Goal: Task Accomplishment & Management: Complete application form

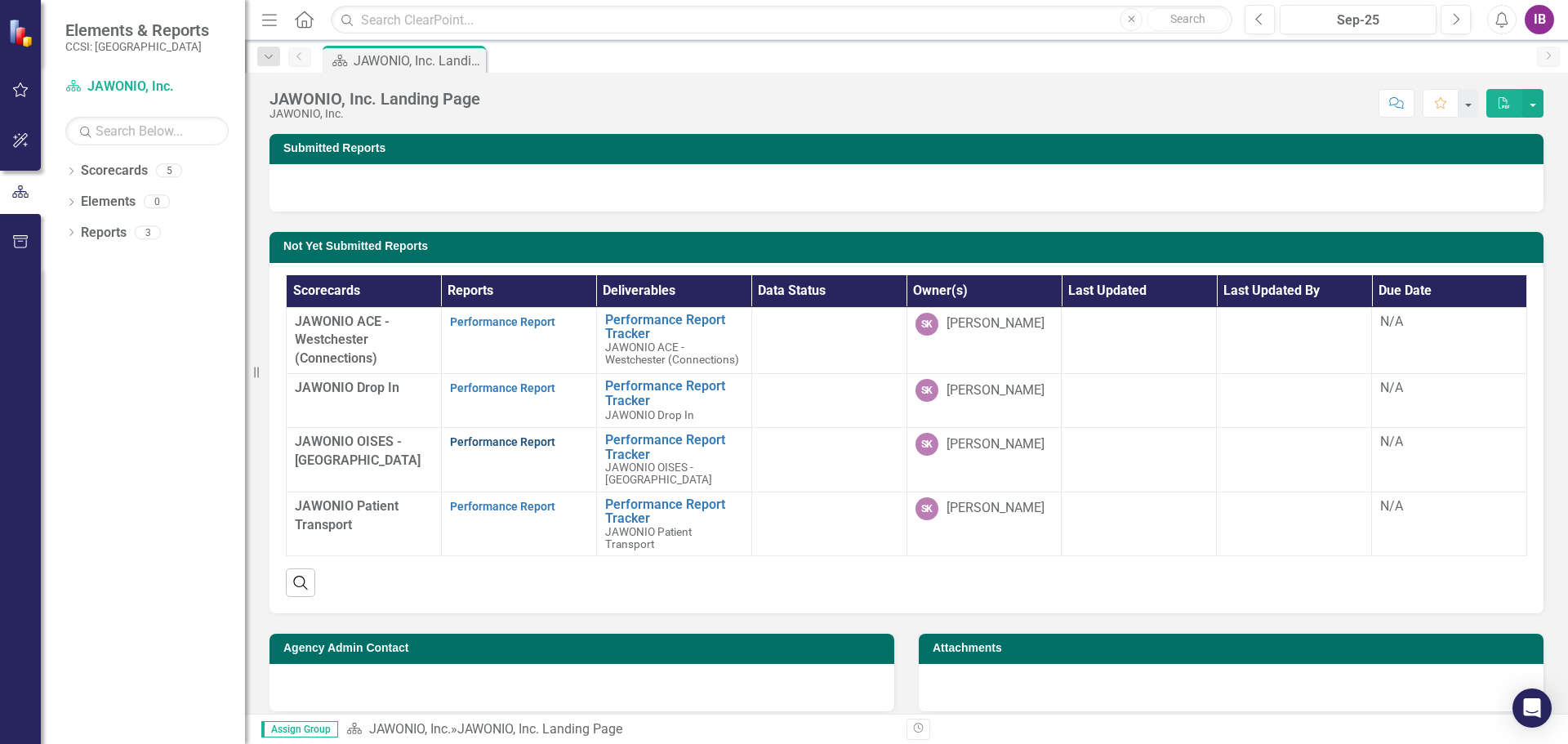
click at [522, 442] on link "Performance Report" at bounding box center [503, 441] width 106 height 13
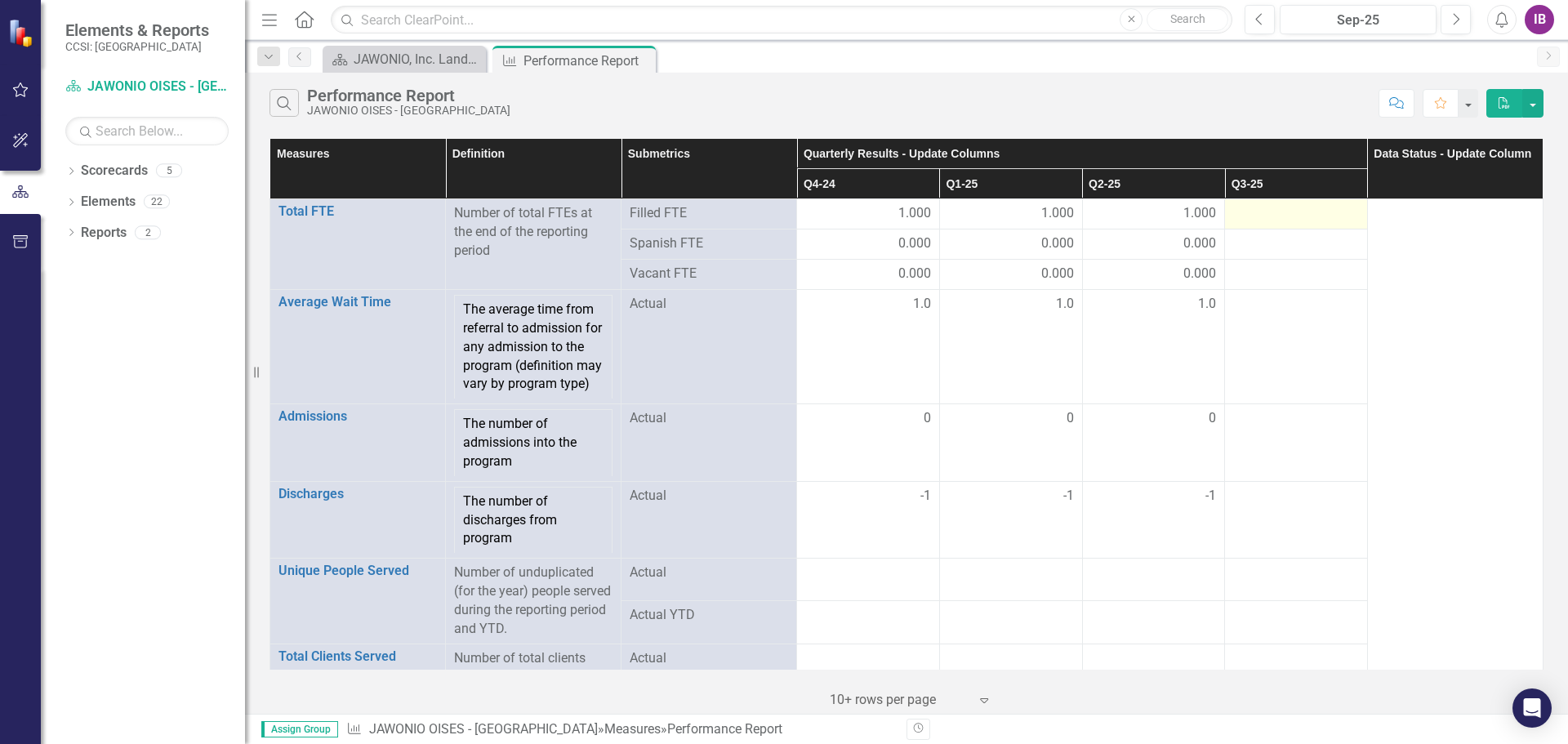
click at [1284, 217] on div at bounding box center [1296, 214] width 126 height 19
click at [1285, 217] on div at bounding box center [1296, 214] width 126 height 19
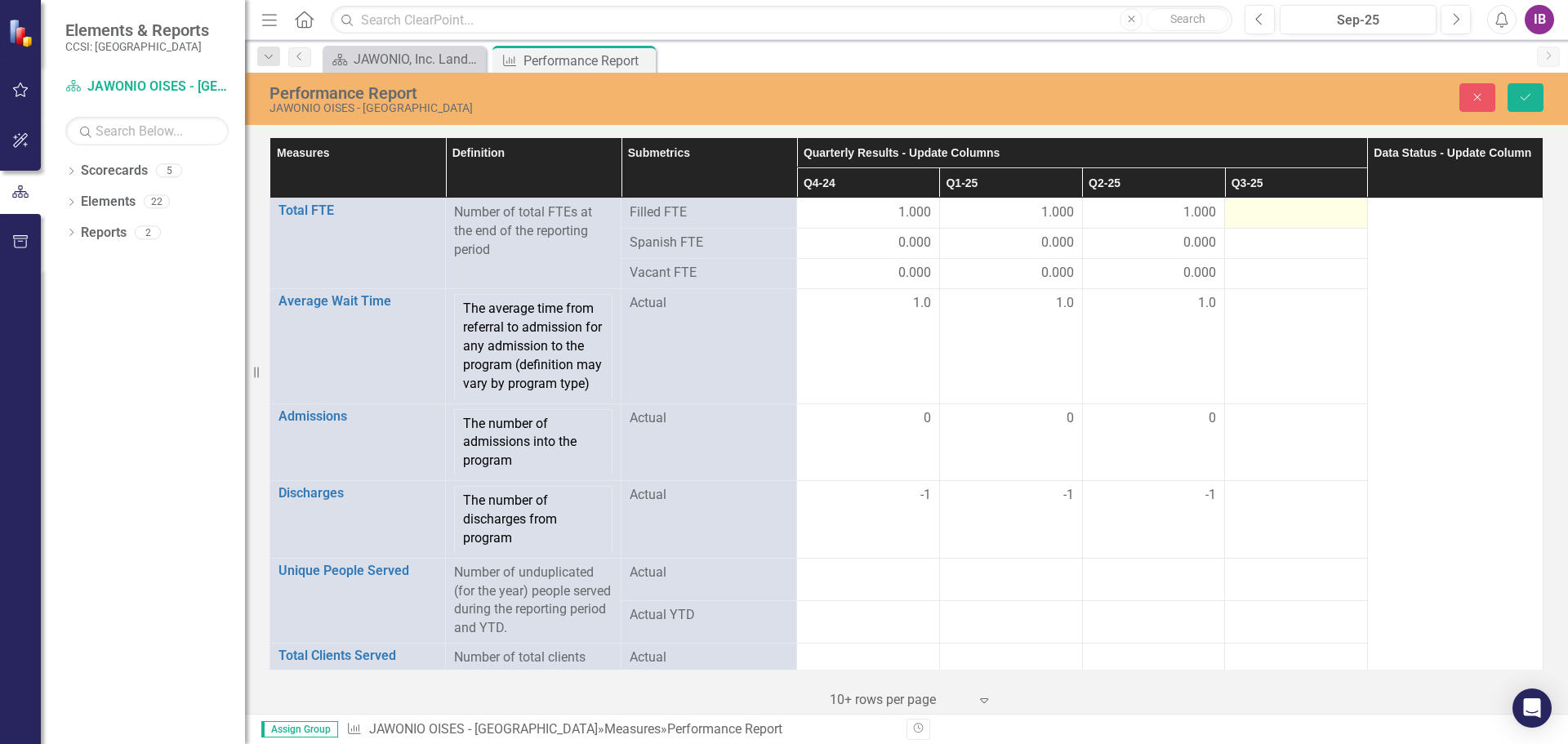
click at [1285, 217] on div at bounding box center [1296, 213] width 126 height 19
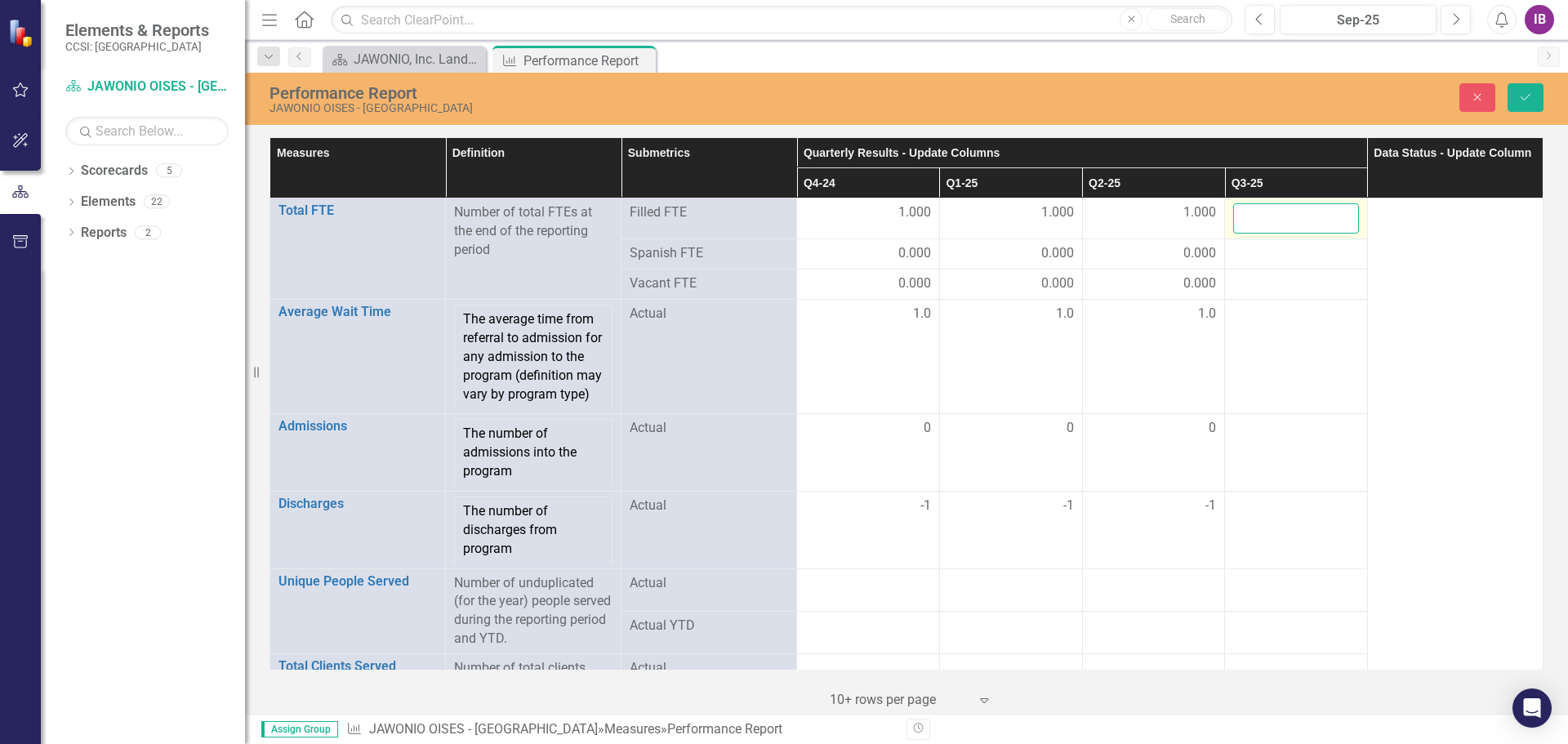
click at [1285, 217] on input "number" at bounding box center [1296, 218] width 126 height 31
type input "1"
click at [1283, 251] on div at bounding box center [1296, 254] width 126 height 19
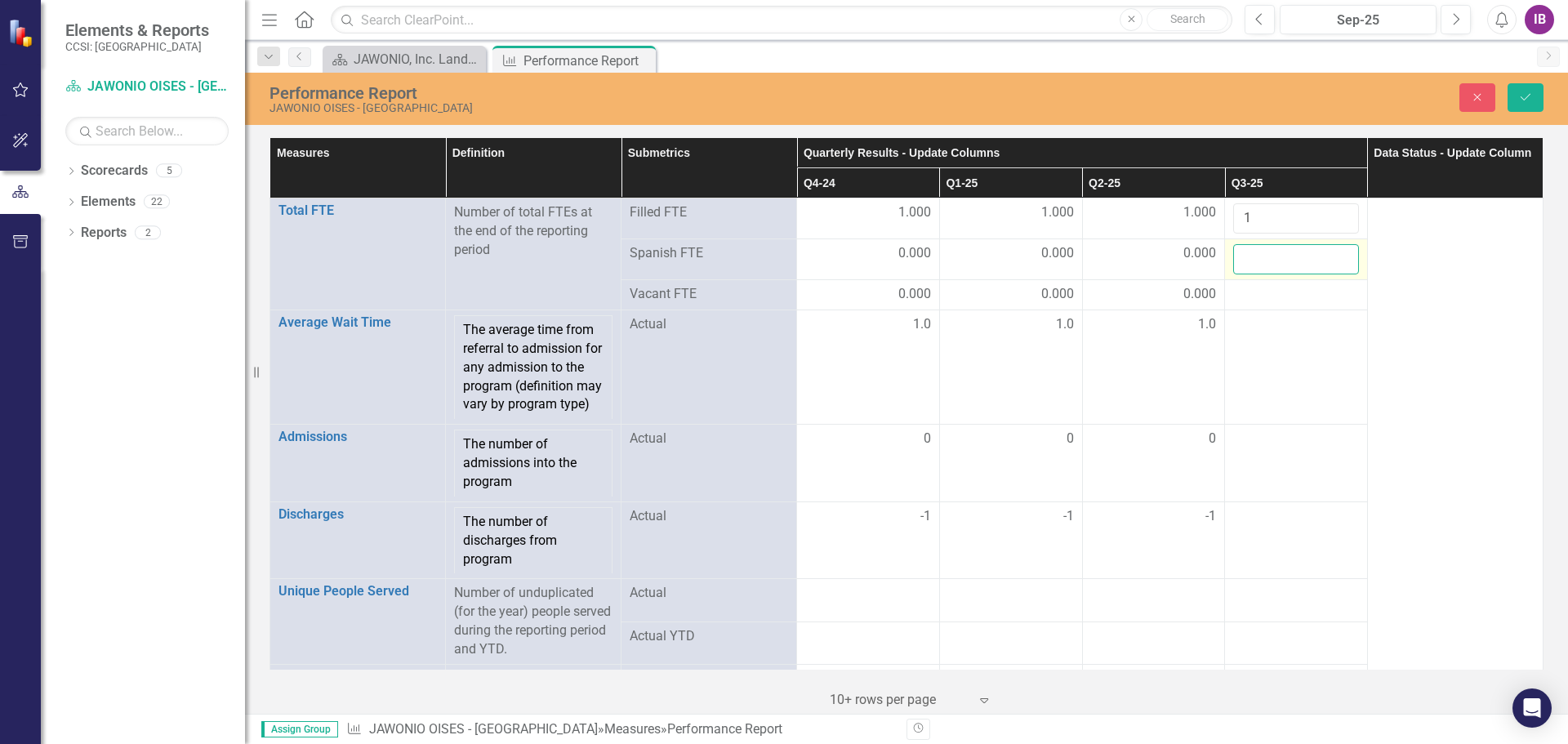
click at [1283, 250] on input "number" at bounding box center [1296, 259] width 126 height 31
type input "0"
click at [1276, 292] on div at bounding box center [1296, 294] width 126 height 19
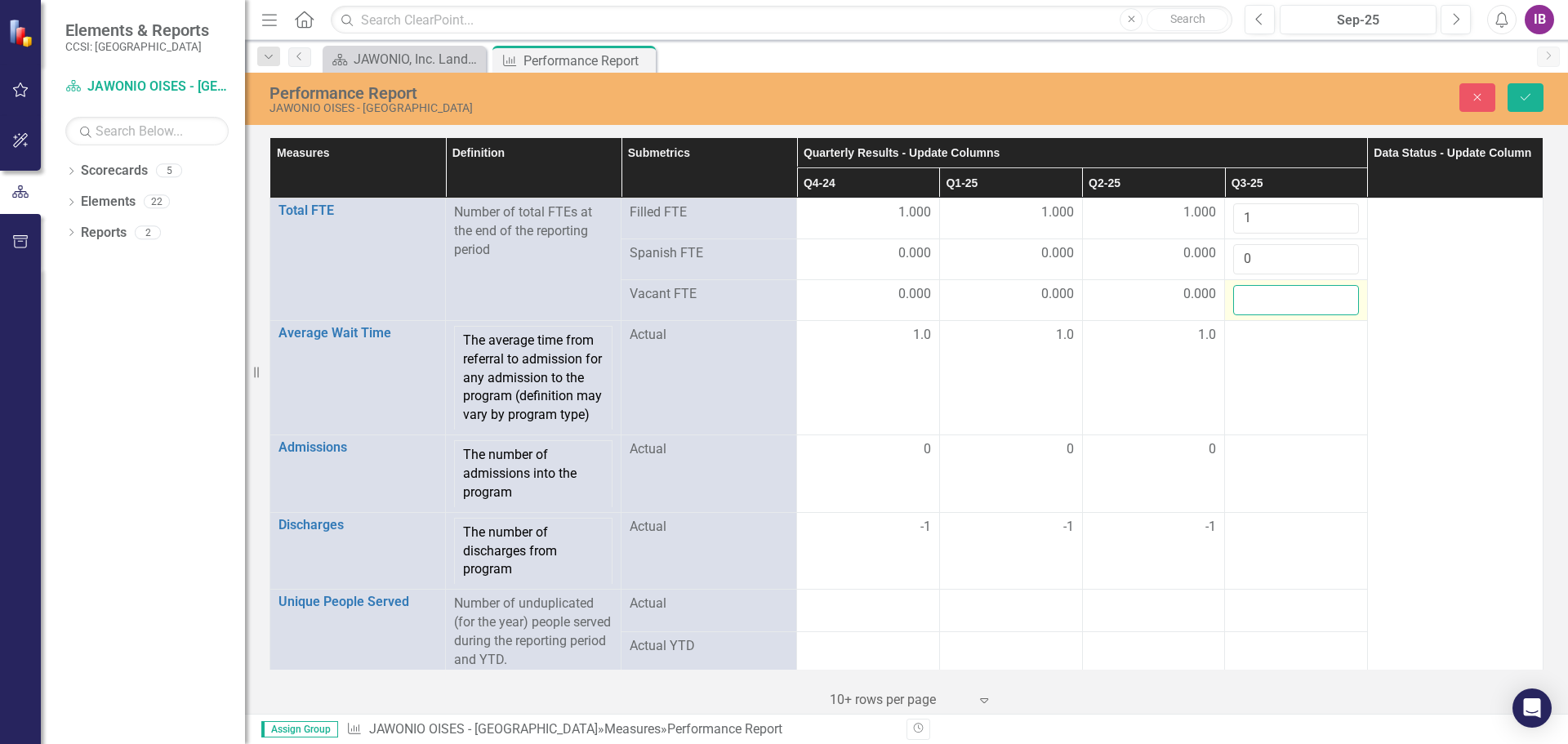
click at [1276, 292] on input "number" at bounding box center [1296, 300] width 126 height 31
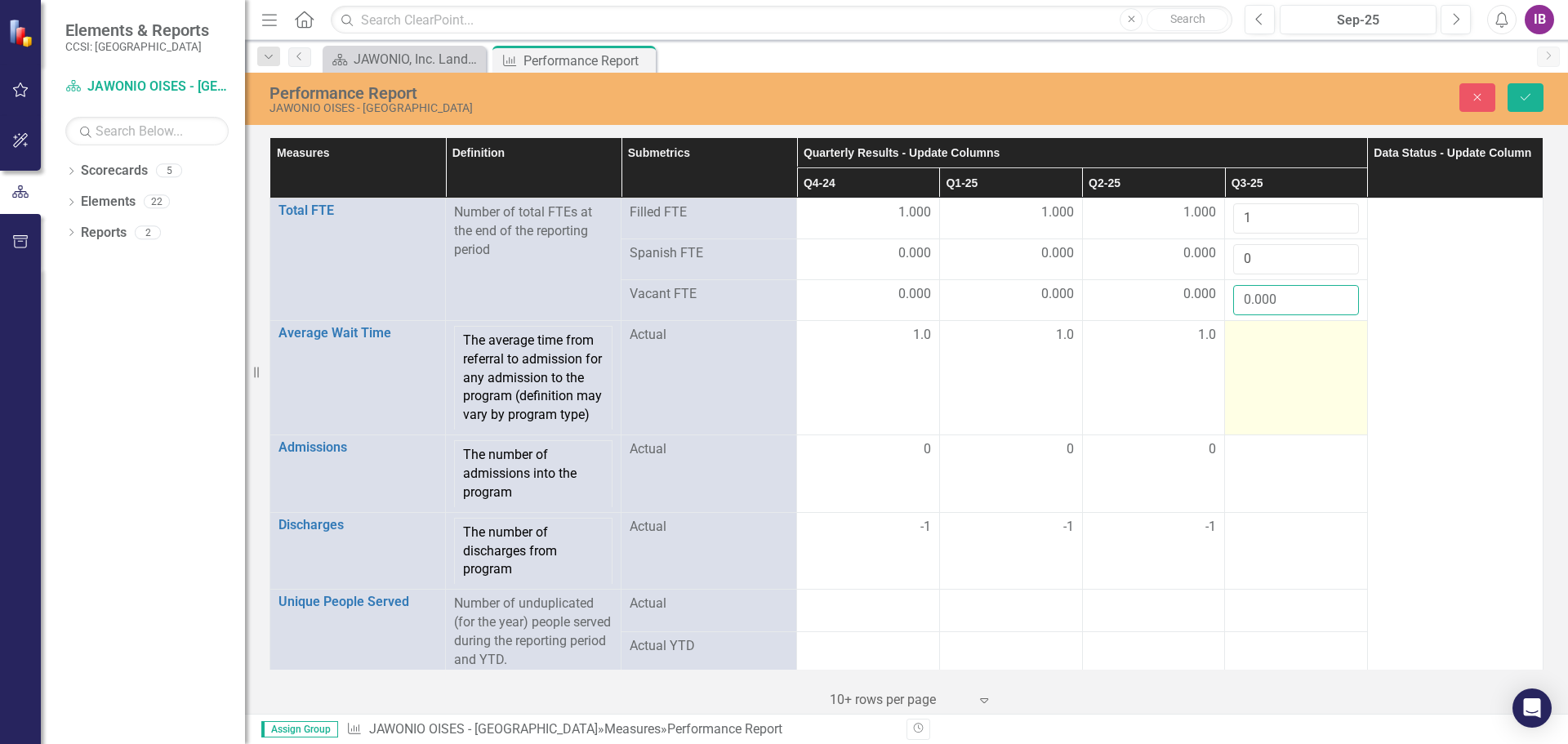
type input "0.000"
click at [1287, 373] on td at bounding box center [1297, 378] width 143 height 115
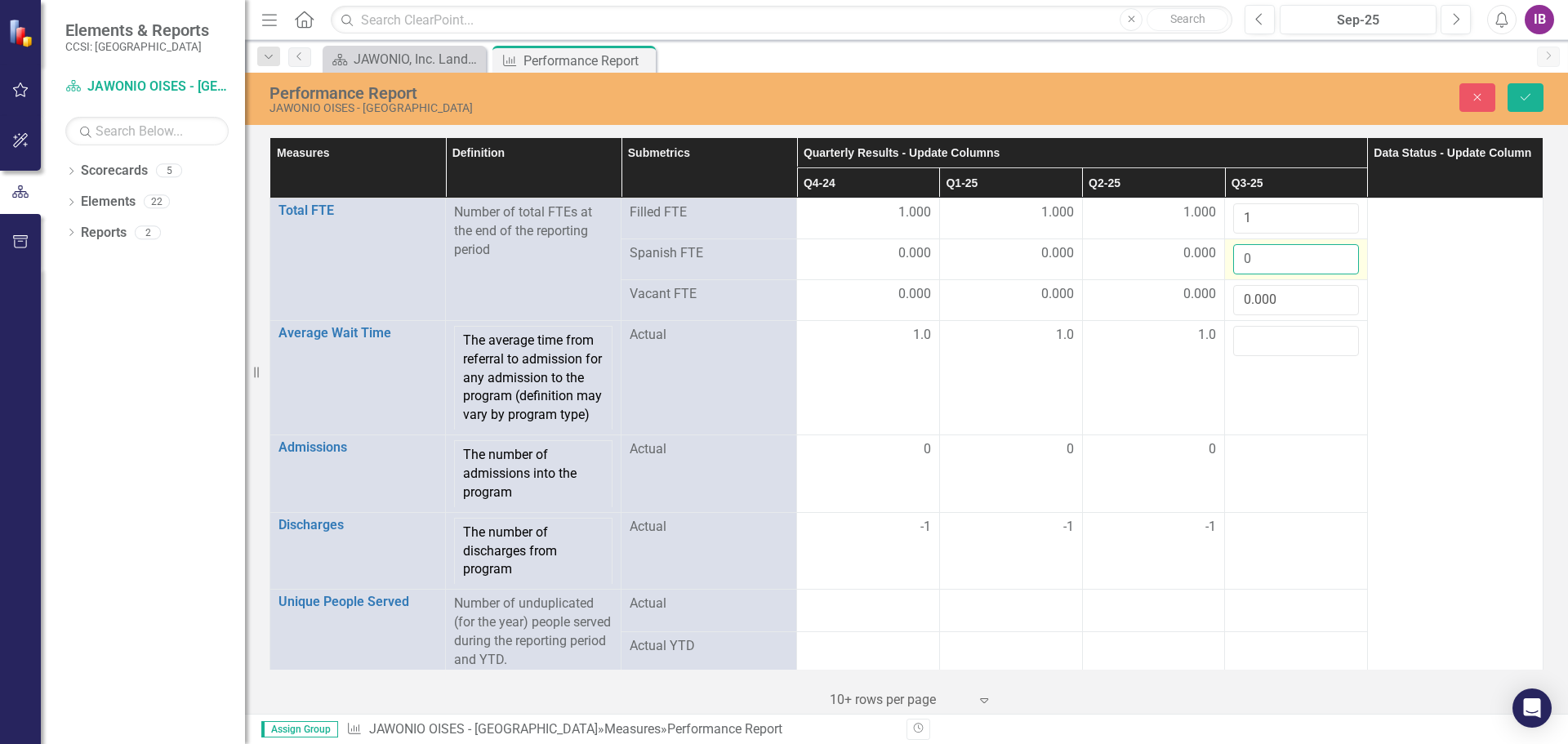
click at [1267, 254] on input "0" at bounding box center [1296, 259] width 126 height 31
type input "0.000"
click at [1276, 341] on input "number" at bounding box center [1296, 341] width 126 height 31
type input "1.0"
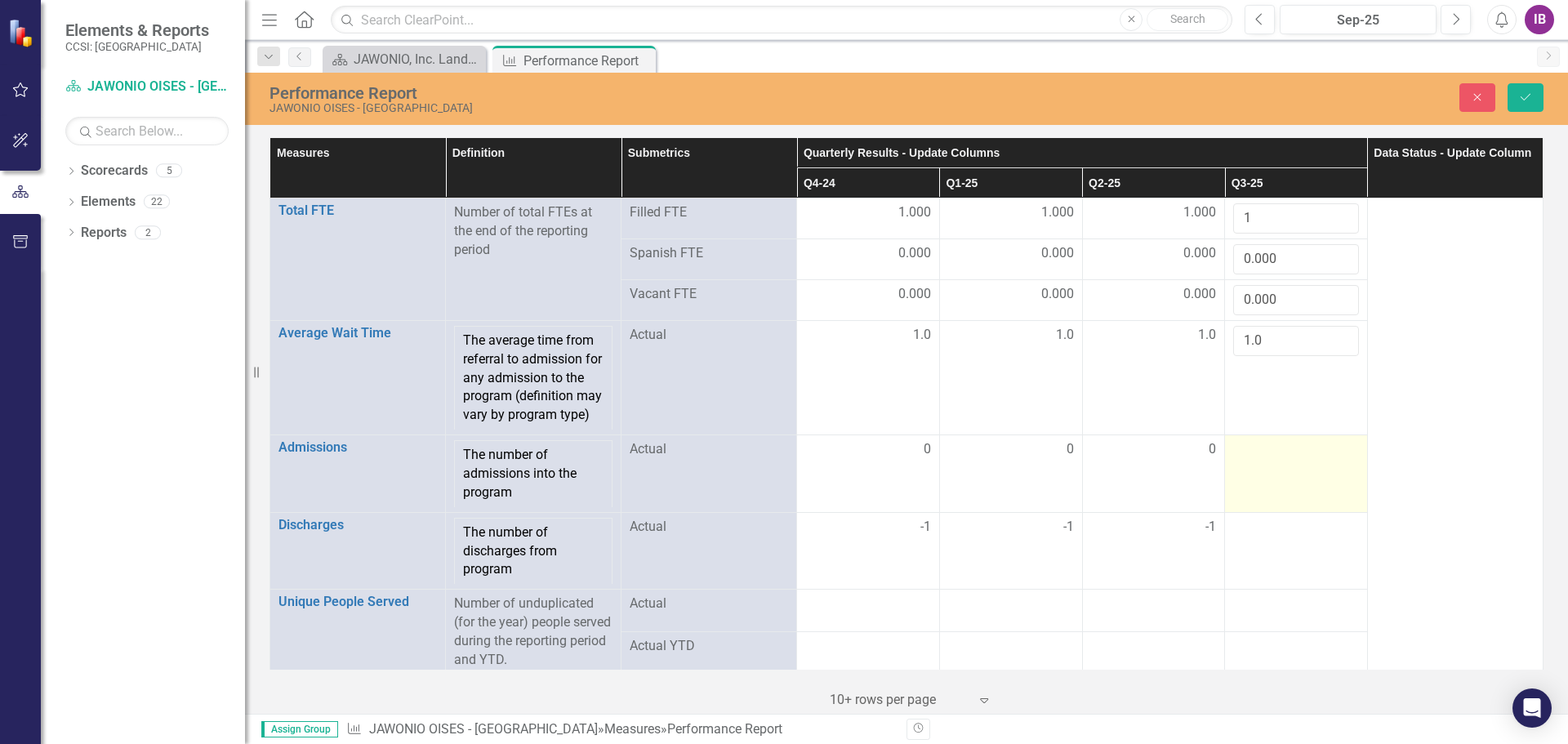
click at [1267, 460] on div at bounding box center [1296, 450] width 126 height 19
click at [1267, 470] on input "number" at bounding box center [1296, 455] width 126 height 31
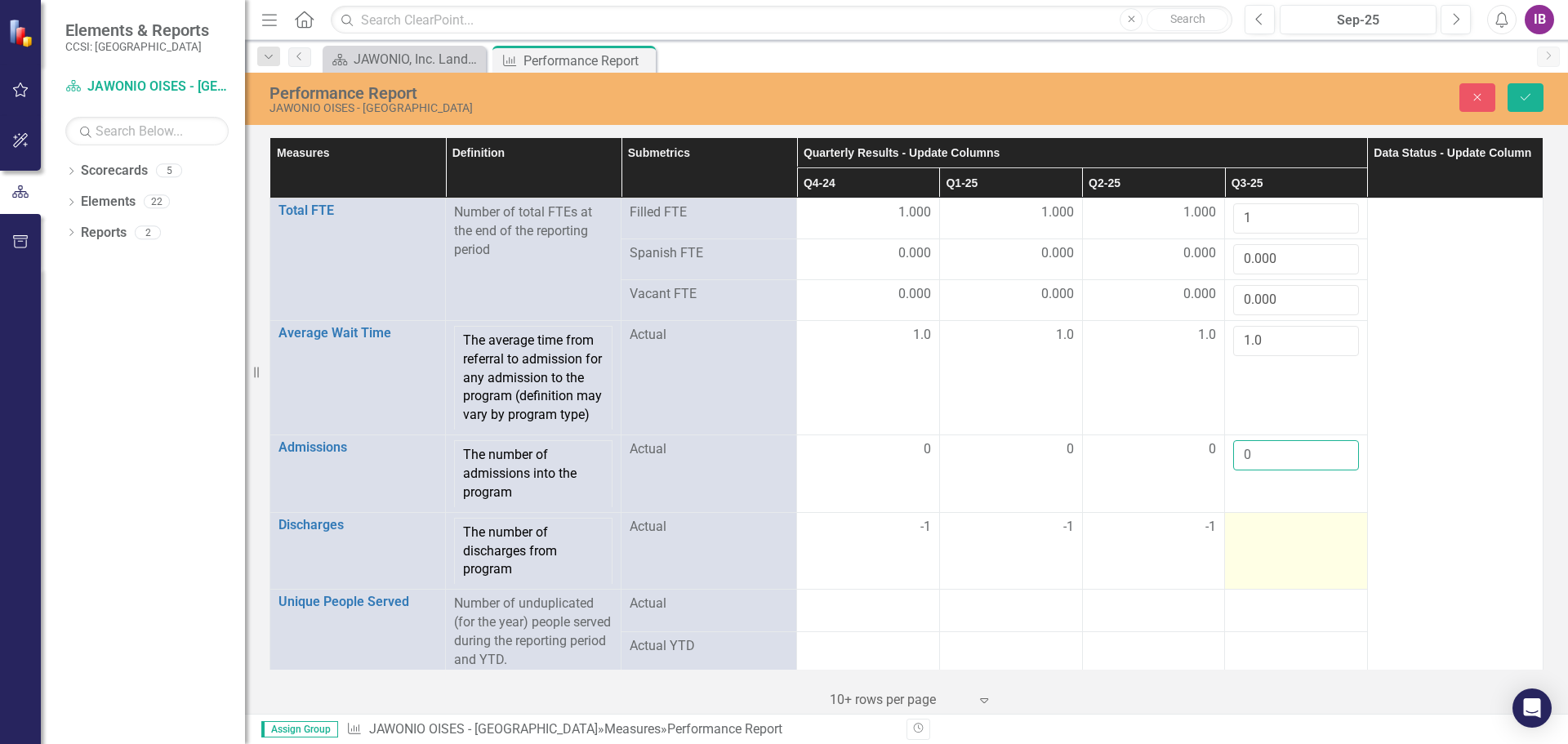
type input "0"
click at [1260, 538] on div at bounding box center [1296, 527] width 126 height 19
click at [1260, 546] on input "number" at bounding box center [1296, 532] width 126 height 31
type input "-1"
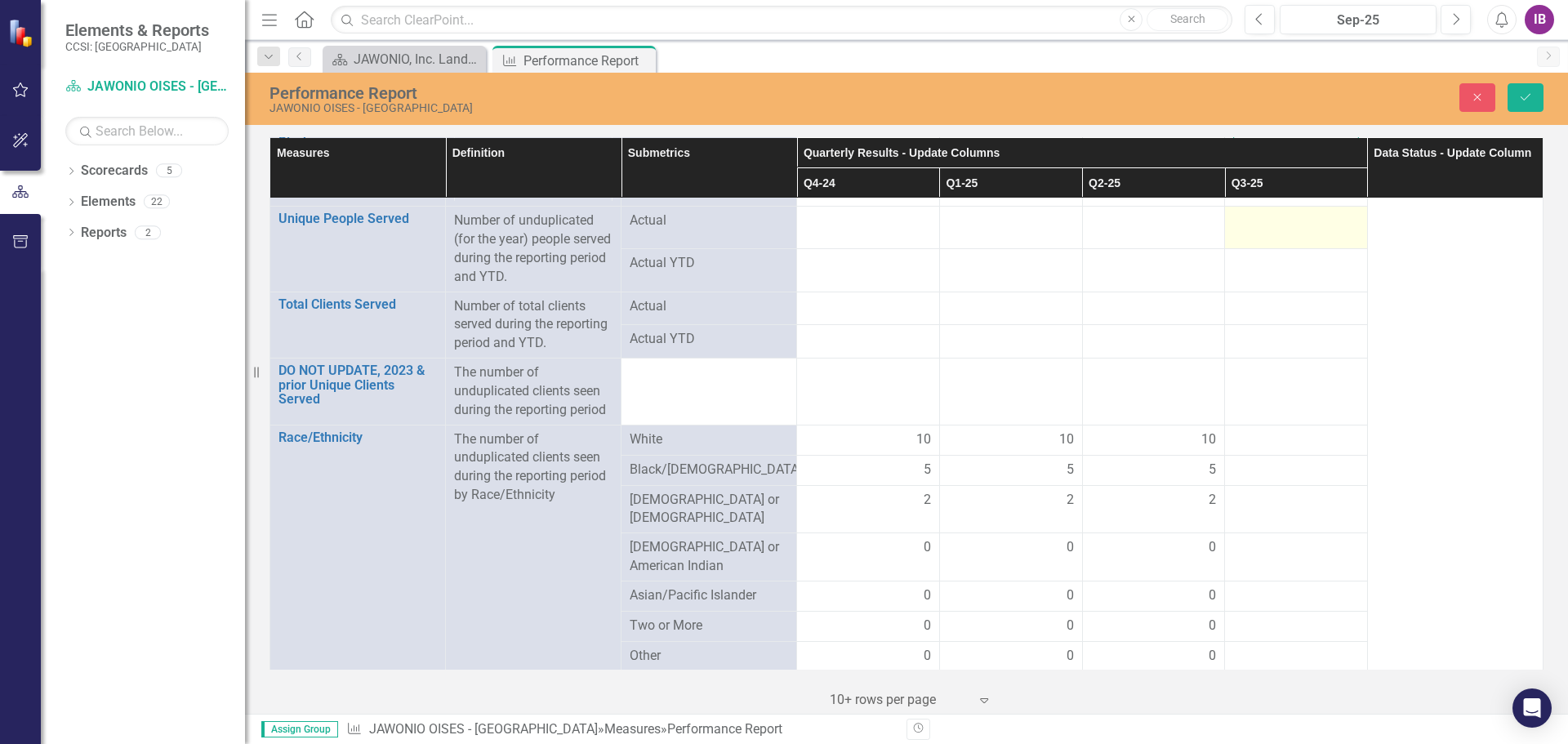
scroll to position [408, 0]
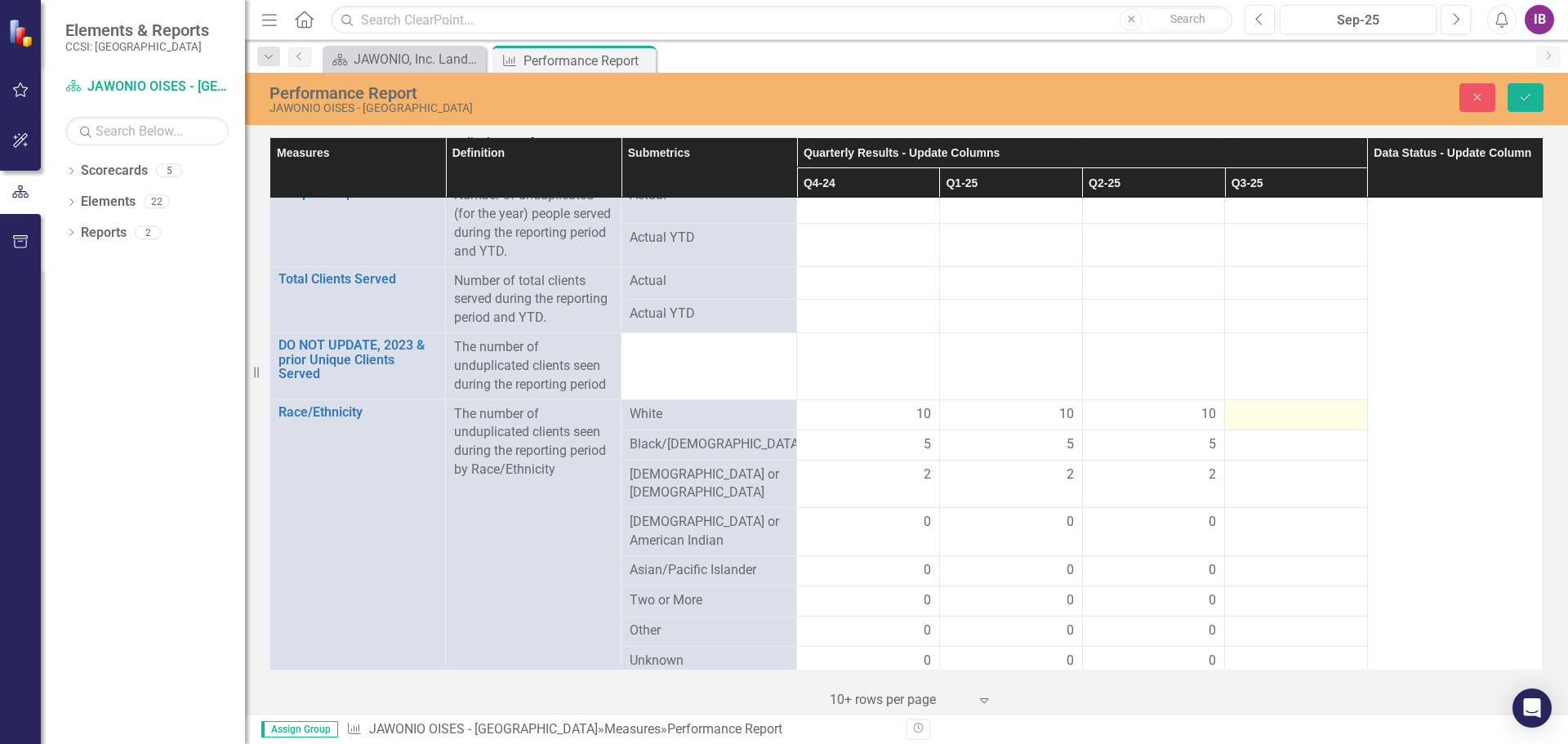
click at [1285, 425] on div at bounding box center [1296, 415] width 126 height 19
click at [1286, 431] on input "number" at bounding box center [1296, 420] width 126 height 31
type input "10"
click at [1288, 465] on div at bounding box center [1296, 454] width 126 height 19
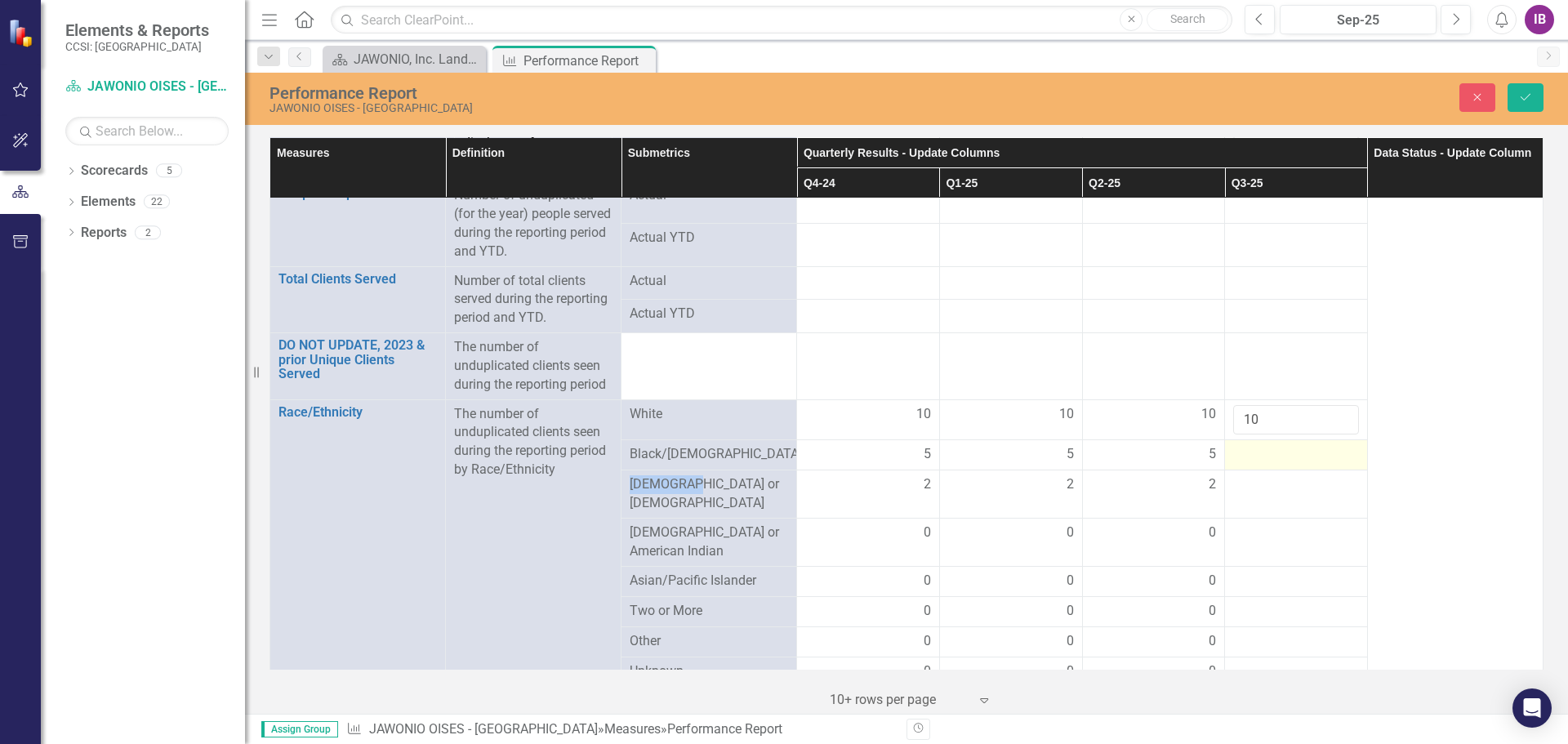
click at [1288, 465] on div at bounding box center [1296, 454] width 126 height 19
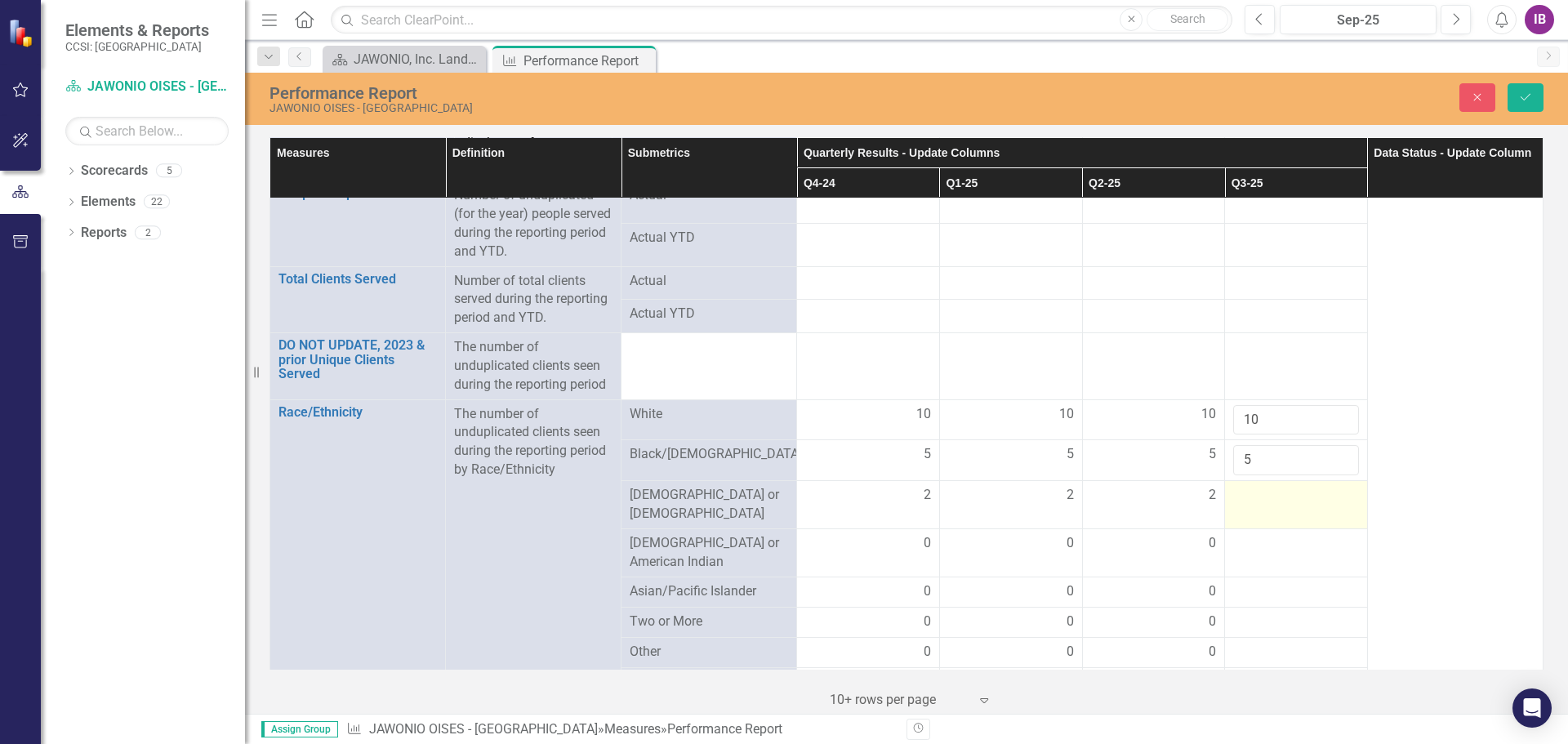
type input "5"
click at [1276, 505] on div at bounding box center [1296, 495] width 126 height 19
click at [1275, 505] on input "number" at bounding box center [1296, 501] width 126 height 31
type input "2"
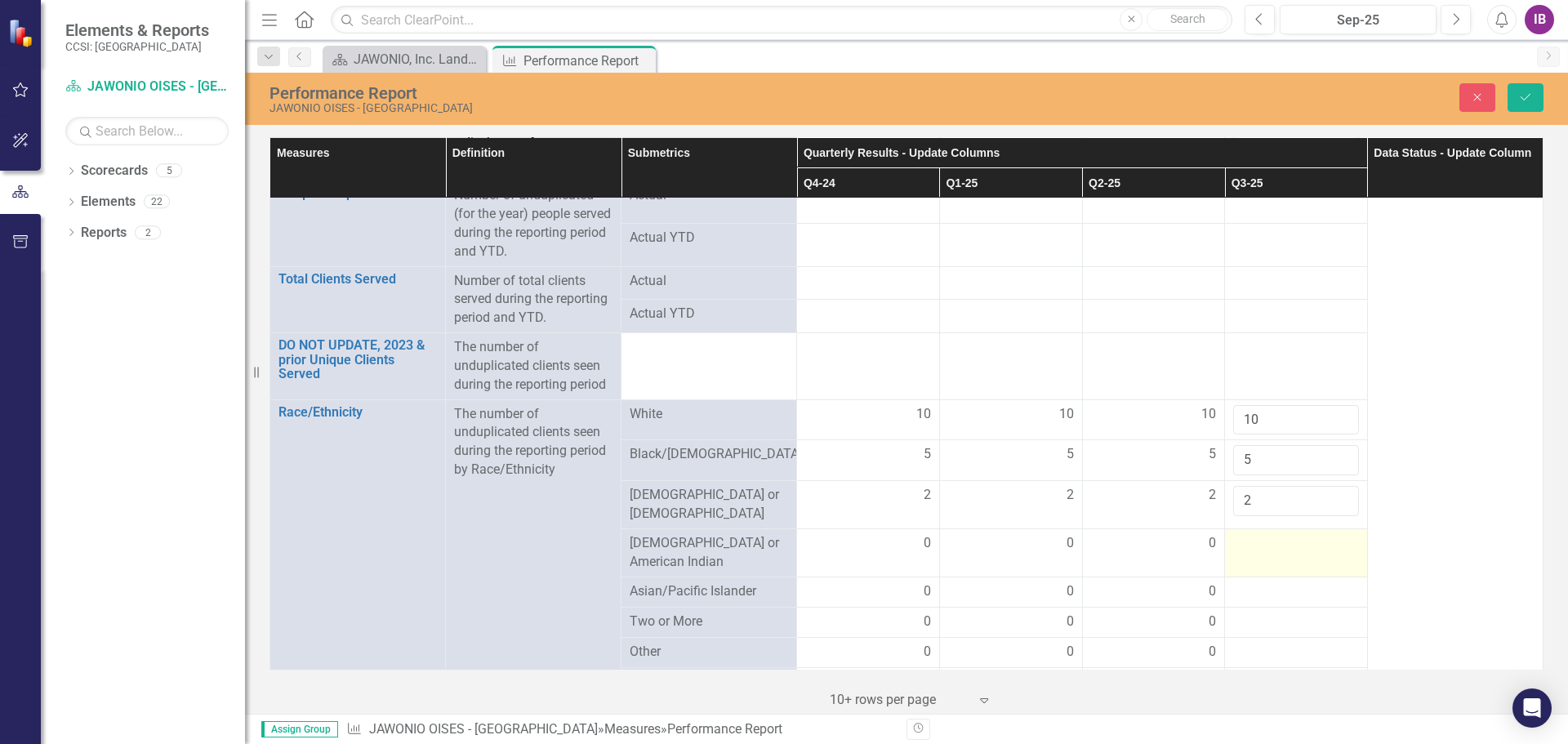
click at [1262, 553] on div at bounding box center [1296, 543] width 126 height 19
click at [1262, 559] on input "number" at bounding box center [1296, 549] width 126 height 31
type input "0"
click at [1254, 593] on div at bounding box center [1296, 591] width 126 height 19
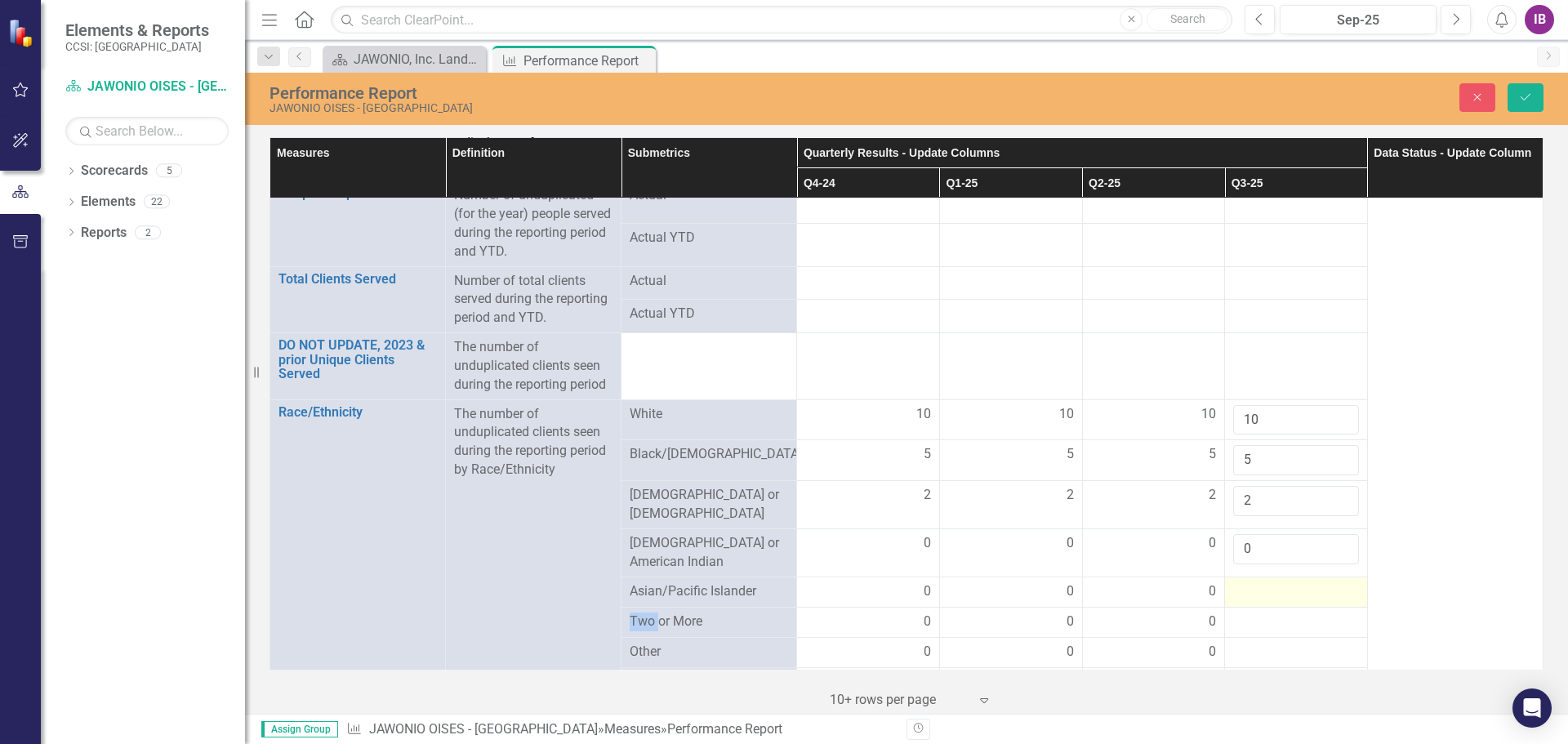
click at [1254, 593] on div at bounding box center [1296, 591] width 126 height 19
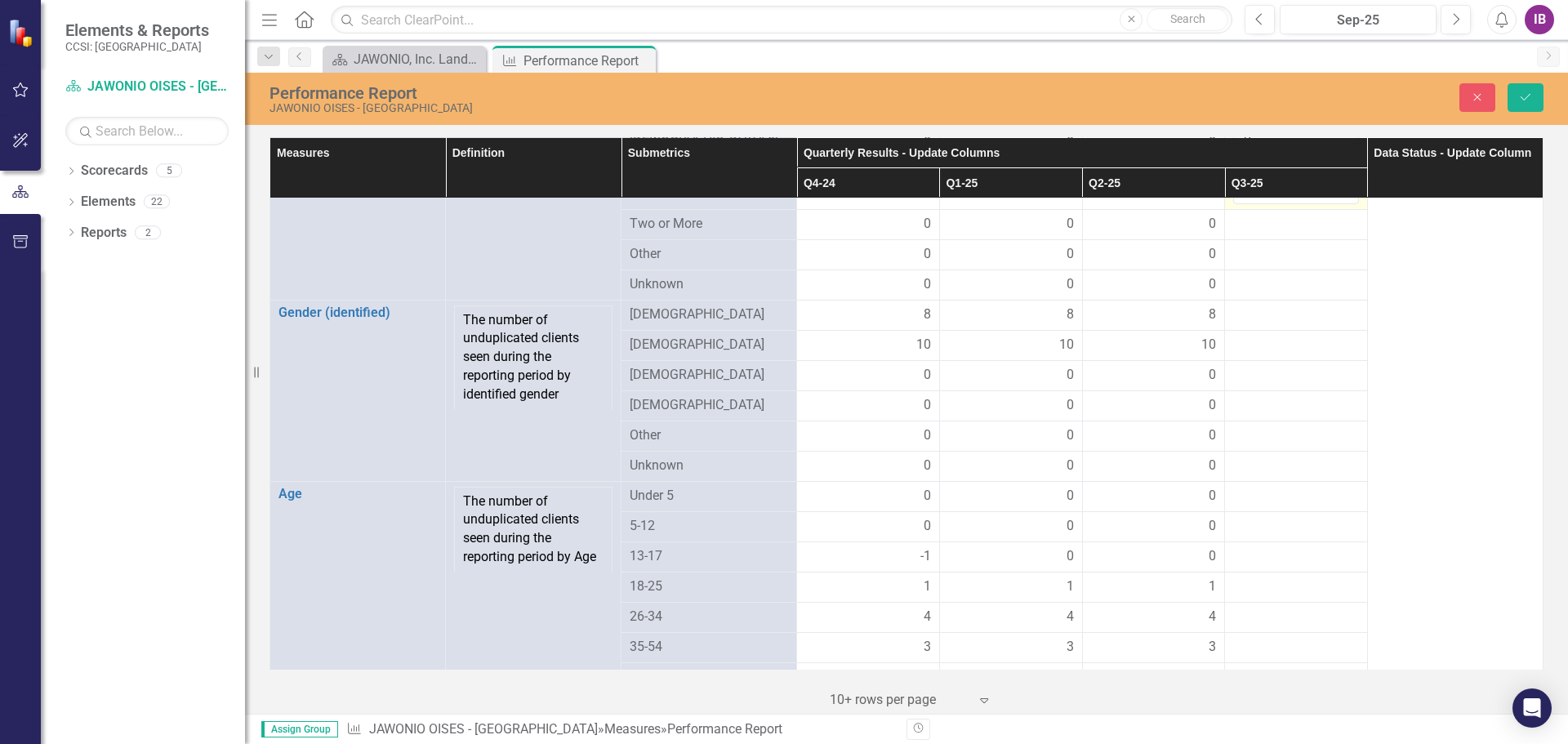
scroll to position [735, 0]
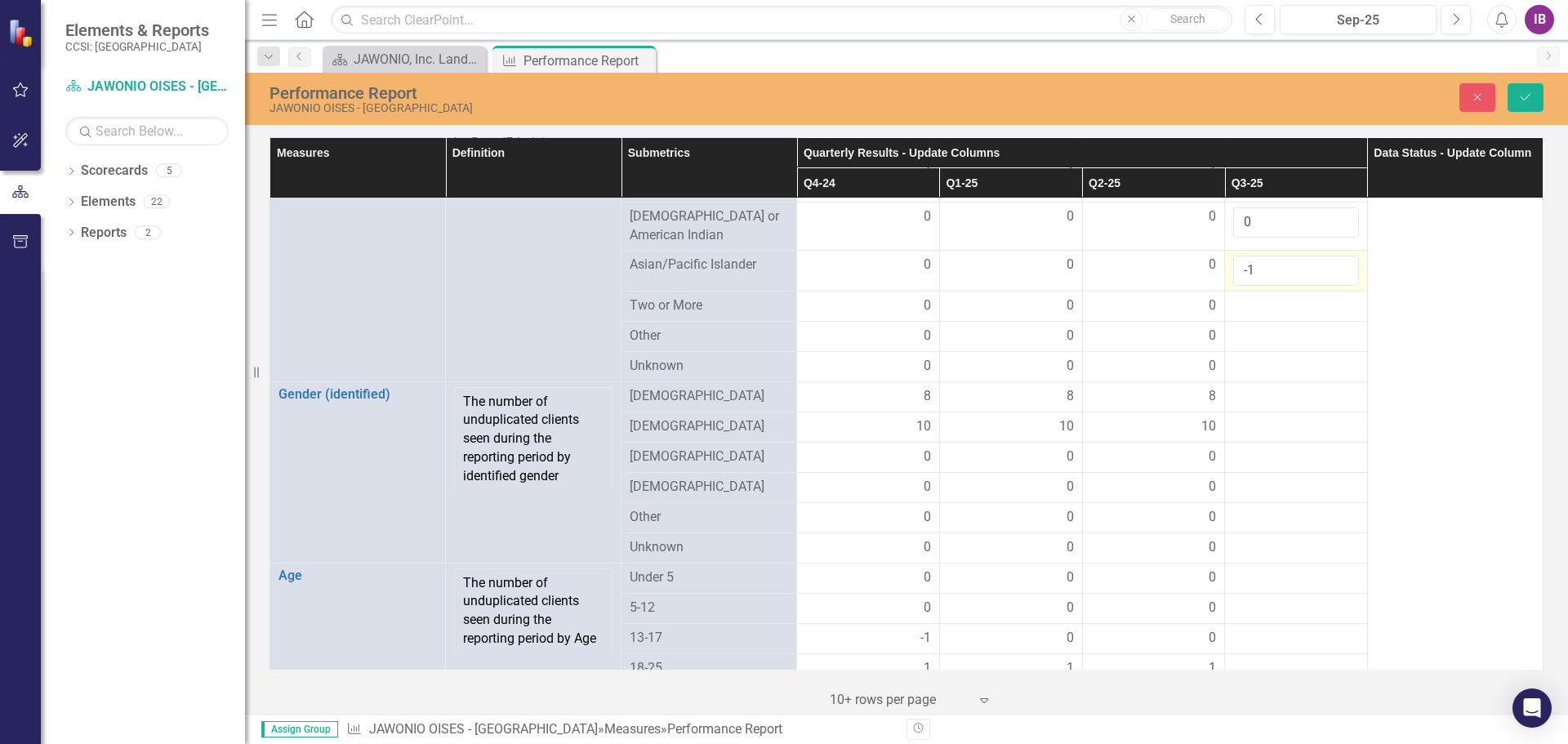
type input "0"
click at [1251, 314] on div at bounding box center [1296, 305] width 126 height 19
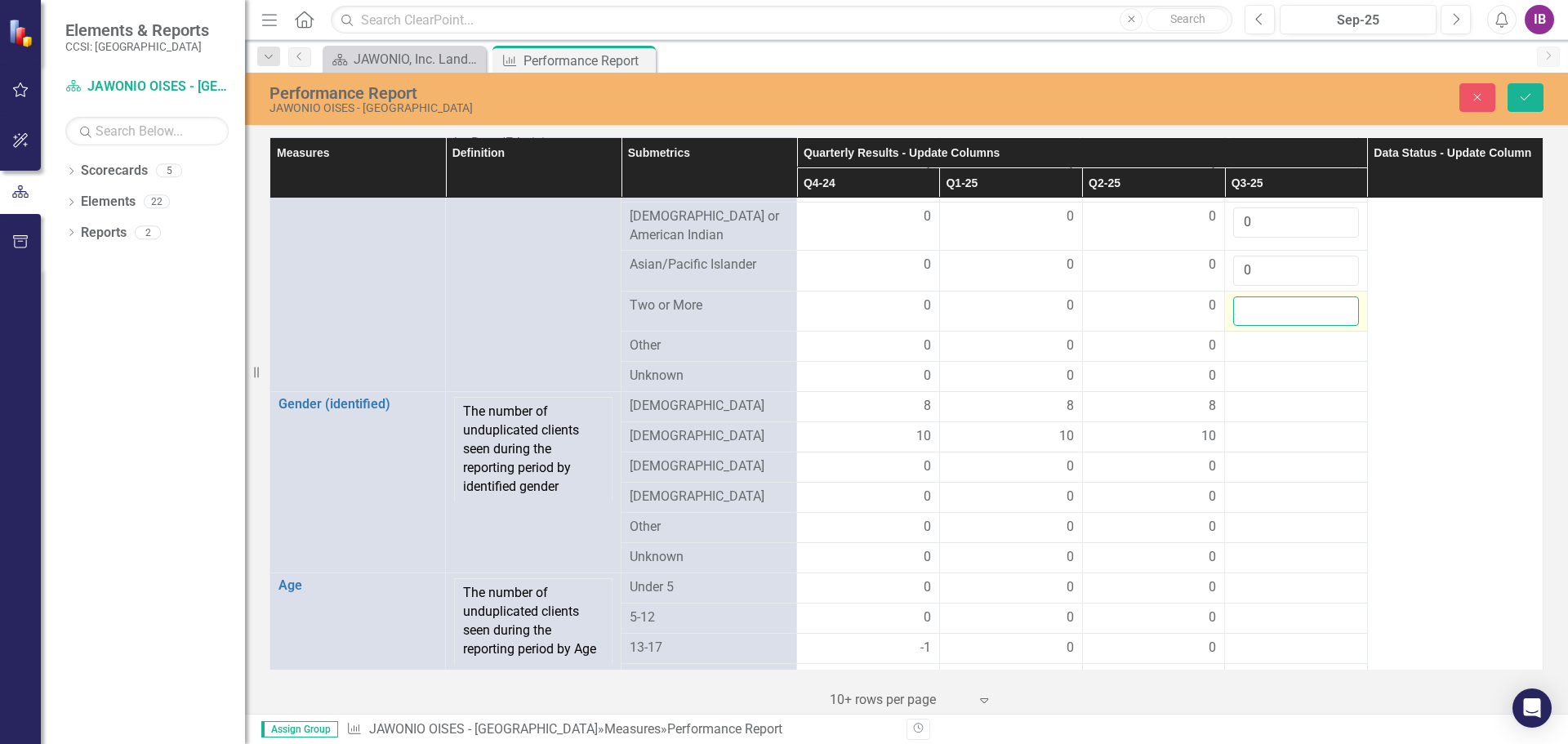
click at [1251, 318] on input "number" at bounding box center [1296, 311] width 126 height 31
type input "0"
click at [1264, 356] on div at bounding box center [1296, 346] width 126 height 19
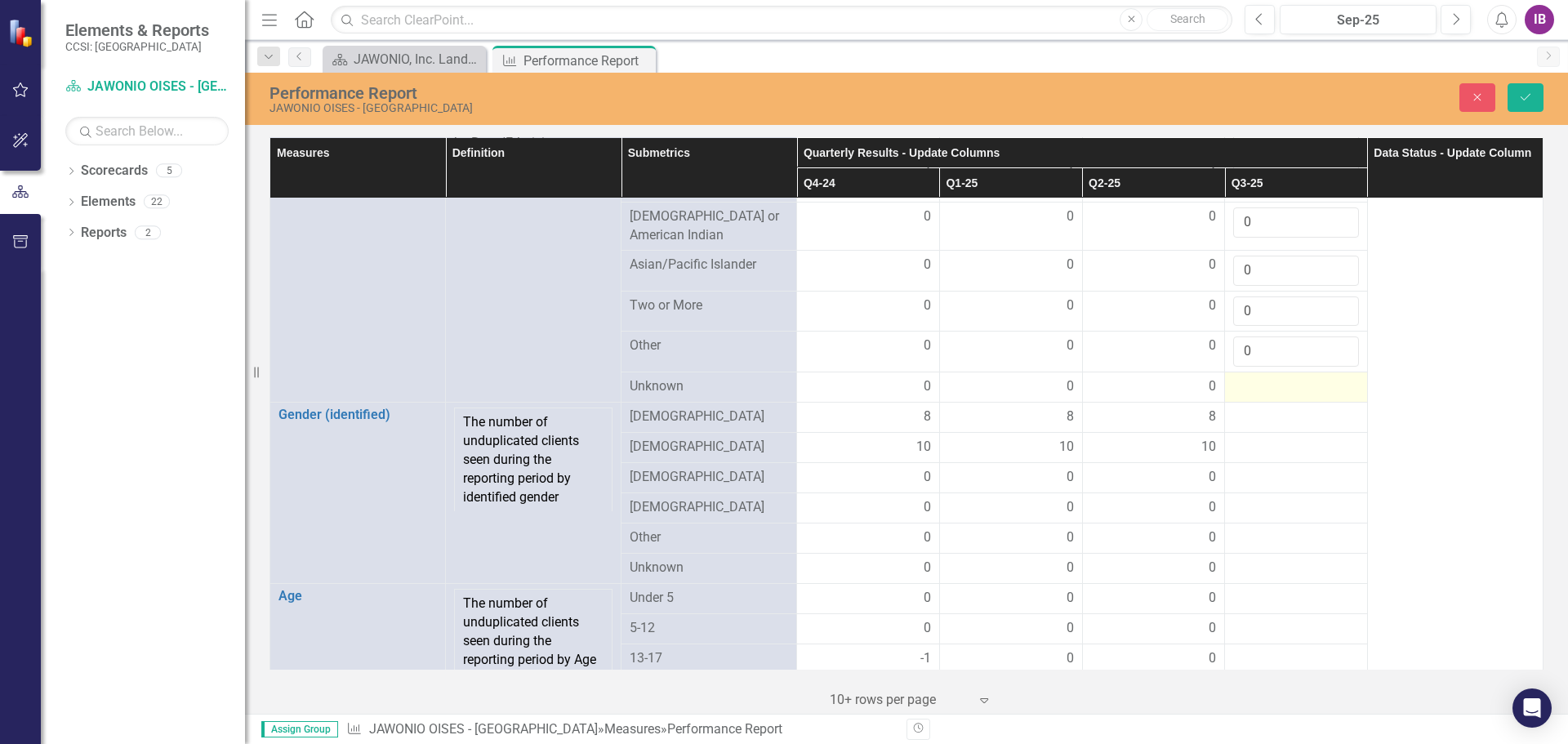
type input "0"
click at [1267, 391] on div at bounding box center [1296, 387] width 126 height 19
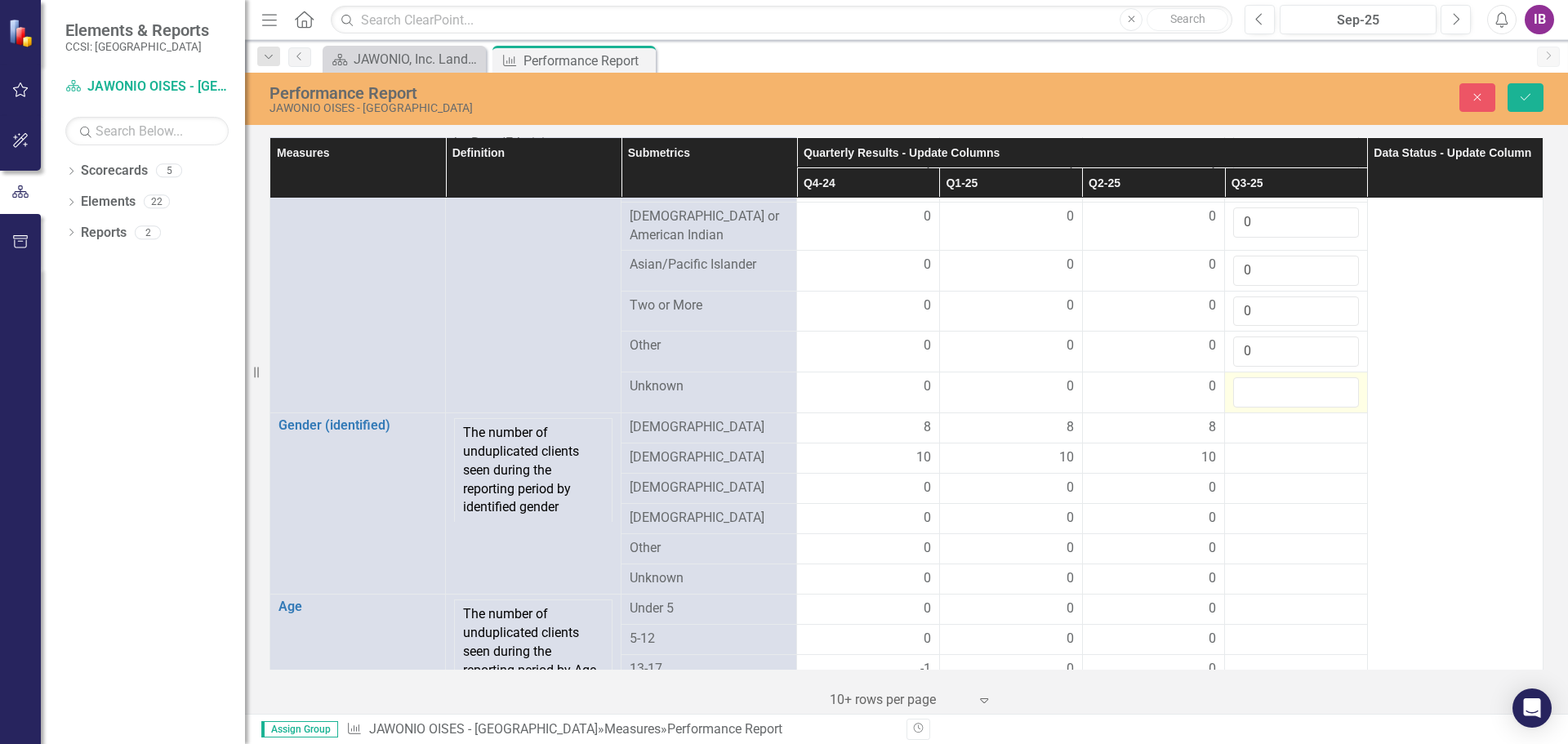
click at [1267, 391] on input "number" at bounding box center [1296, 392] width 126 height 31
type input "0"
click at [1263, 432] on div at bounding box center [1296, 428] width 126 height 19
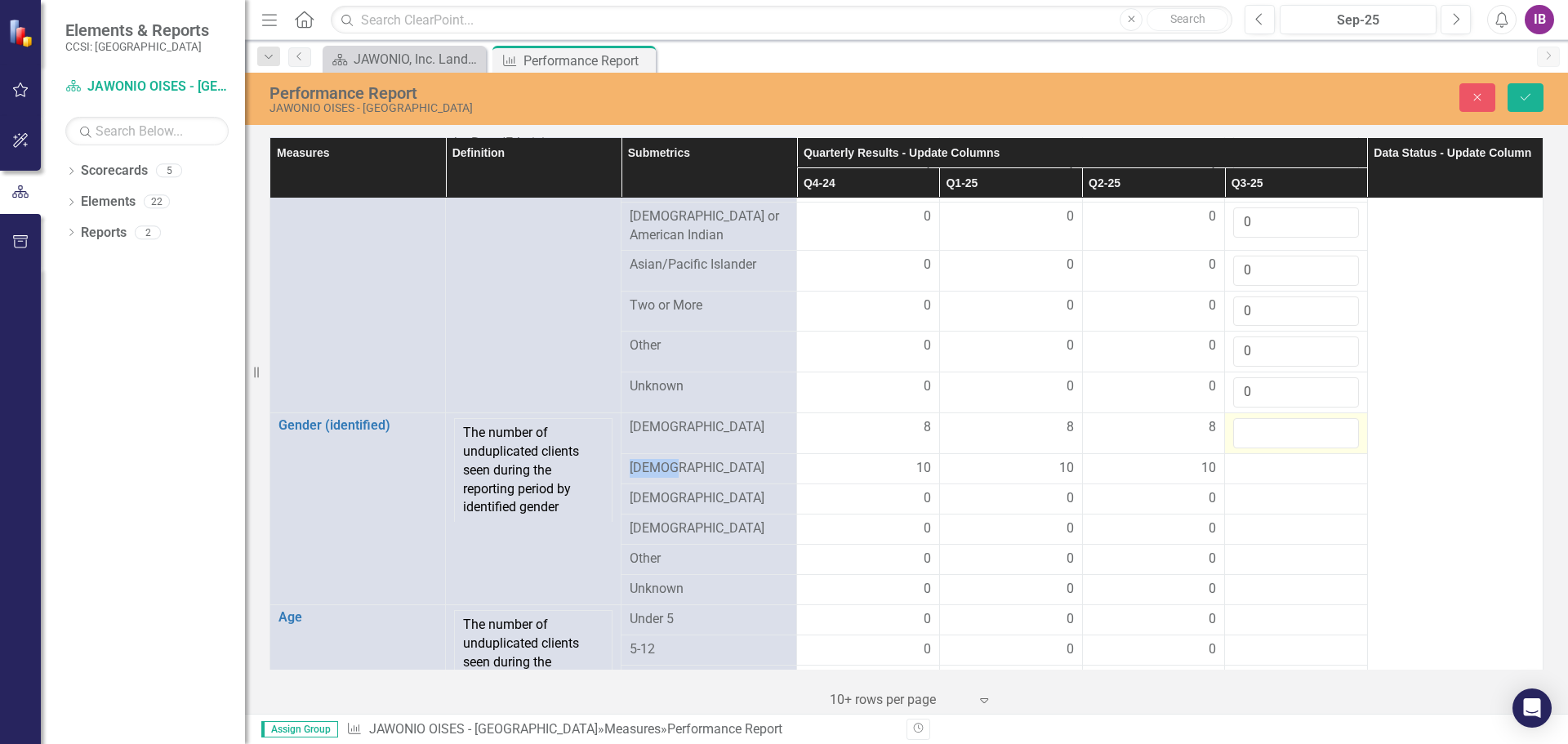
click at [1263, 432] on input "number" at bounding box center [1296, 433] width 126 height 31
type input "8"
click at [1260, 477] on div at bounding box center [1296, 468] width 126 height 19
click at [1260, 477] on input "number" at bounding box center [1296, 474] width 126 height 31
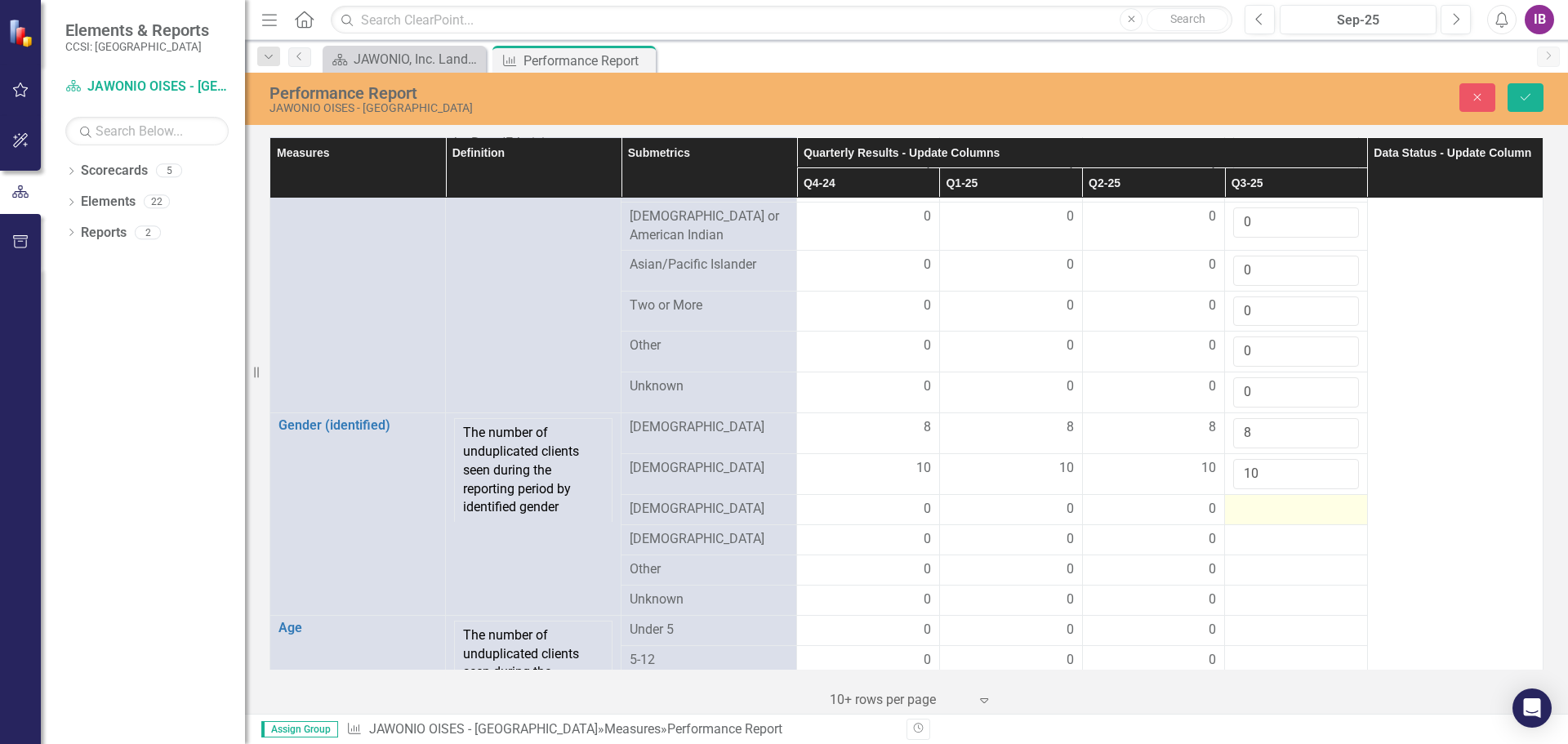
type input "10"
click at [1257, 515] on div at bounding box center [1296, 509] width 126 height 19
click at [1257, 515] on input "number" at bounding box center [1296, 515] width 126 height 31
type input "0"
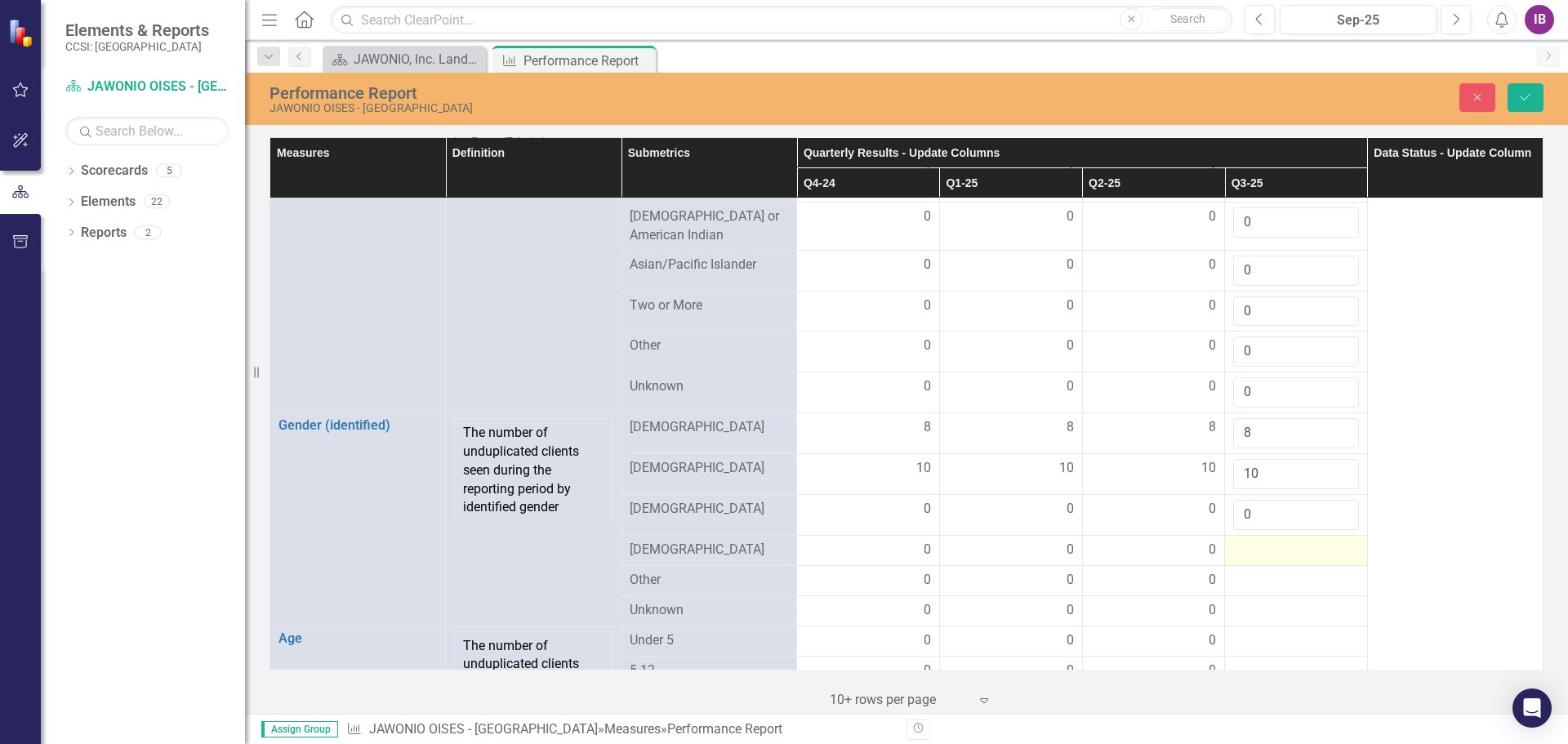
click at [1276, 556] on div at bounding box center [1296, 550] width 126 height 19
click at [1276, 556] on input "number" at bounding box center [1296, 555] width 126 height 31
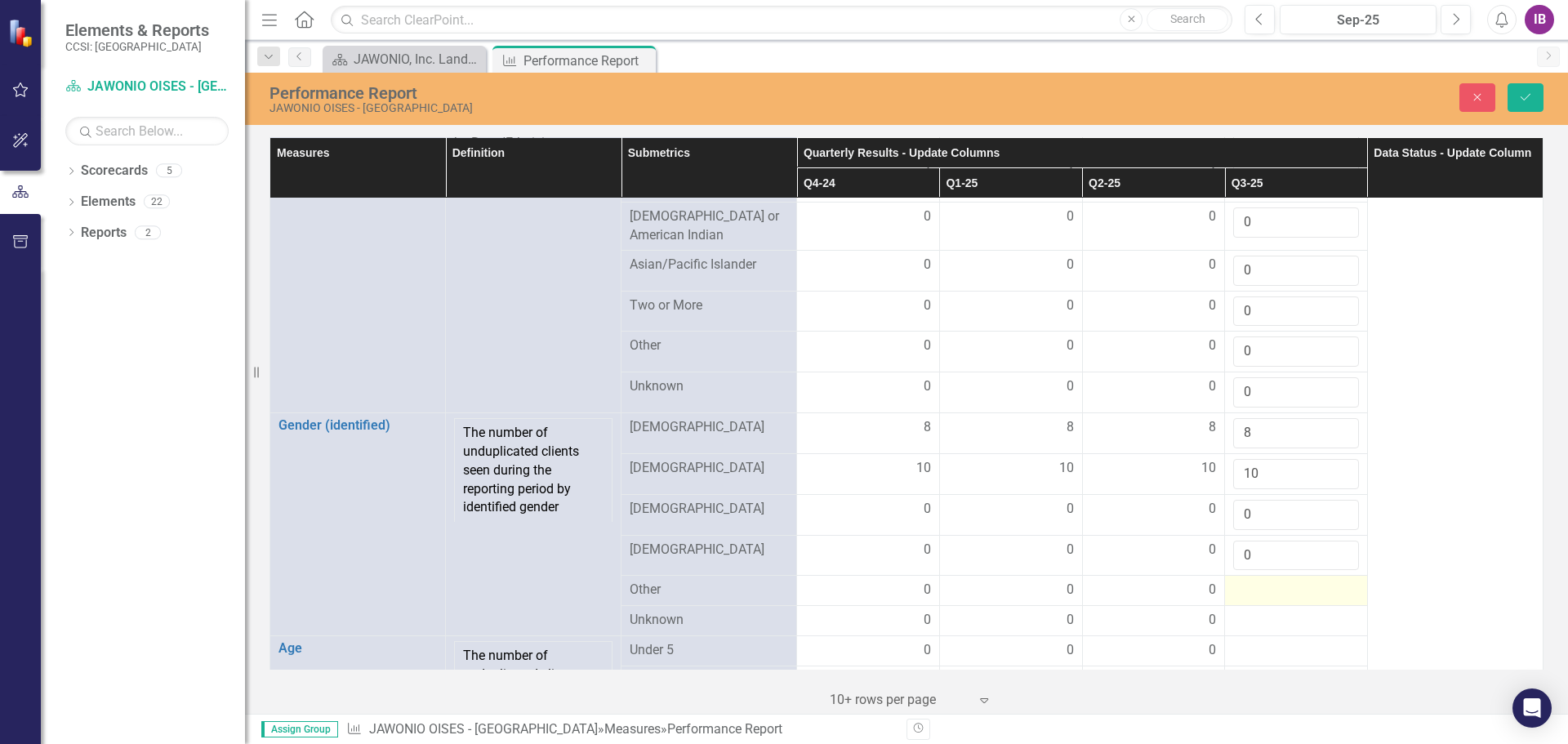
type input "0"
click at [1277, 599] on div at bounding box center [1296, 589] width 126 height 19
click at [1277, 599] on input "number" at bounding box center [1296, 595] width 126 height 31
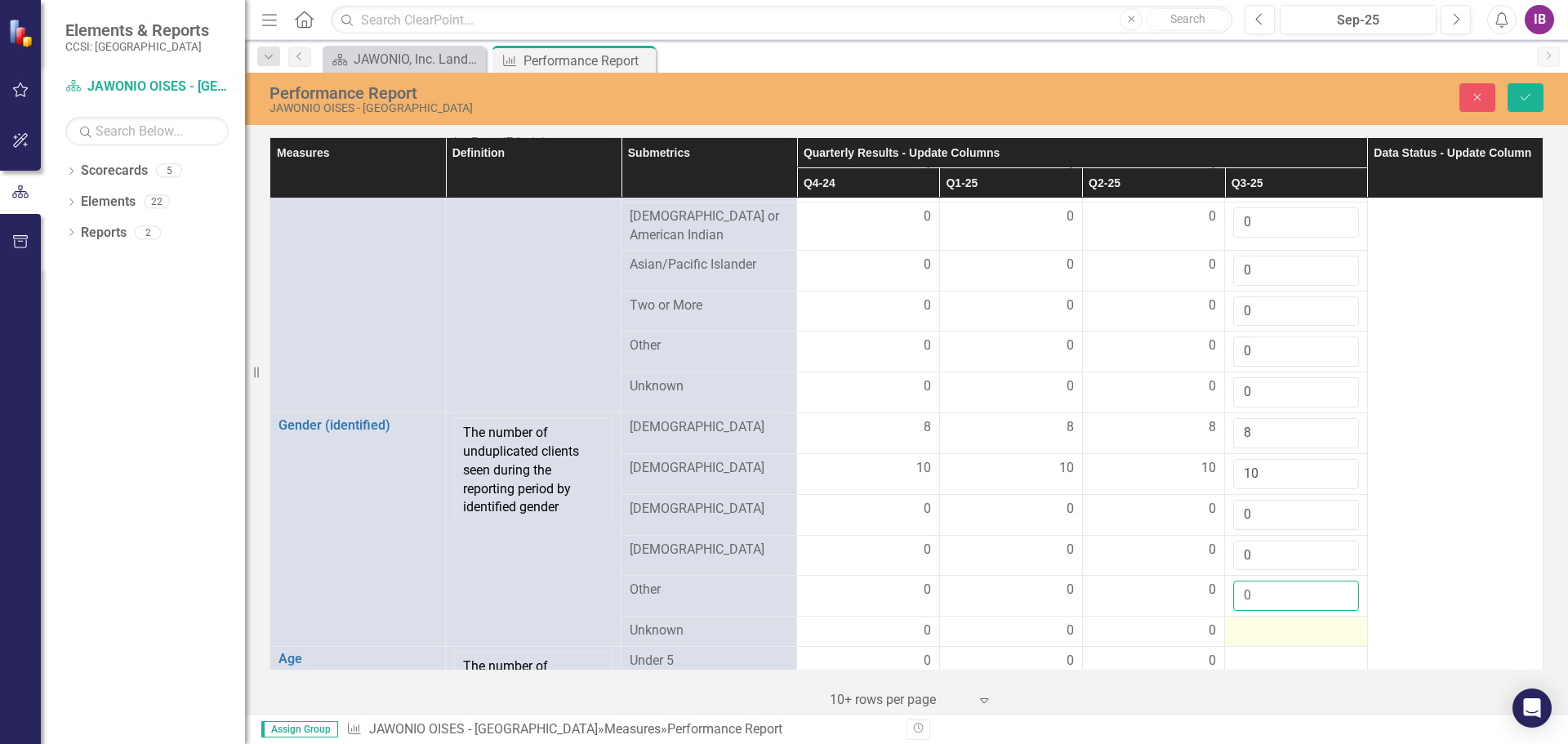
type input "0"
click at [1273, 637] on div at bounding box center [1296, 630] width 126 height 19
click at [1273, 637] on input "number" at bounding box center [1296, 636] width 126 height 31
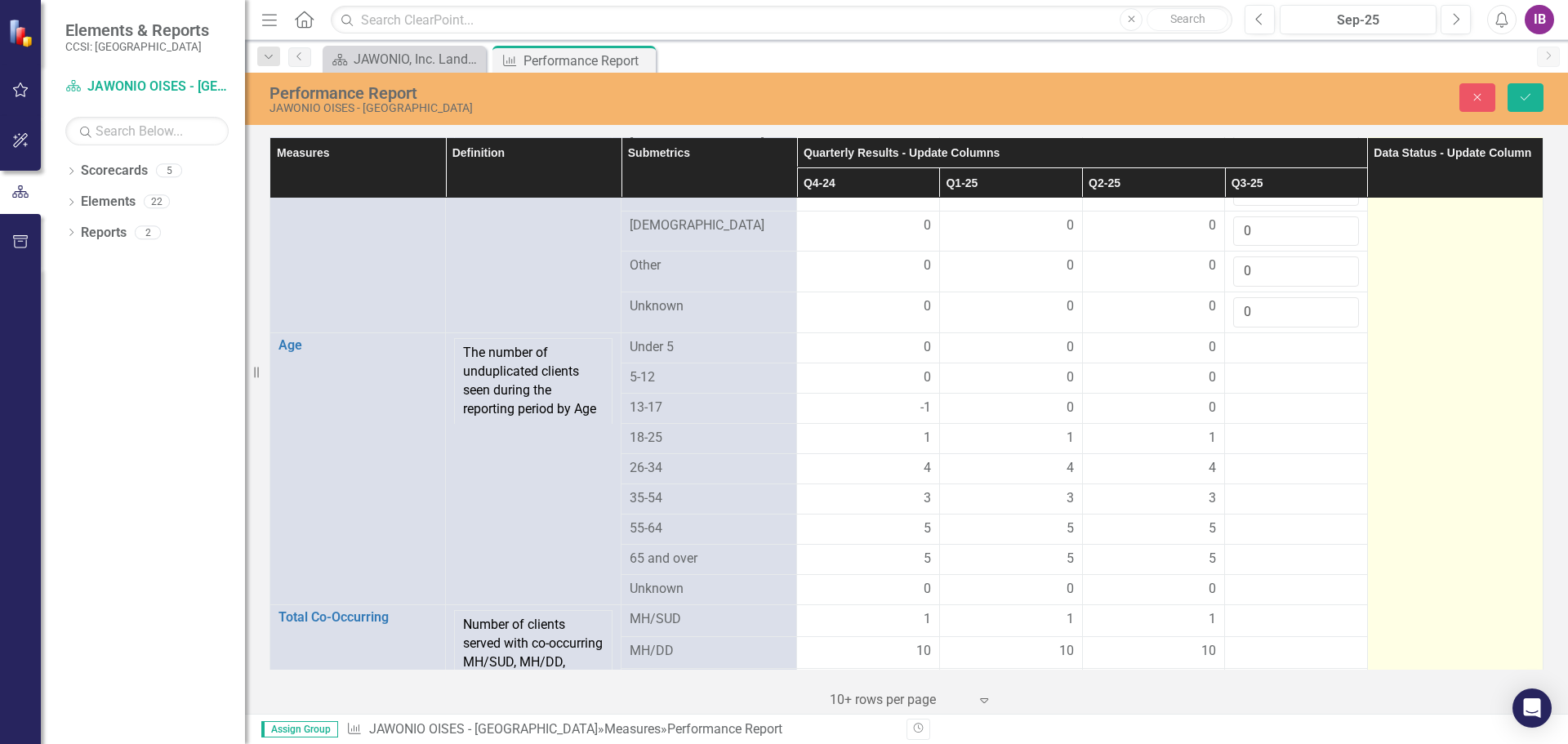
scroll to position [1061, 0]
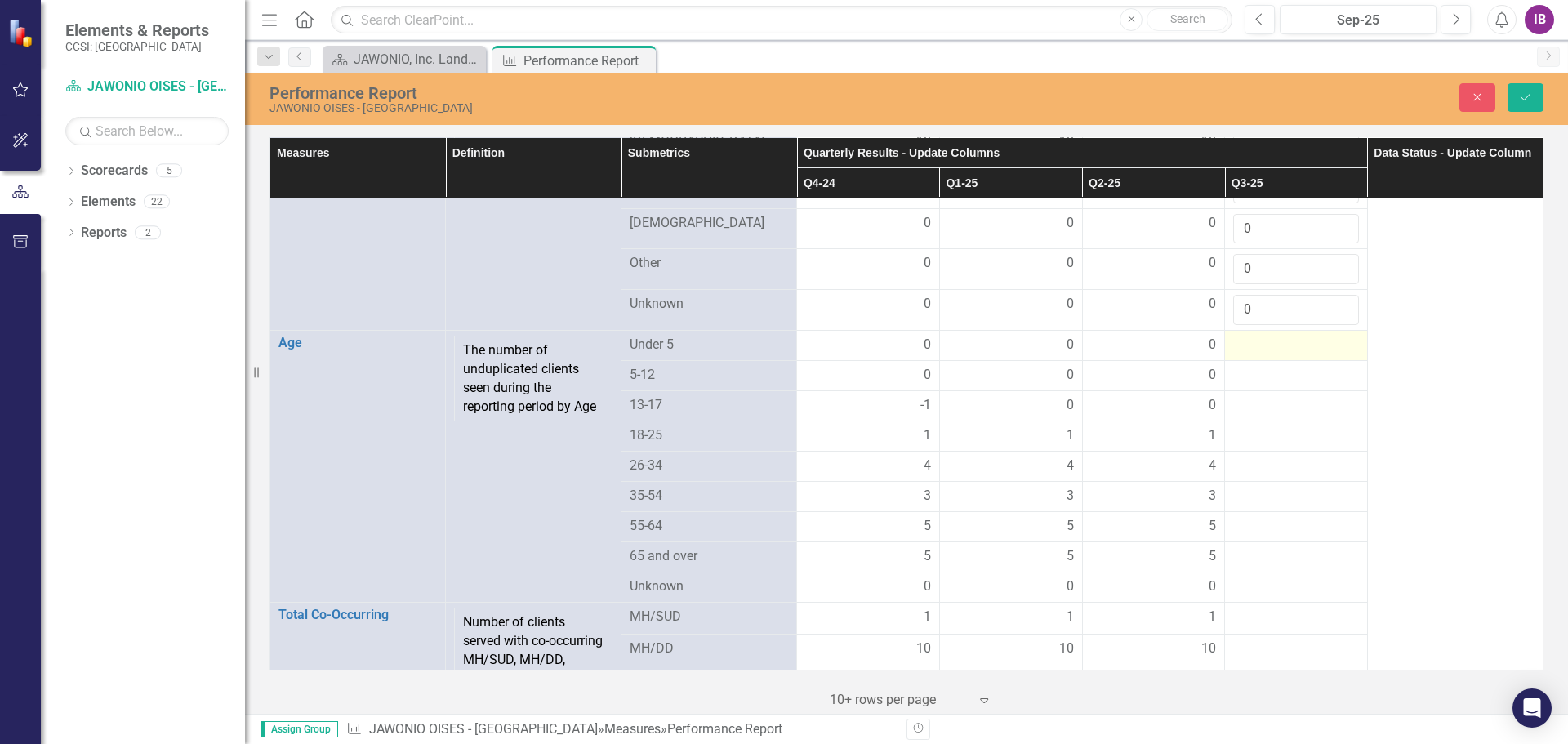
type input "0"
click at [1263, 351] on div at bounding box center [1296, 345] width 126 height 19
type input "0"
click at [1245, 393] on div at bounding box center [1296, 386] width 126 height 19
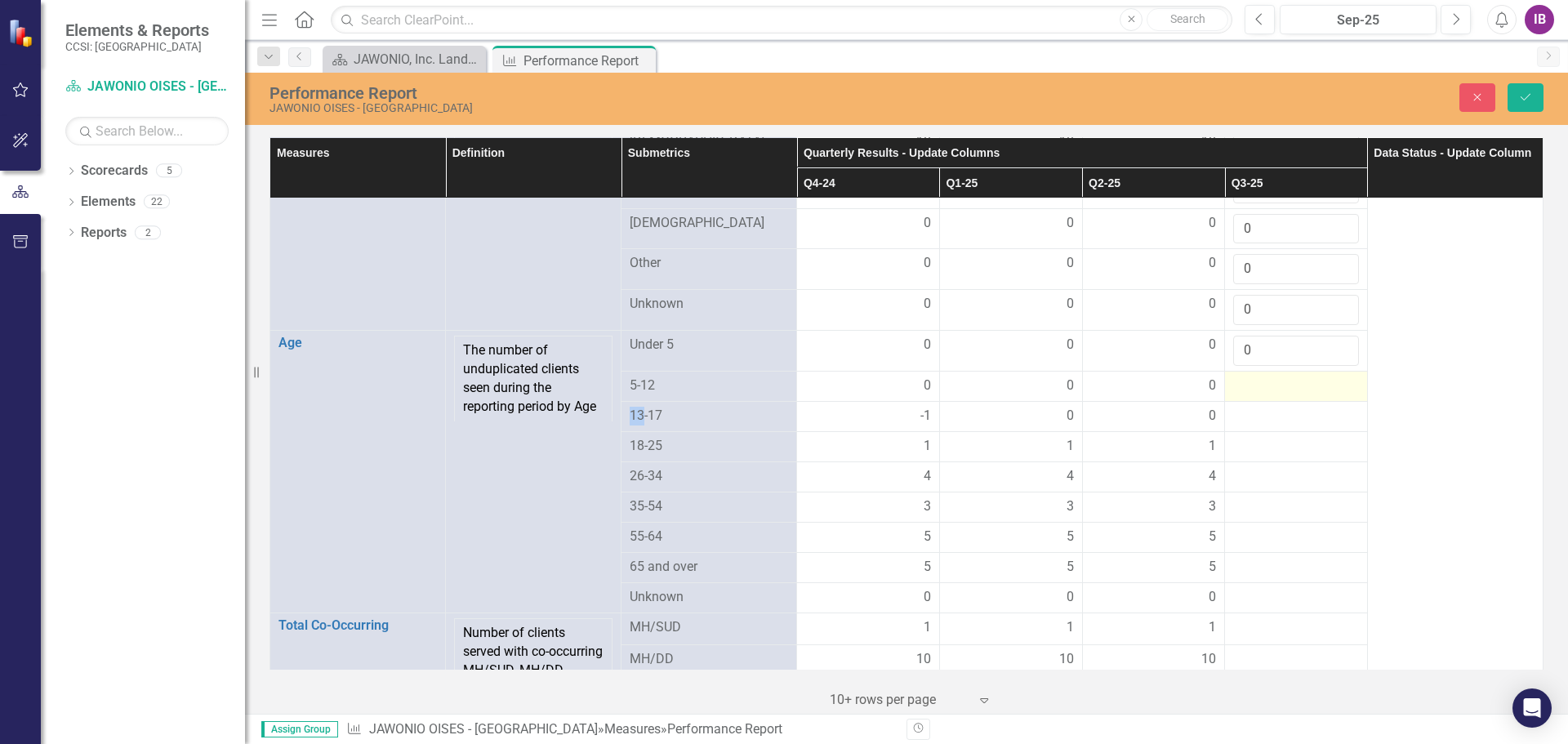
click at [1245, 393] on div at bounding box center [1296, 386] width 126 height 19
click at [1245, 393] on input "number" at bounding box center [1296, 391] width 126 height 31
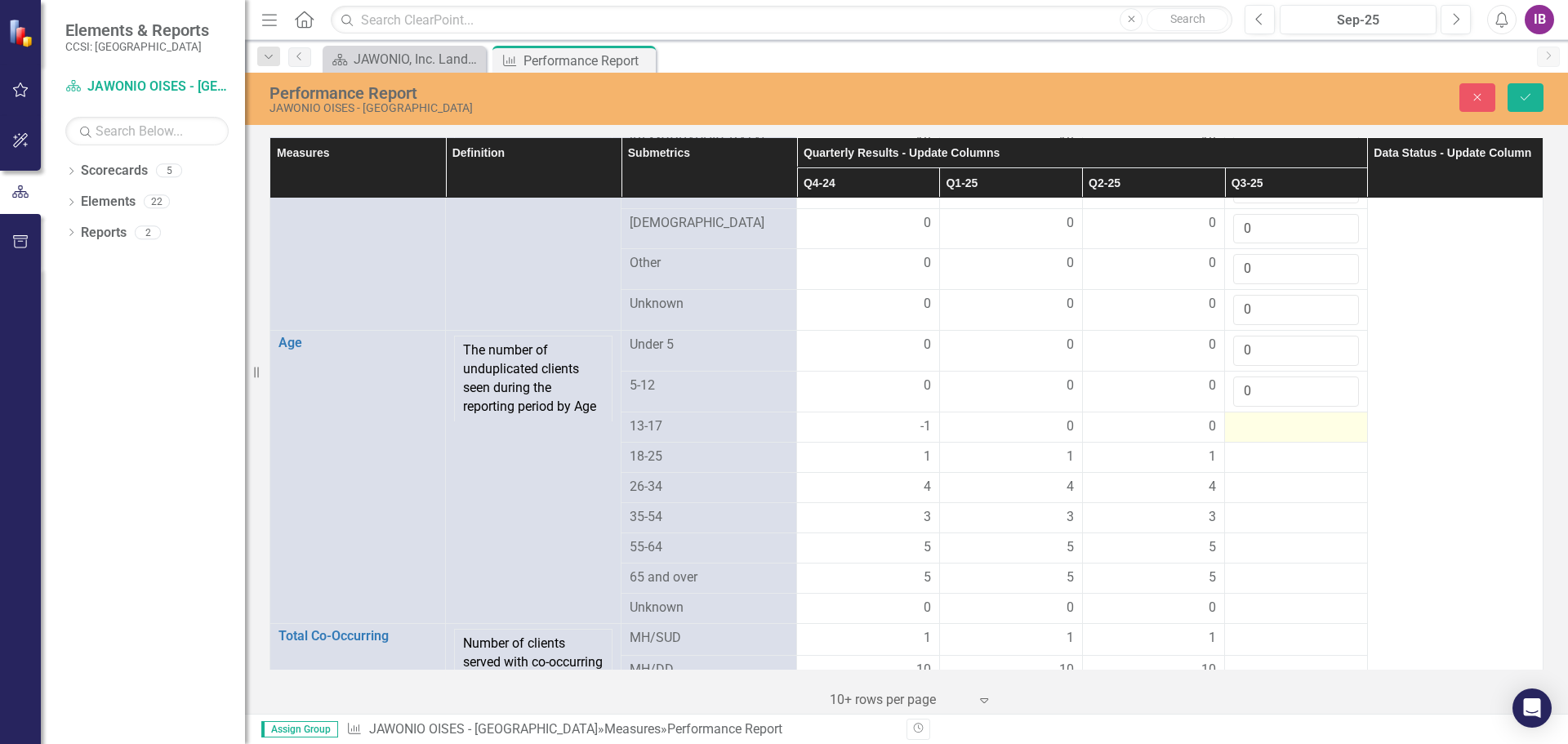
type input "0"
click at [1246, 428] on div at bounding box center [1296, 427] width 126 height 19
click at [1246, 428] on input "number" at bounding box center [1296, 432] width 126 height 31
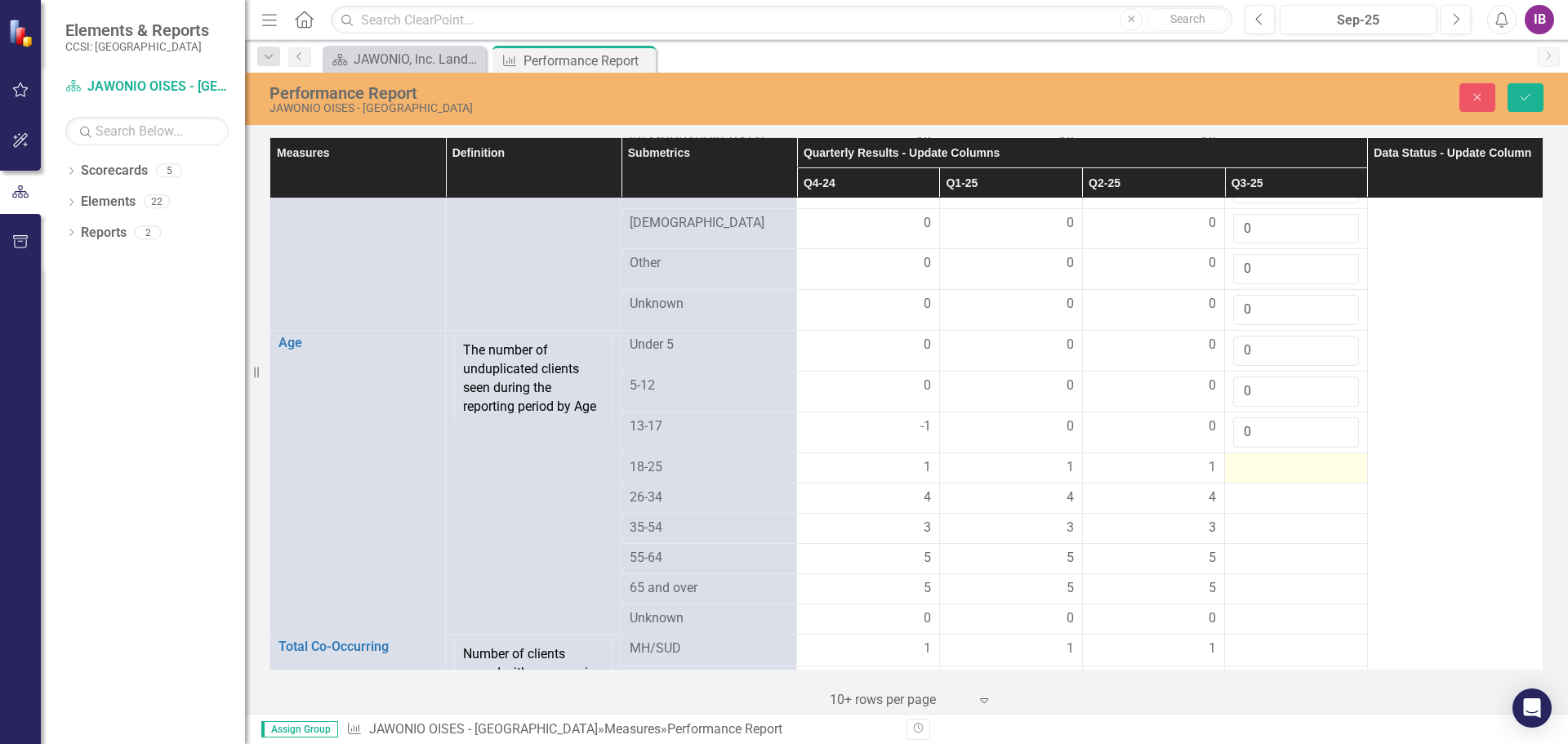
type input "0"
click at [1243, 473] on div at bounding box center [1296, 467] width 126 height 19
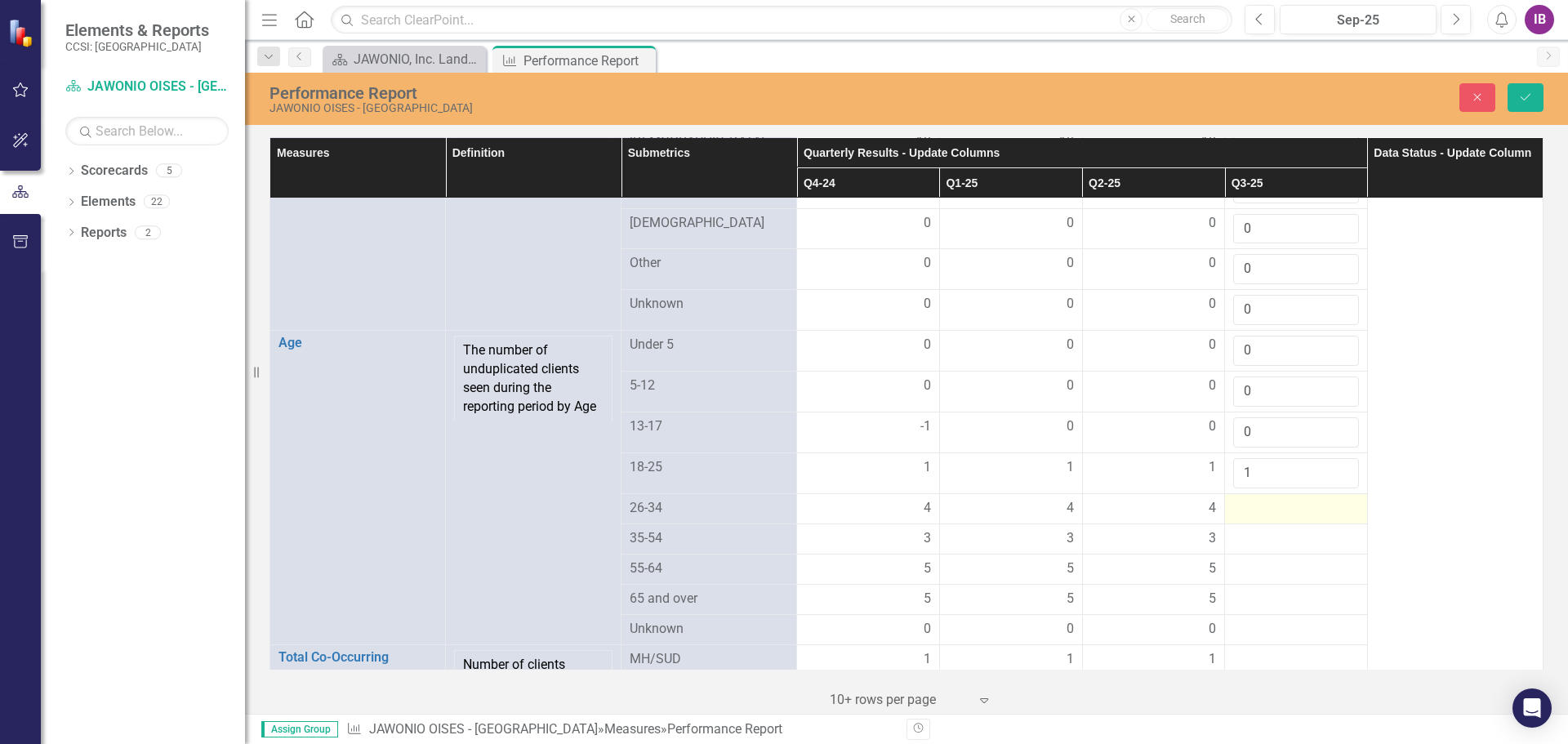
type input "1"
click at [1239, 513] on div at bounding box center [1296, 508] width 126 height 19
click at [1239, 513] on input "number" at bounding box center [1296, 514] width 126 height 31
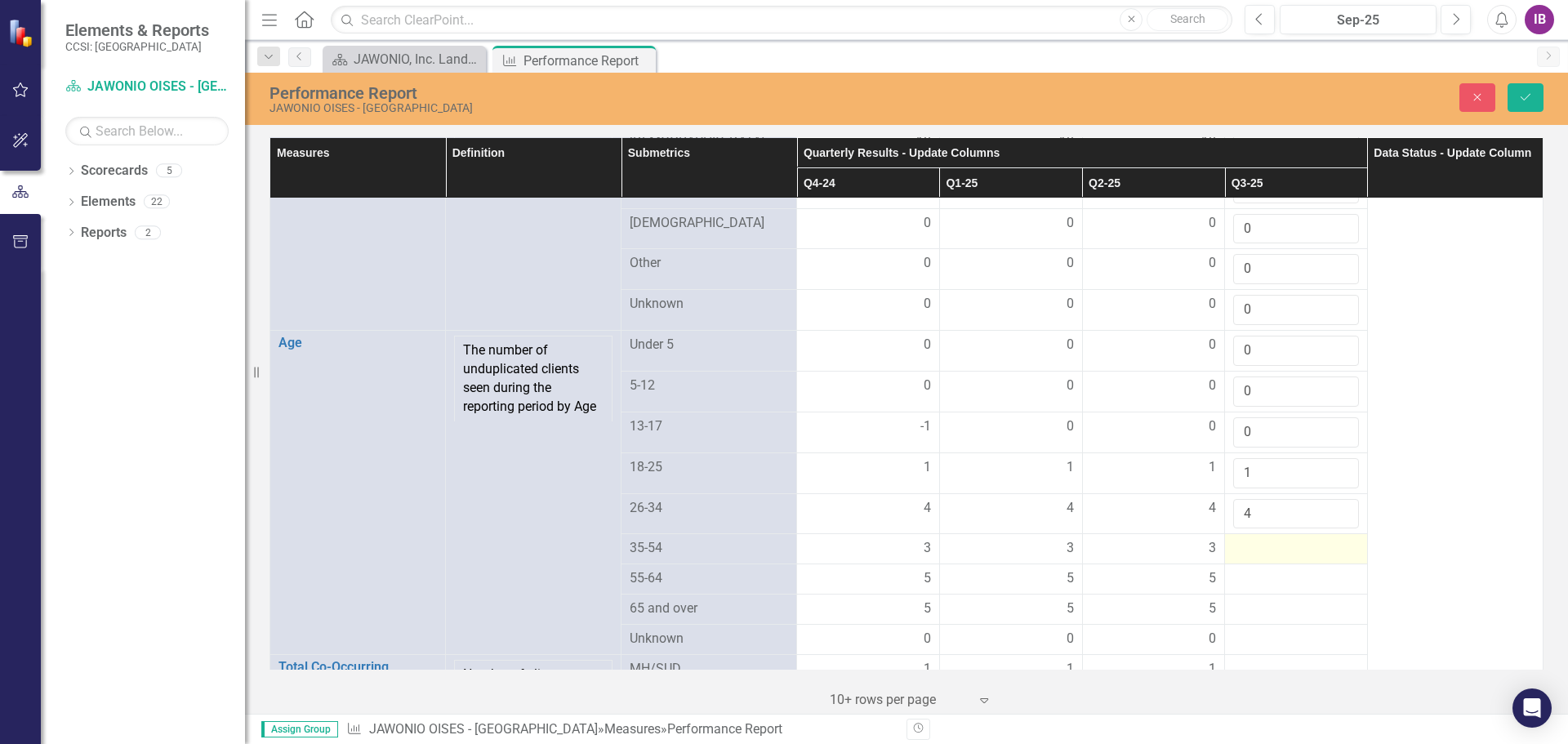
type input "4"
click at [1242, 554] on div at bounding box center [1296, 548] width 126 height 19
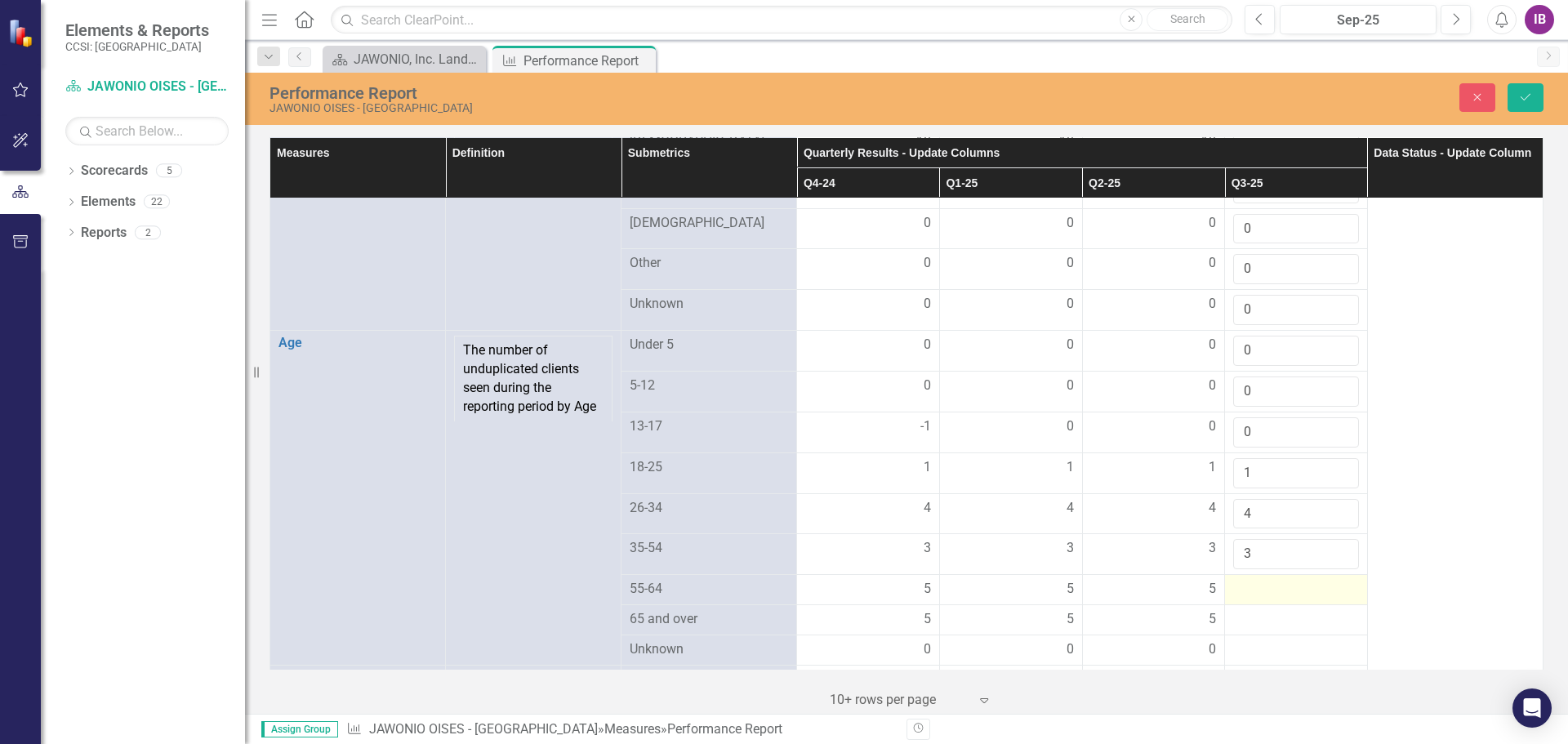
type input "3"
click at [1252, 600] on div at bounding box center [1296, 589] width 126 height 19
click at [1330, 601] on input "1" at bounding box center [1296, 594] width 126 height 31
click at [1330, 601] on input "2" at bounding box center [1296, 594] width 126 height 31
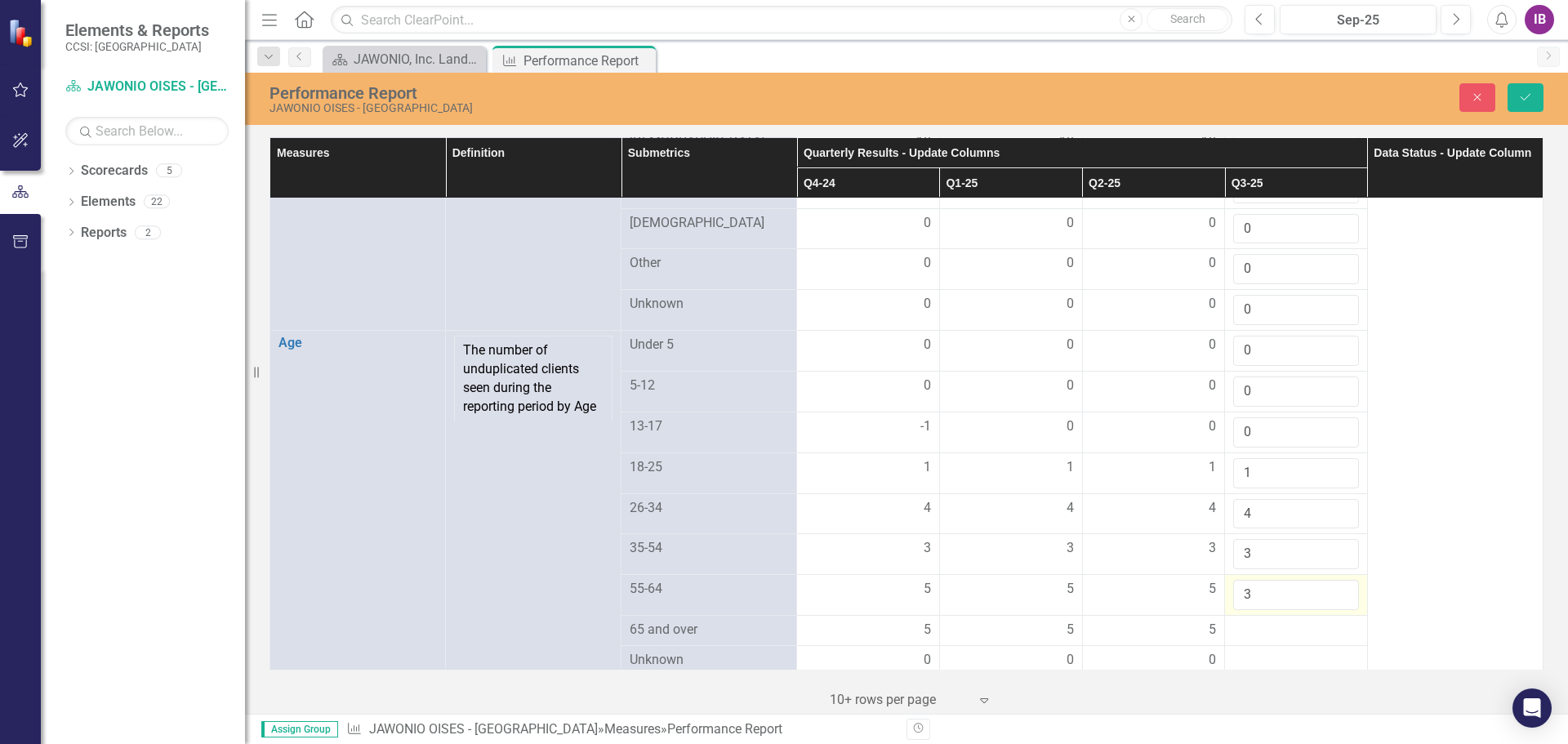
click at [1330, 601] on input "3" at bounding box center [1296, 594] width 126 height 31
click at [1330, 601] on input "4" at bounding box center [1296, 594] width 126 height 31
click at [1330, 601] on input "5" at bounding box center [1296, 594] width 126 height 31
click at [1330, 601] on input "6" at bounding box center [1296, 594] width 126 height 31
type input "5"
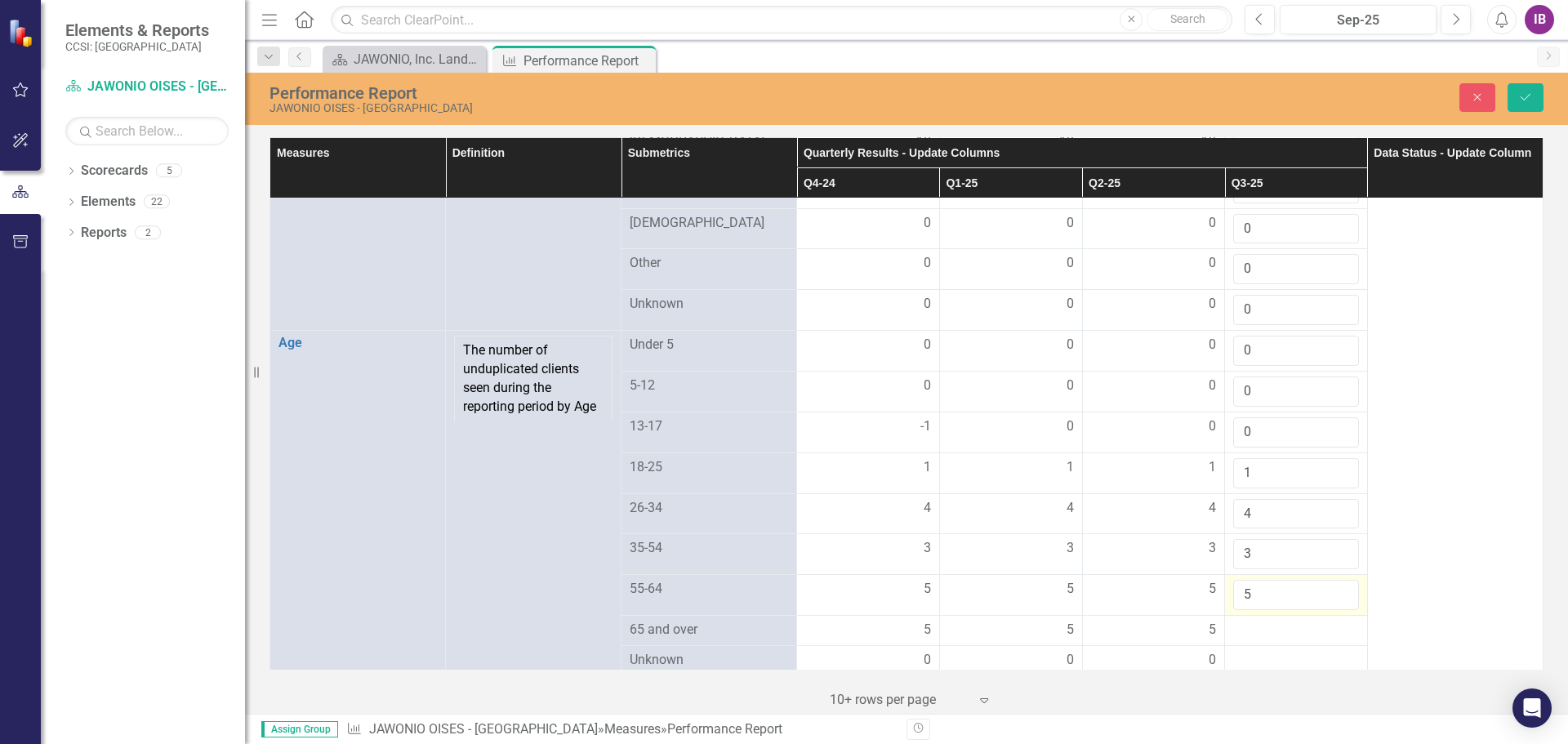
click at [1330, 610] on input "5" at bounding box center [1296, 594] width 126 height 31
click at [1277, 639] on div at bounding box center [1296, 630] width 126 height 19
click at [1277, 639] on input "number" at bounding box center [1296, 636] width 126 height 31
click at [1329, 641] on input "1" at bounding box center [1296, 636] width 126 height 31
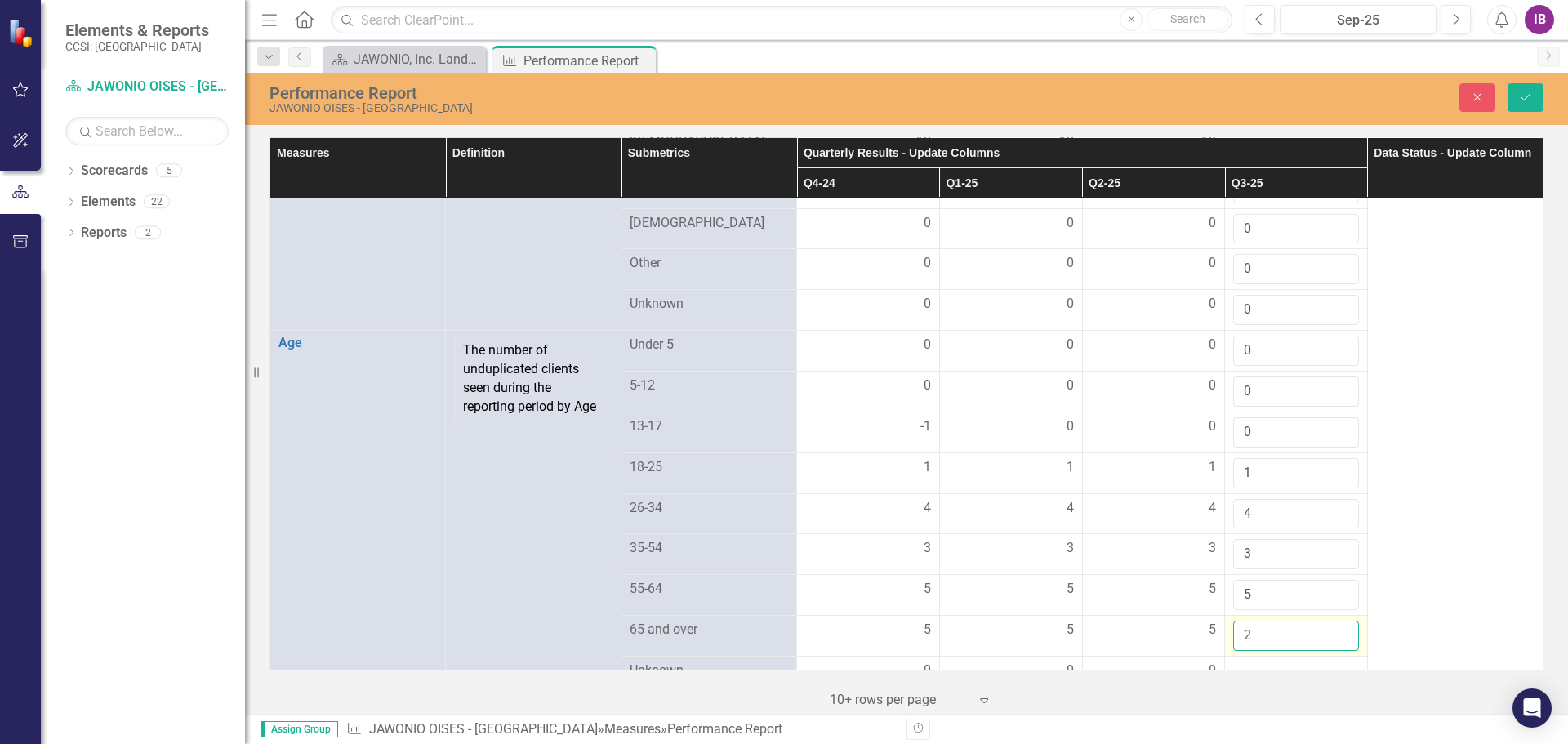
click at [1329, 641] on input "2" at bounding box center [1296, 636] width 126 height 31
click at [1329, 641] on input "3" at bounding box center [1296, 636] width 126 height 31
click at [1329, 641] on input "4" at bounding box center [1296, 636] width 126 height 31
click at [1329, 641] on input "5" at bounding box center [1296, 636] width 126 height 31
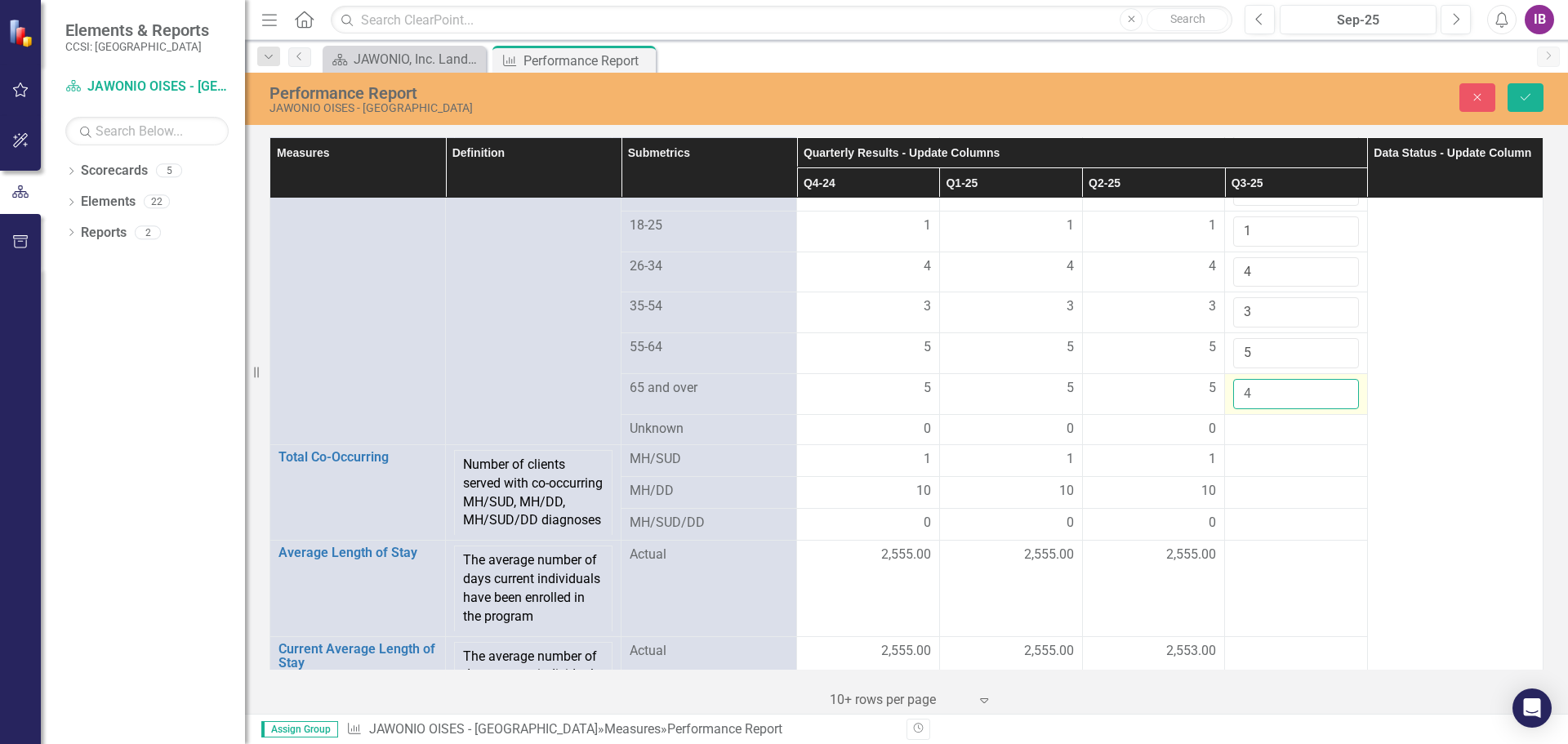
scroll to position [1307, 0]
type input "5"
click at [1332, 394] on input "5" at bounding box center [1296, 391] width 126 height 31
click at [1263, 436] on div at bounding box center [1296, 426] width 126 height 19
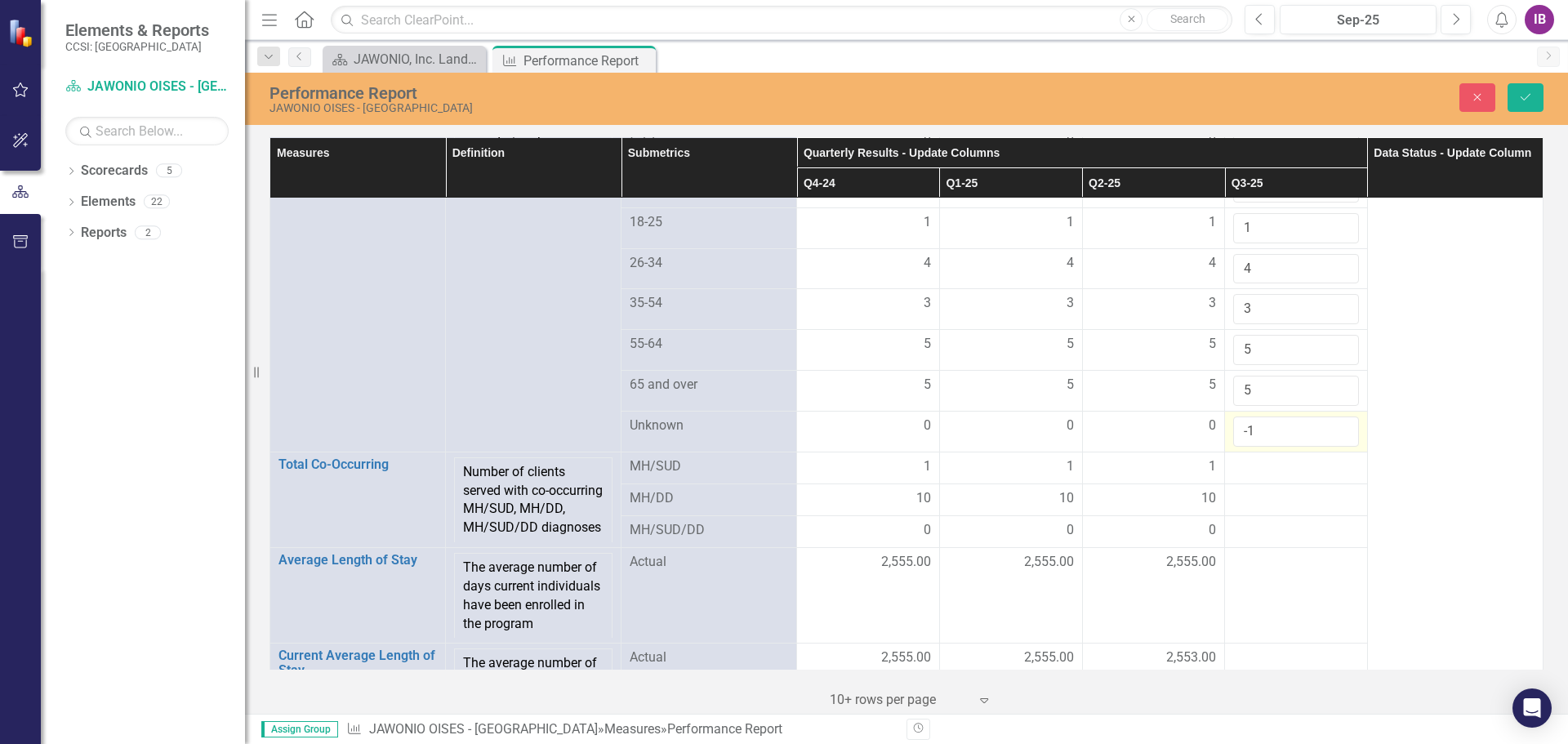
click at [1328, 447] on input "-1" at bounding box center [1296, 431] width 126 height 31
click at [1328, 447] on input "-2" at bounding box center [1296, 431] width 126 height 31
click at [1331, 434] on input "-1" at bounding box center [1296, 431] width 126 height 31
type input "0"
click at [1331, 434] on input "0" at bounding box center [1296, 431] width 126 height 31
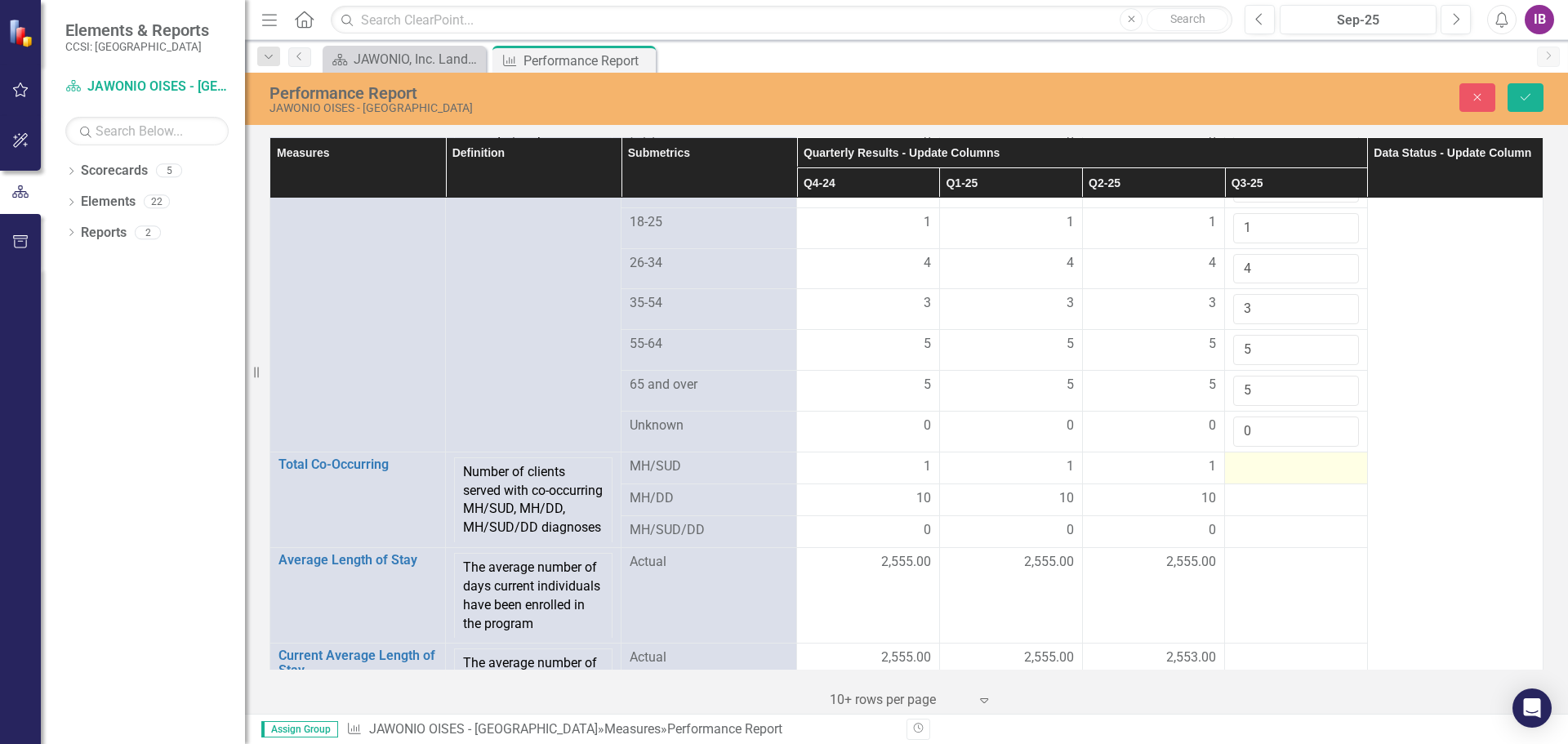
click at [1281, 477] on div at bounding box center [1296, 466] width 126 height 19
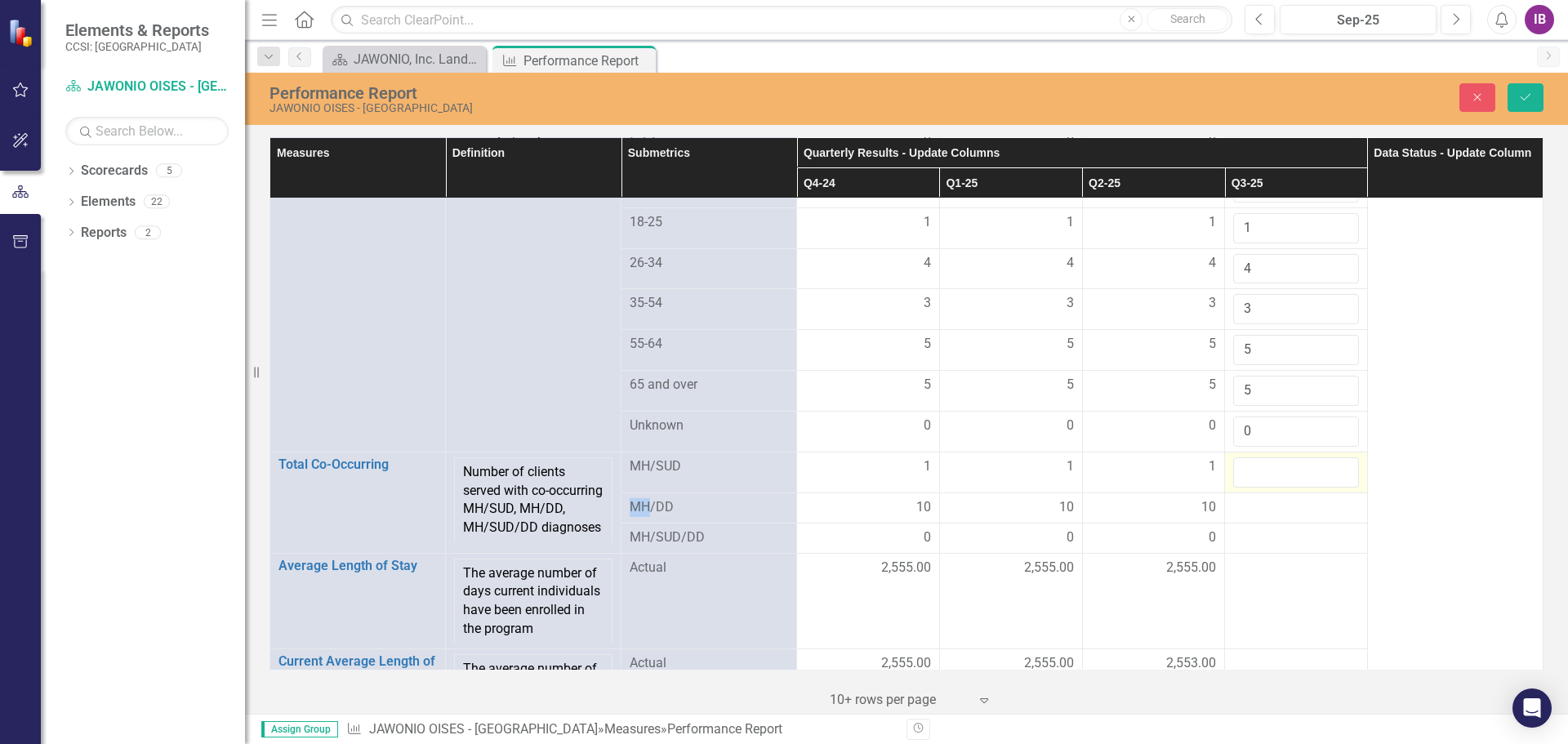
click at [1281, 479] on input "number" at bounding box center [1296, 472] width 126 height 31
type input "1"
click at [1262, 517] on div at bounding box center [1296, 507] width 126 height 19
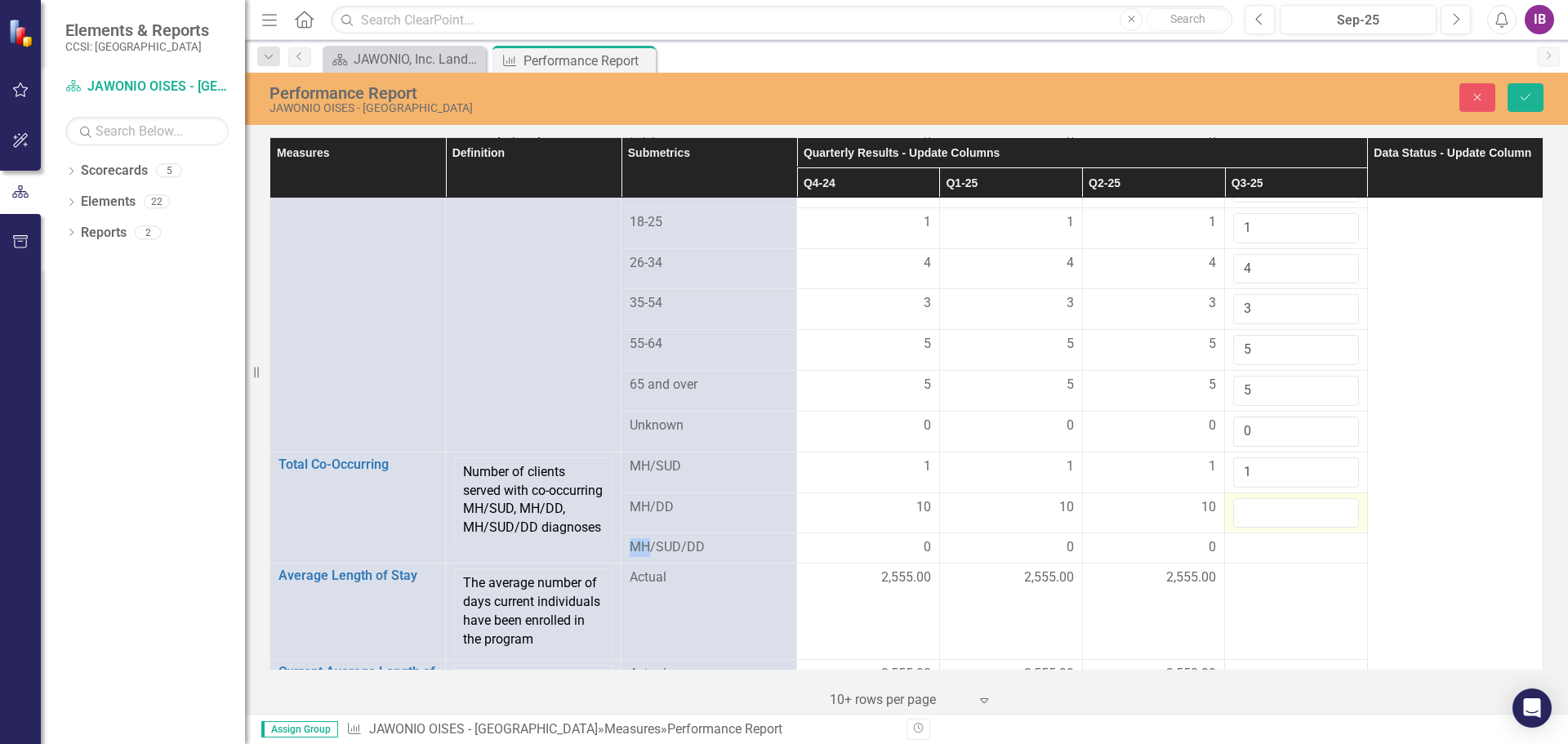
click at [1262, 519] on input "number" at bounding box center [1296, 513] width 126 height 31
type input "1"
type input "10"
click at [1246, 558] on div at bounding box center [1296, 547] width 126 height 19
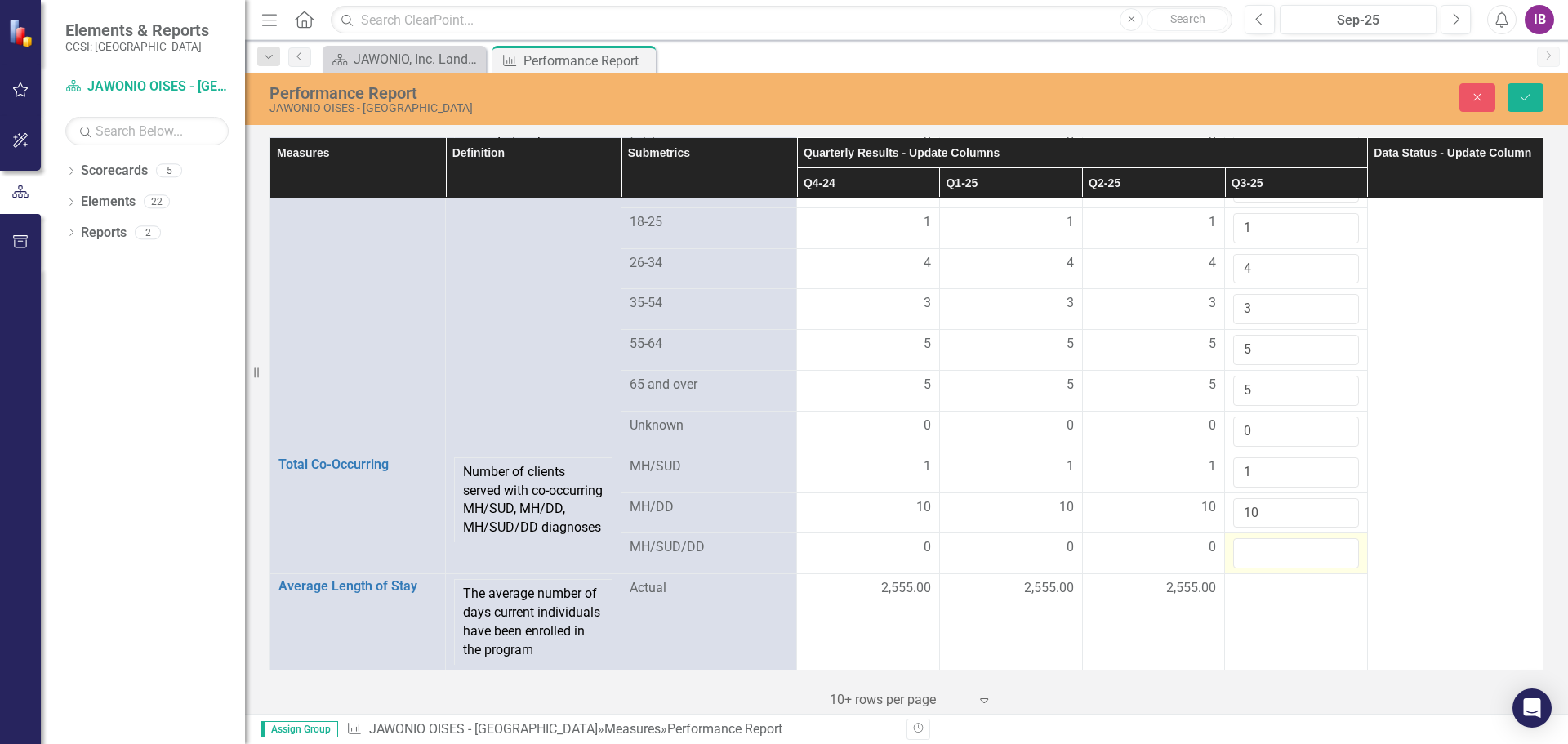
click at [1246, 561] on input "number" at bounding box center [1296, 552] width 126 height 31
click at [1333, 561] on input "1" at bounding box center [1296, 552] width 126 height 31
click at [1333, 561] on input "2" at bounding box center [1296, 552] width 126 height 31
click at [1332, 568] on input "1" at bounding box center [1296, 552] width 126 height 31
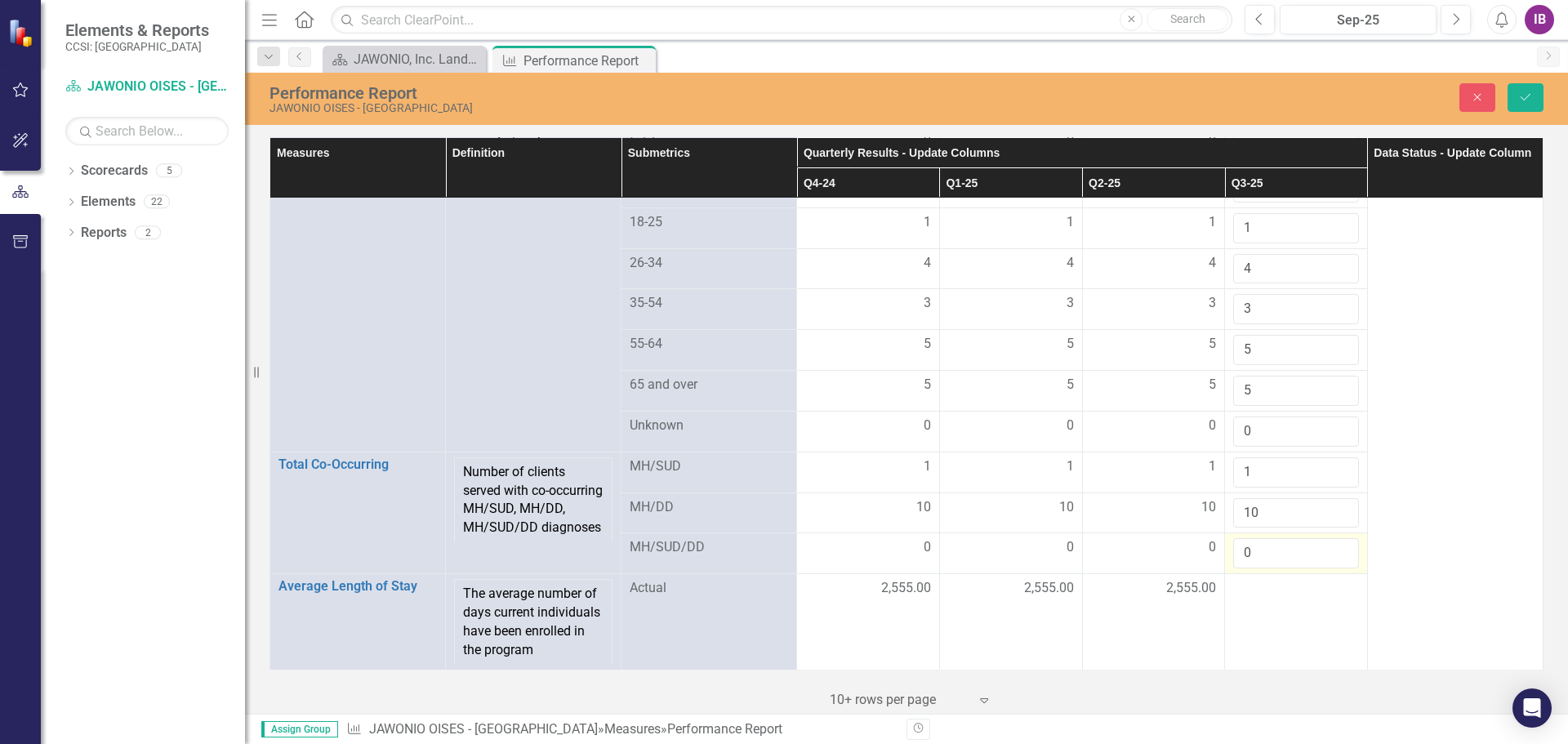
type input "0"
click at [1332, 568] on input "0" at bounding box center [1296, 552] width 126 height 31
click at [1291, 599] on div at bounding box center [1296, 589] width 126 height 19
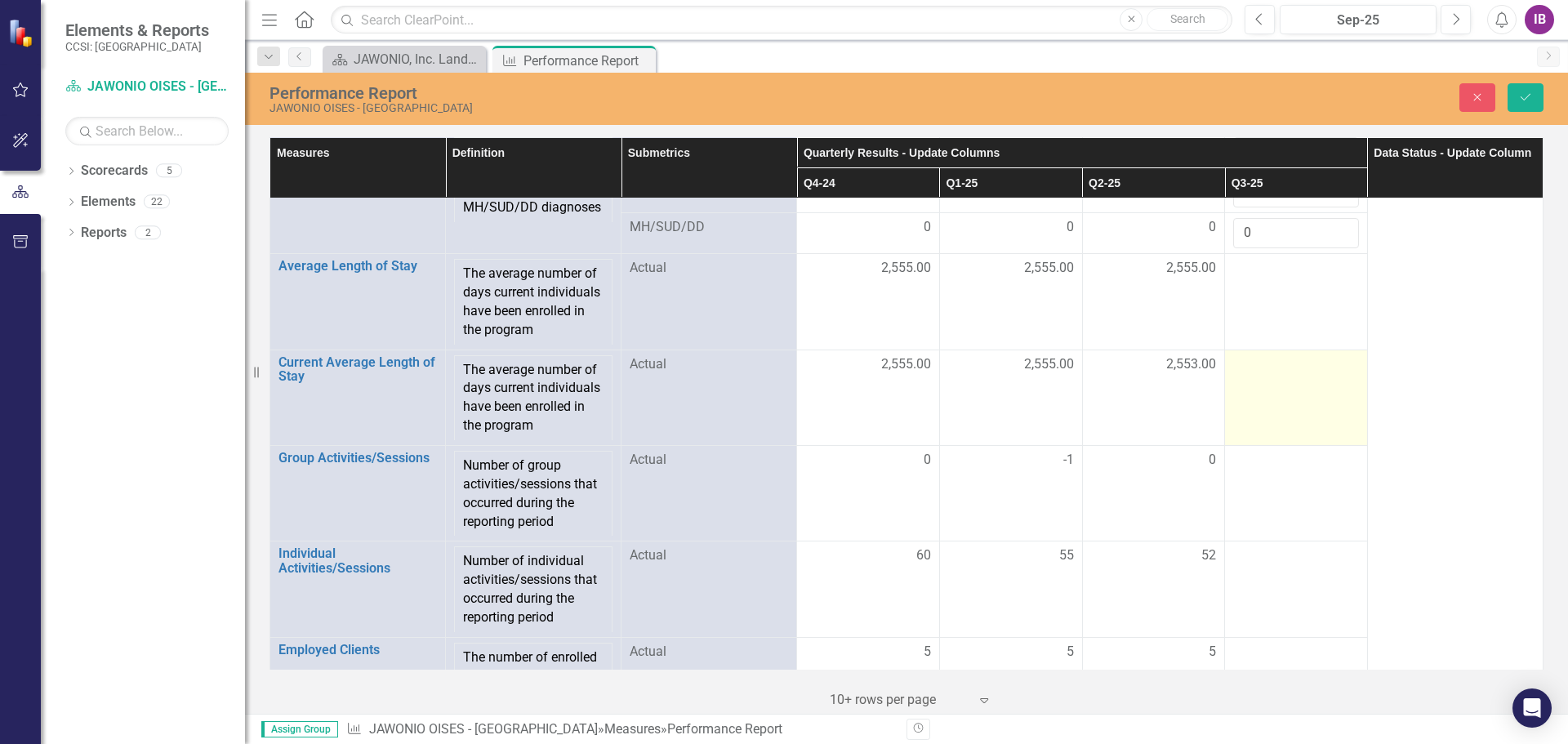
scroll to position [1633, 0]
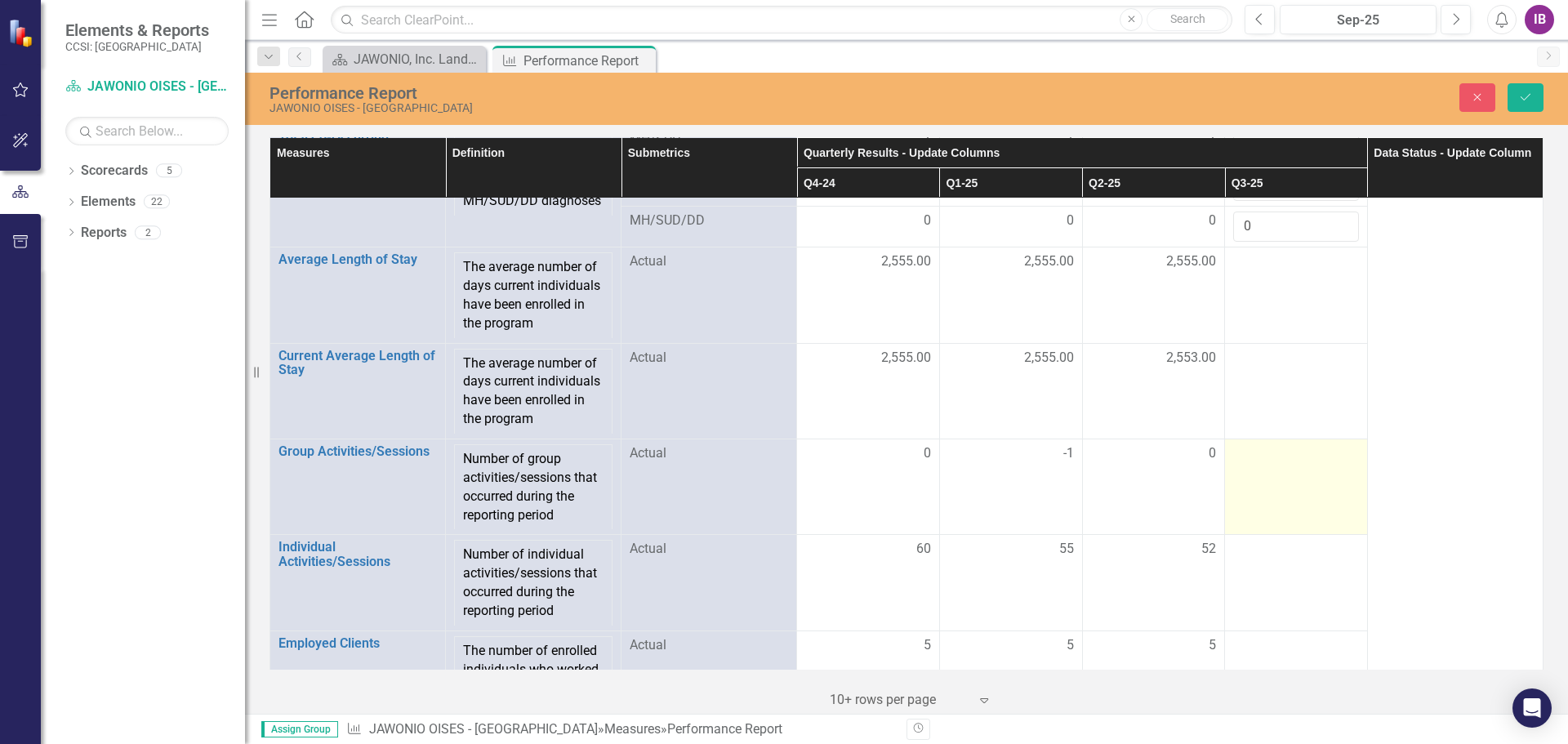
click at [1268, 484] on td at bounding box center [1297, 487] width 143 height 95
click at [1270, 475] on input "number" at bounding box center [1296, 459] width 126 height 31
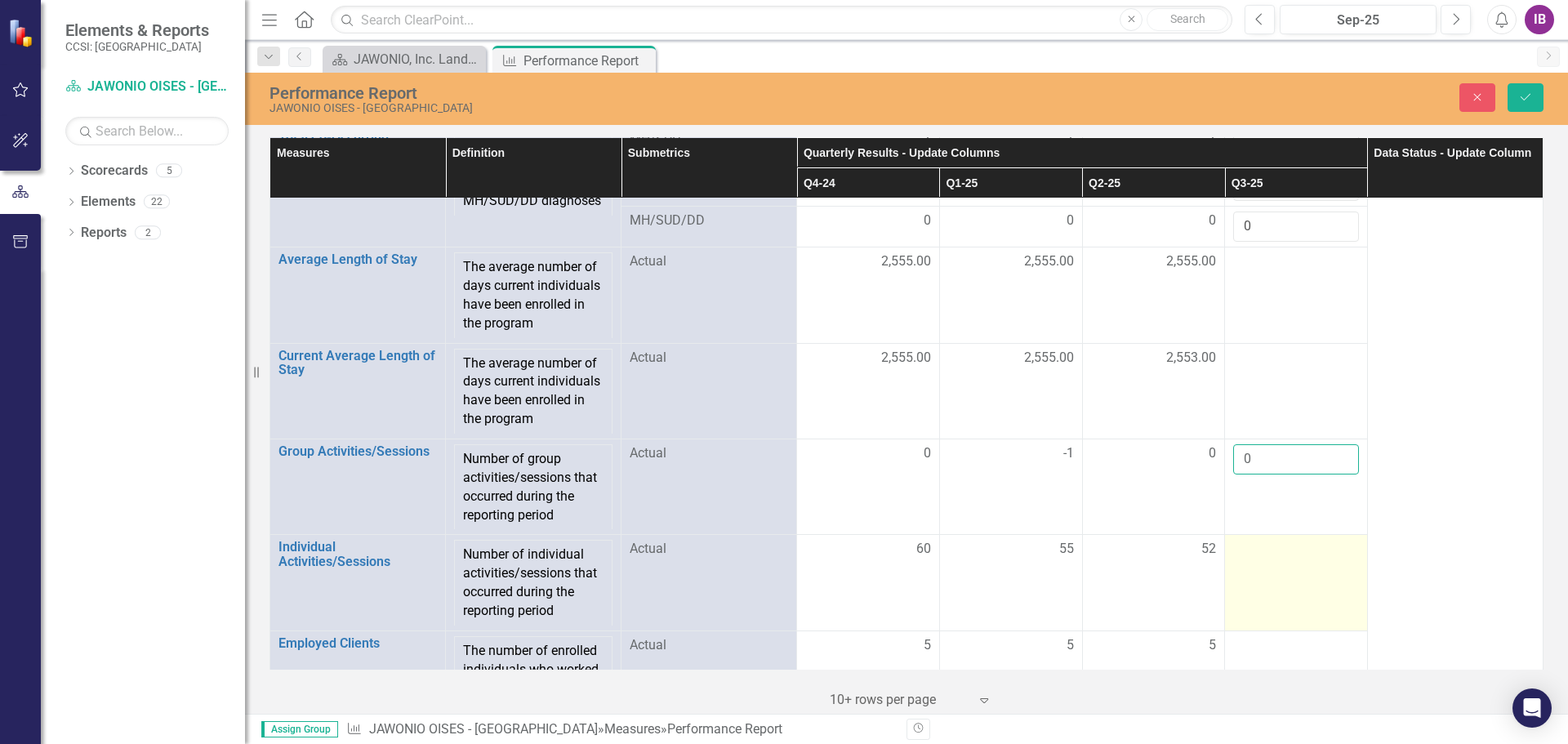
type input "0"
click at [1260, 559] on div at bounding box center [1296, 549] width 126 height 19
click at [1281, 567] on input "number" at bounding box center [1296, 554] width 126 height 31
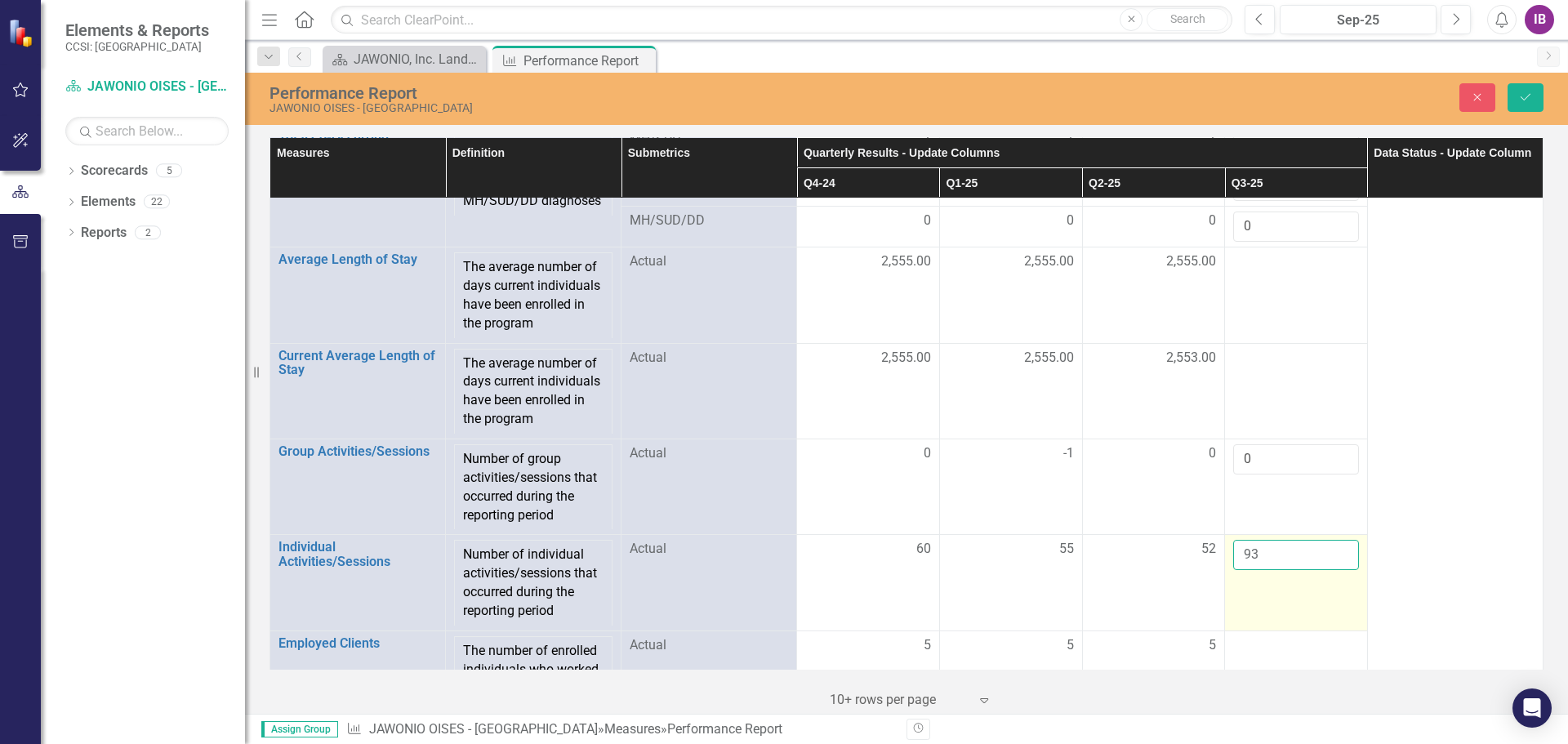
type input "93"
click at [1280, 611] on td "93" at bounding box center [1297, 582] width 143 height 95
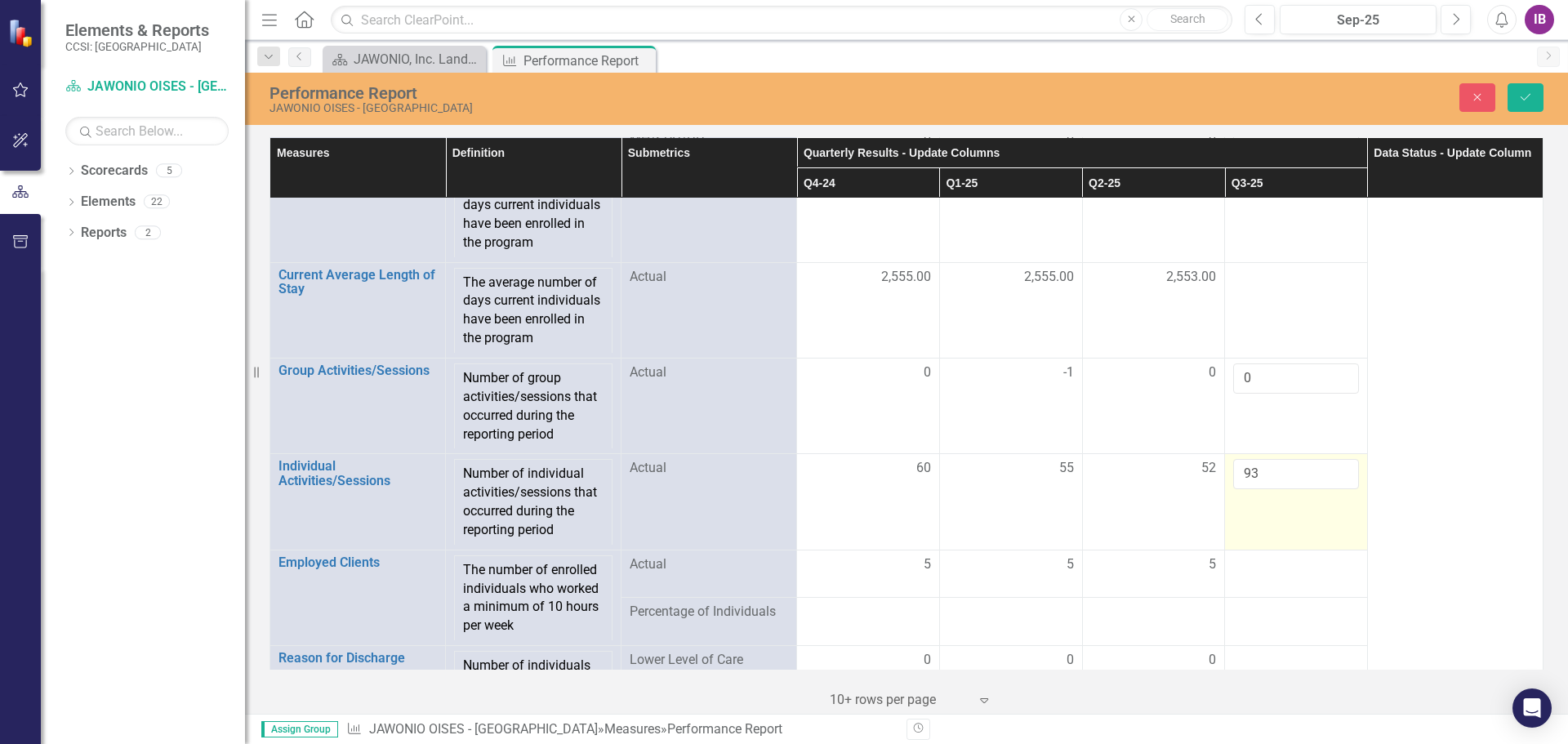
scroll to position [1796, 0]
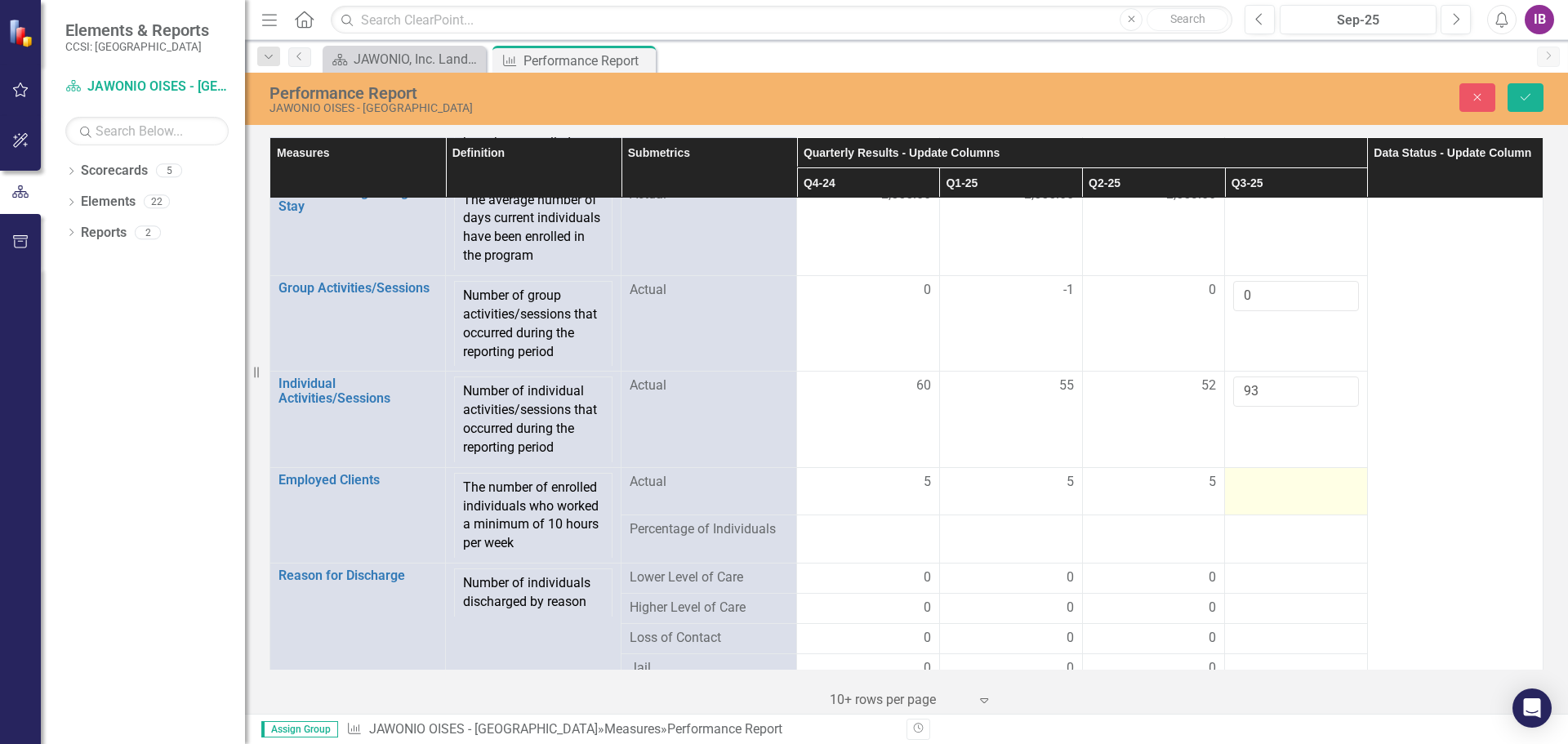
click at [1250, 492] on div at bounding box center [1296, 482] width 126 height 19
click at [1250, 501] on input "number" at bounding box center [1296, 488] width 126 height 31
type input "5"
click at [1242, 585] on div at bounding box center [1296, 577] width 126 height 19
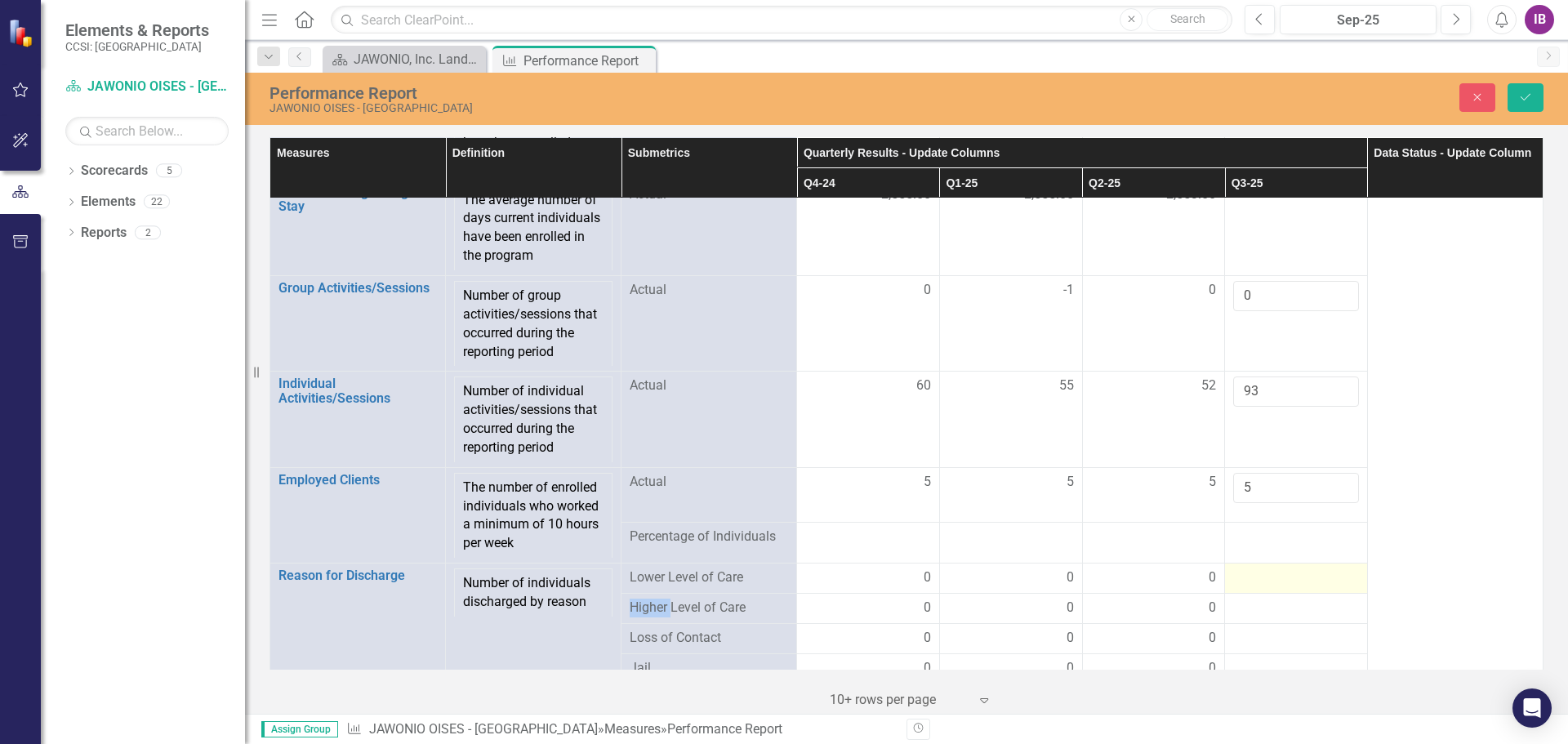
click at [1242, 585] on div at bounding box center [1296, 577] width 126 height 19
click at [1239, 597] on input "number" at bounding box center [1296, 583] width 126 height 31
type input "0"
click at [1251, 625] on div at bounding box center [1296, 618] width 126 height 19
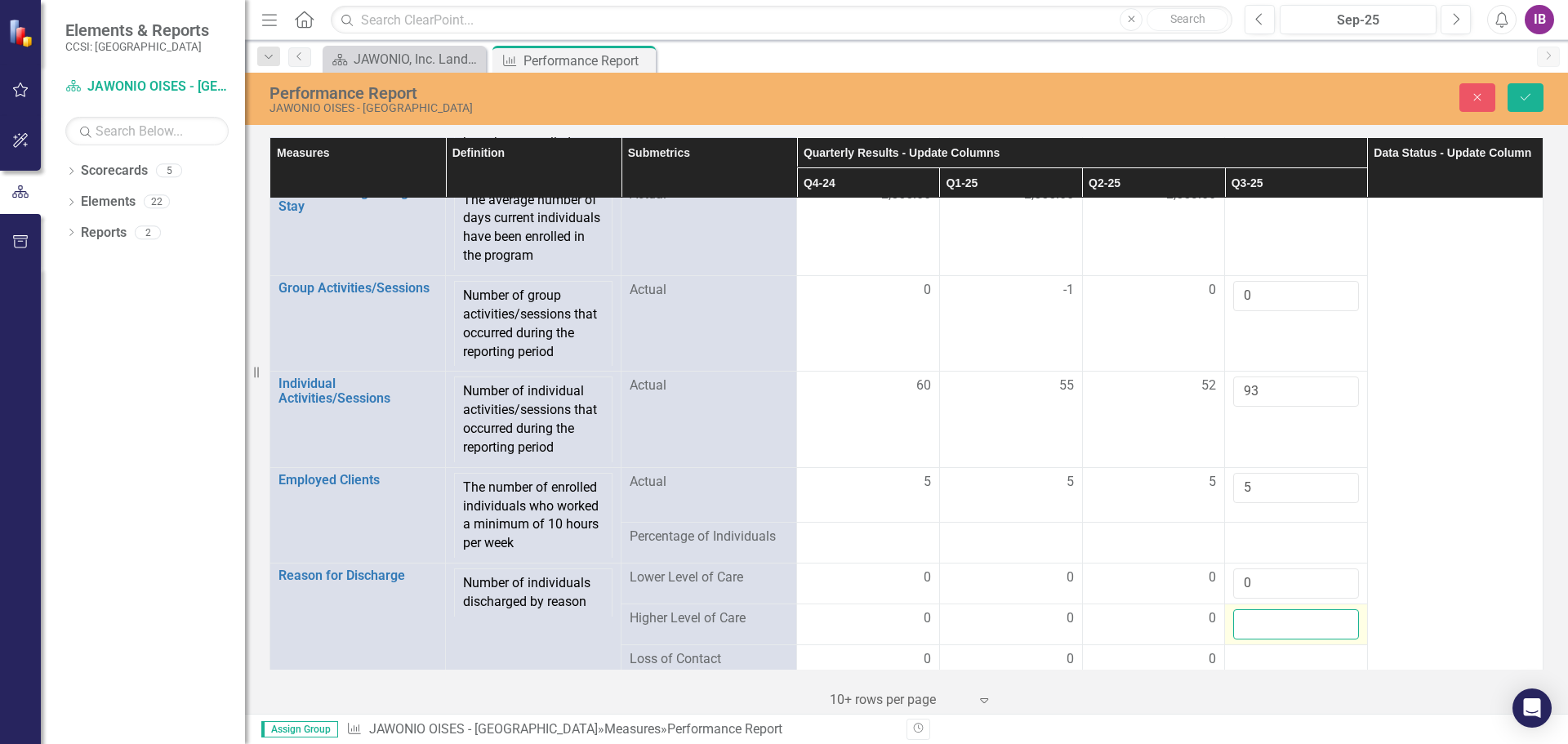
click at [1251, 625] on input "number" at bounding box center [1296, 624] width 126 height 31
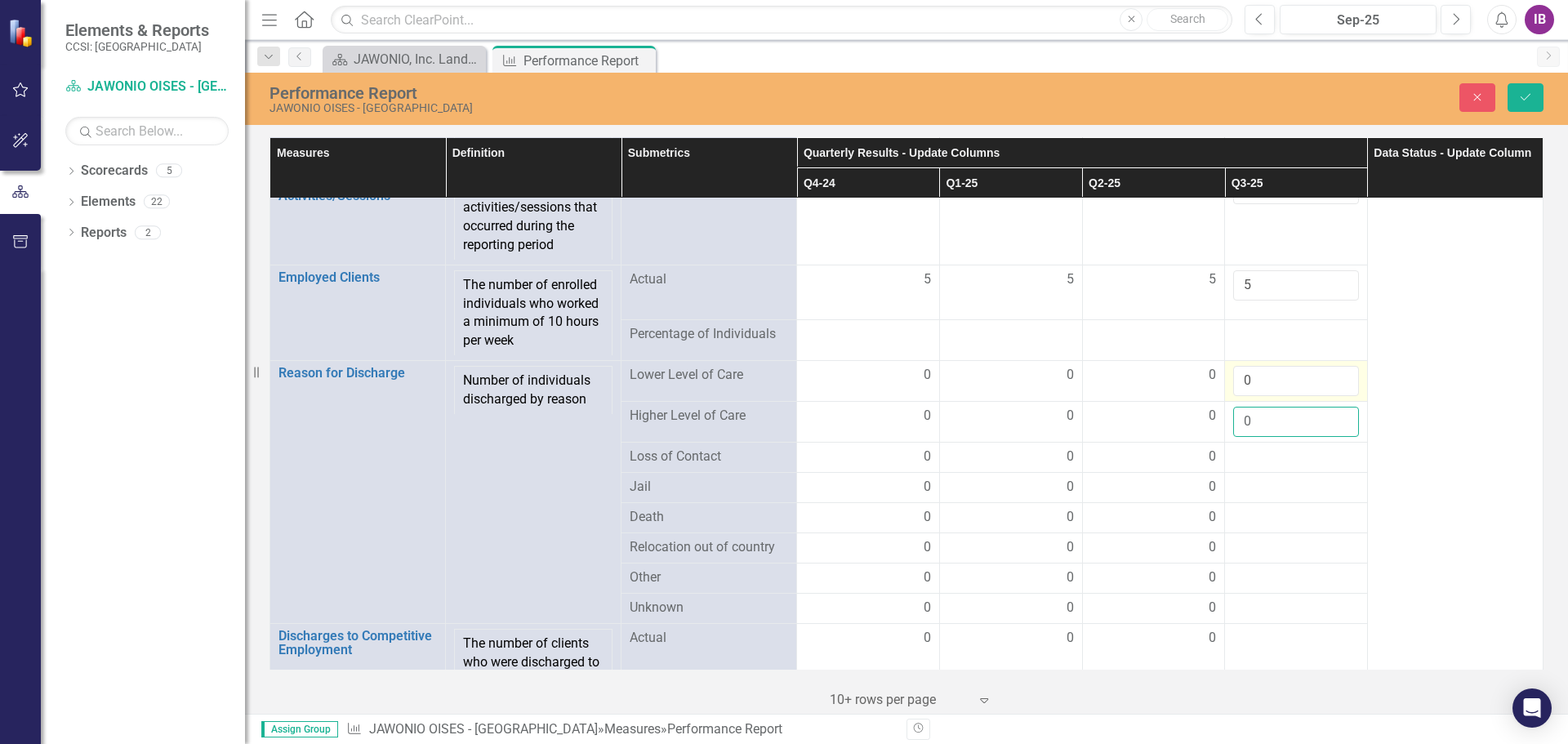
scroll to position [2123, 0]
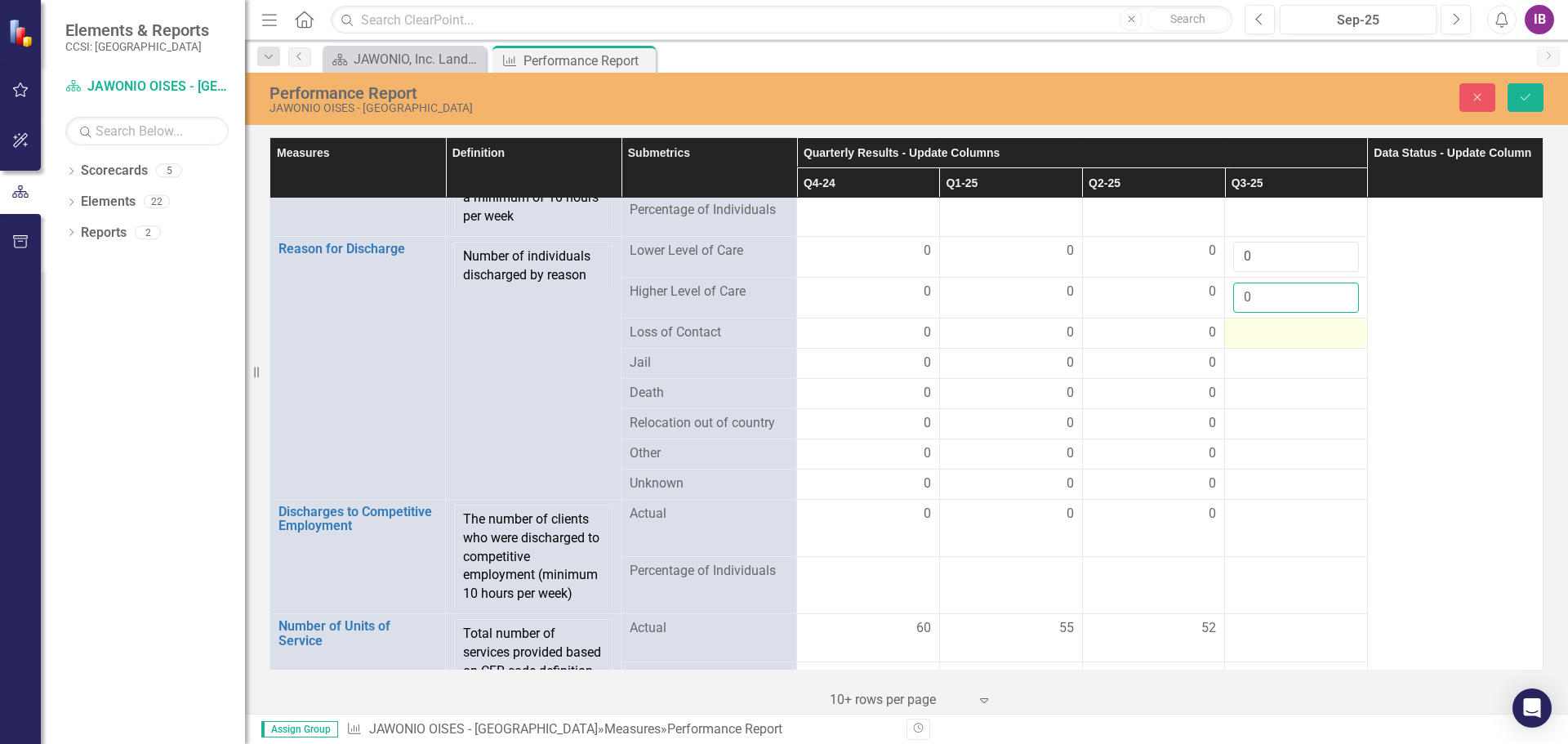
type input "0"
click at [1241, 337] on div at bounding box center [1296, 332] width 126 height 19
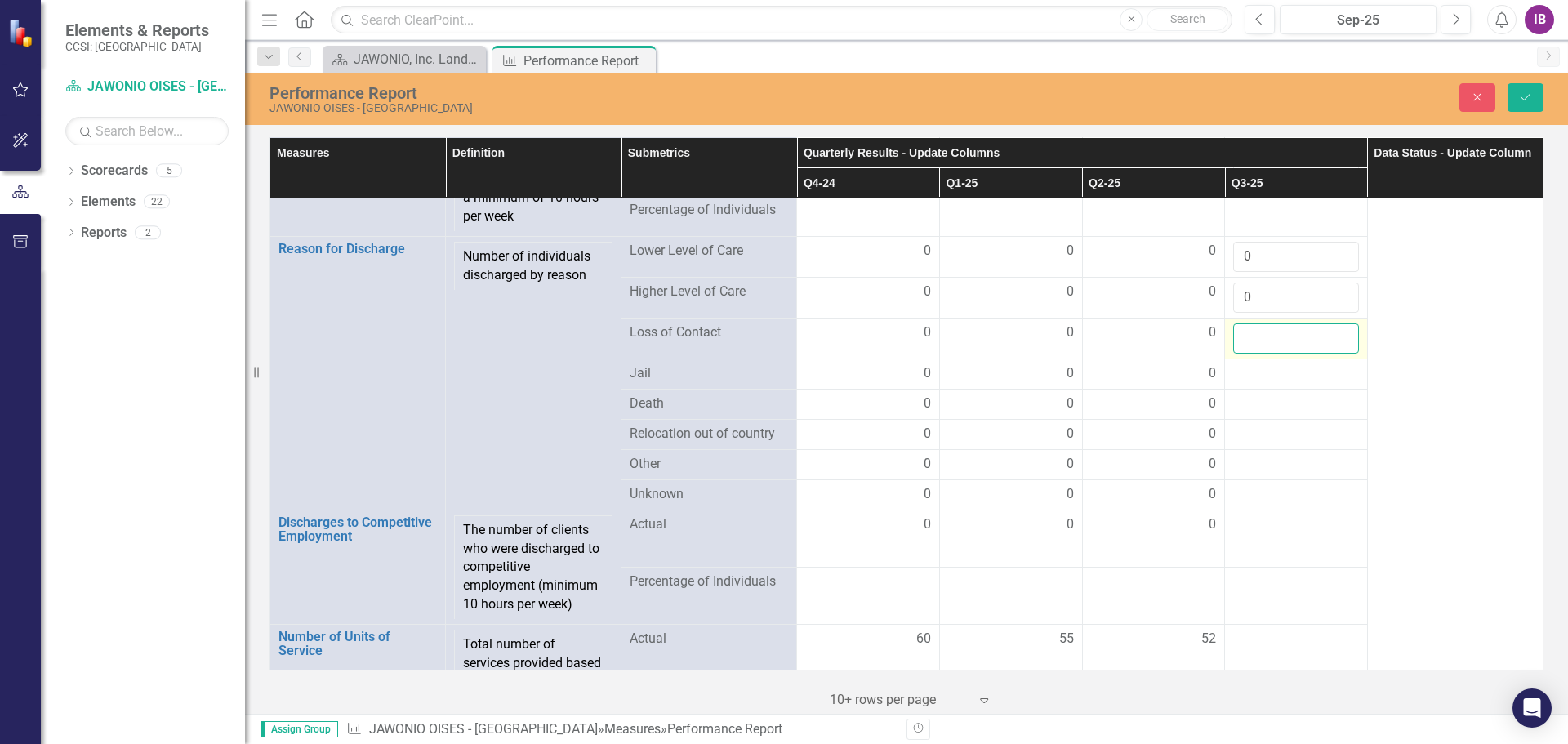
click at [1250, 353] on input "number" at bounding box center [1296, 338] width 126 height 31
click at [1332, 348] on input "1" at bounding box center [1296, 338] width 126 height 31
click at [1332, 353] on input "0" at bounding box center [1296, 338] width 126 height 31
click at [1332, 353] on input "-1" at bounding box center [1296, 338] width 126 height 31
type input "0"
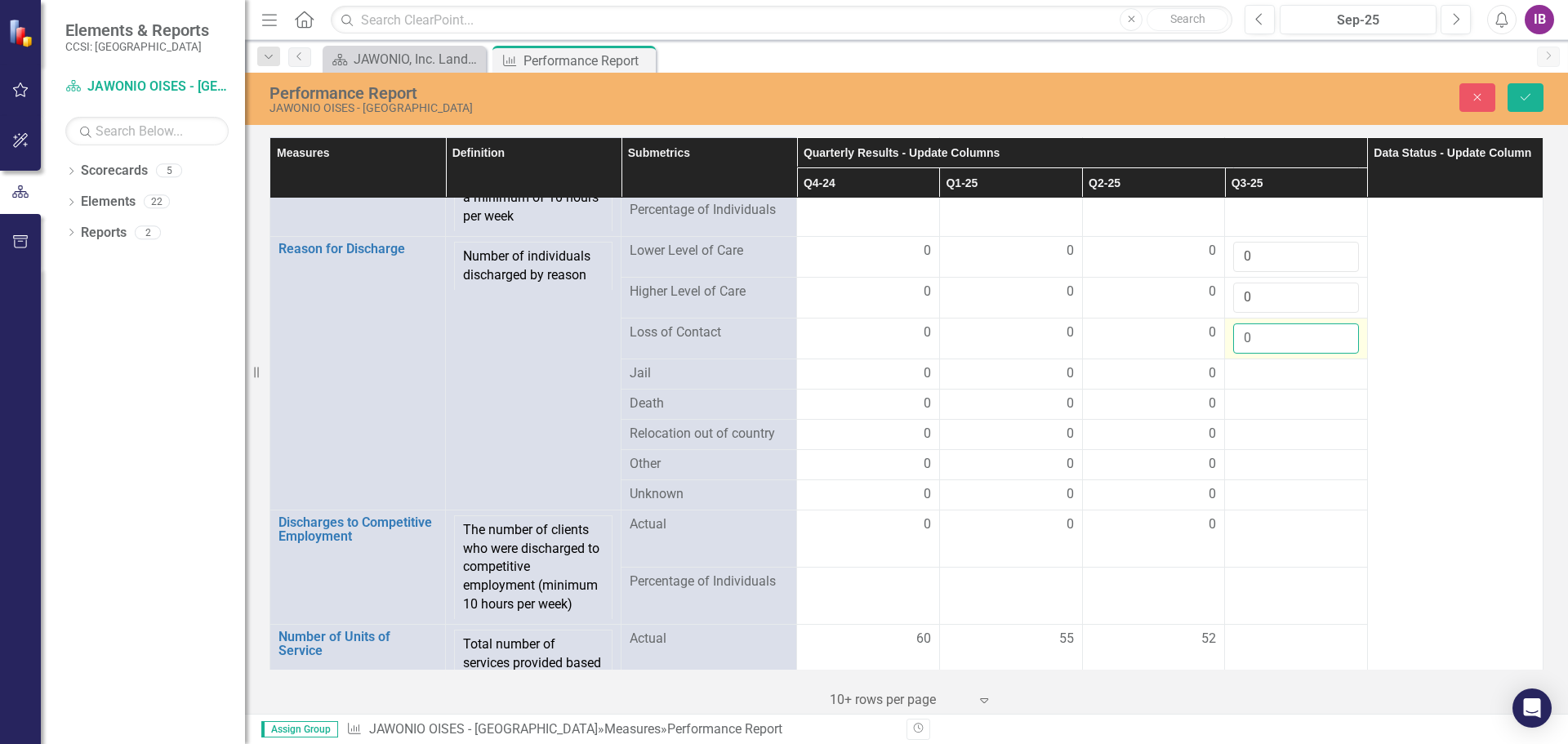
click at [1329, 343] on input "0" at bounding box center [1296, 338] width 126 height 31
click at [1288, 384] on div at bounding box center [1296, 374] width 126 height 19
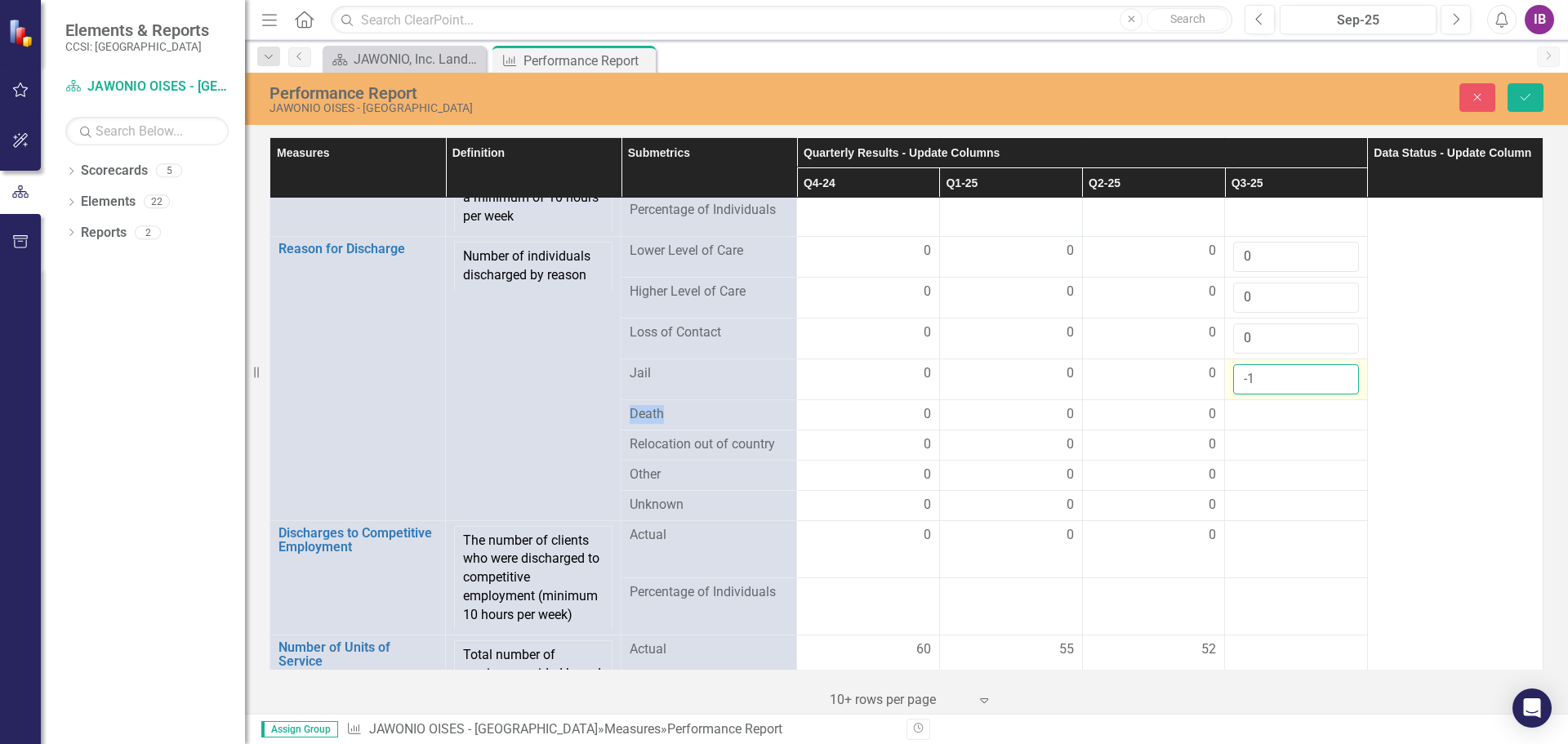
click at [1332, 393] on input "-1" at bounding box center [1296, 379] width 126 height 31
click at [1332, 393] on input "-2" at bounding box center [1296, 379] width 126 height 31
click at [1331, 385] on input "-1" at bounding box center [1296, 379] width 126 height 31
type input "0"
click at [1331, 385] on input "0" at bounding box center [1296, 379] width 126 height 31
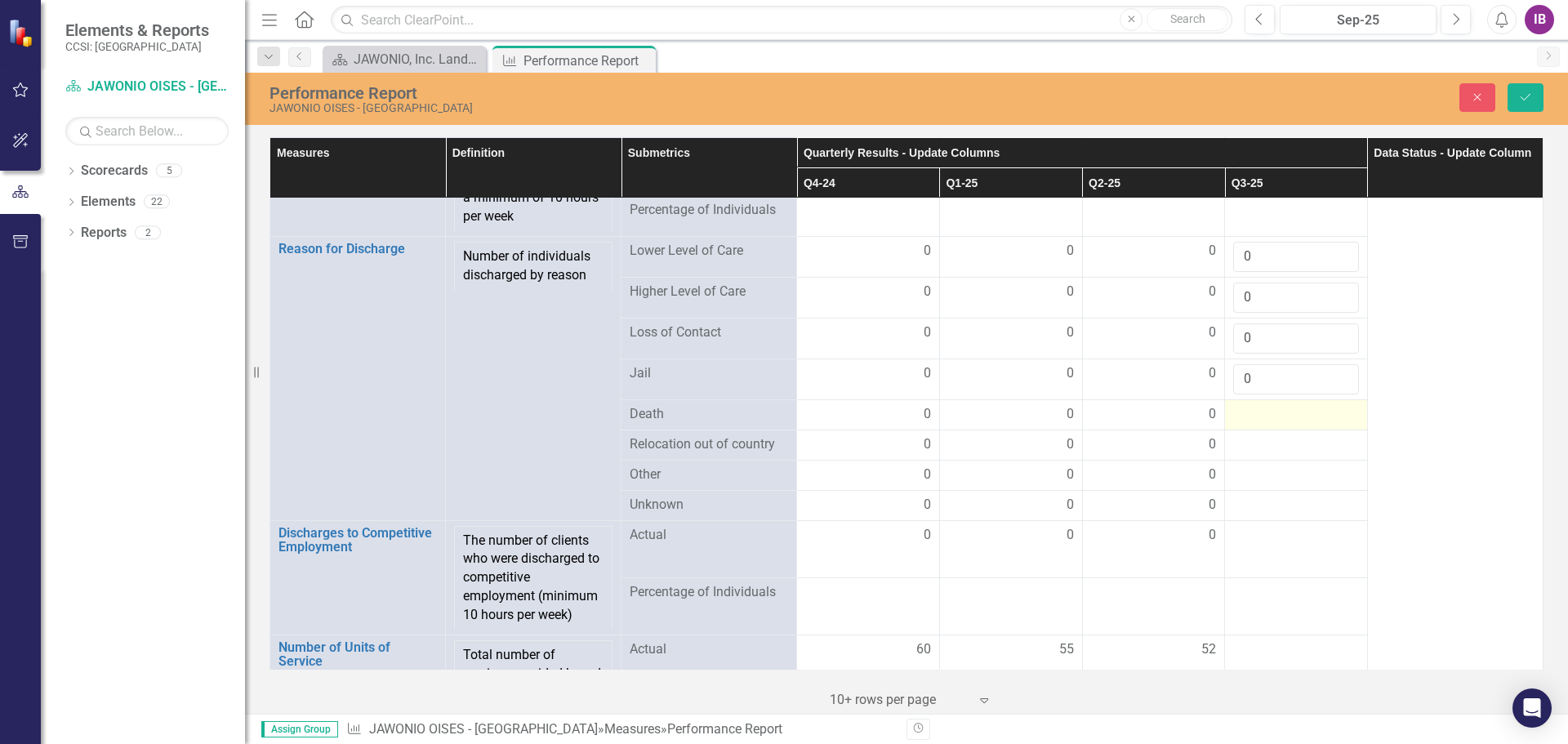
click at [1291, 425] on div at bounding box center [1296, 415] width 126 height 19
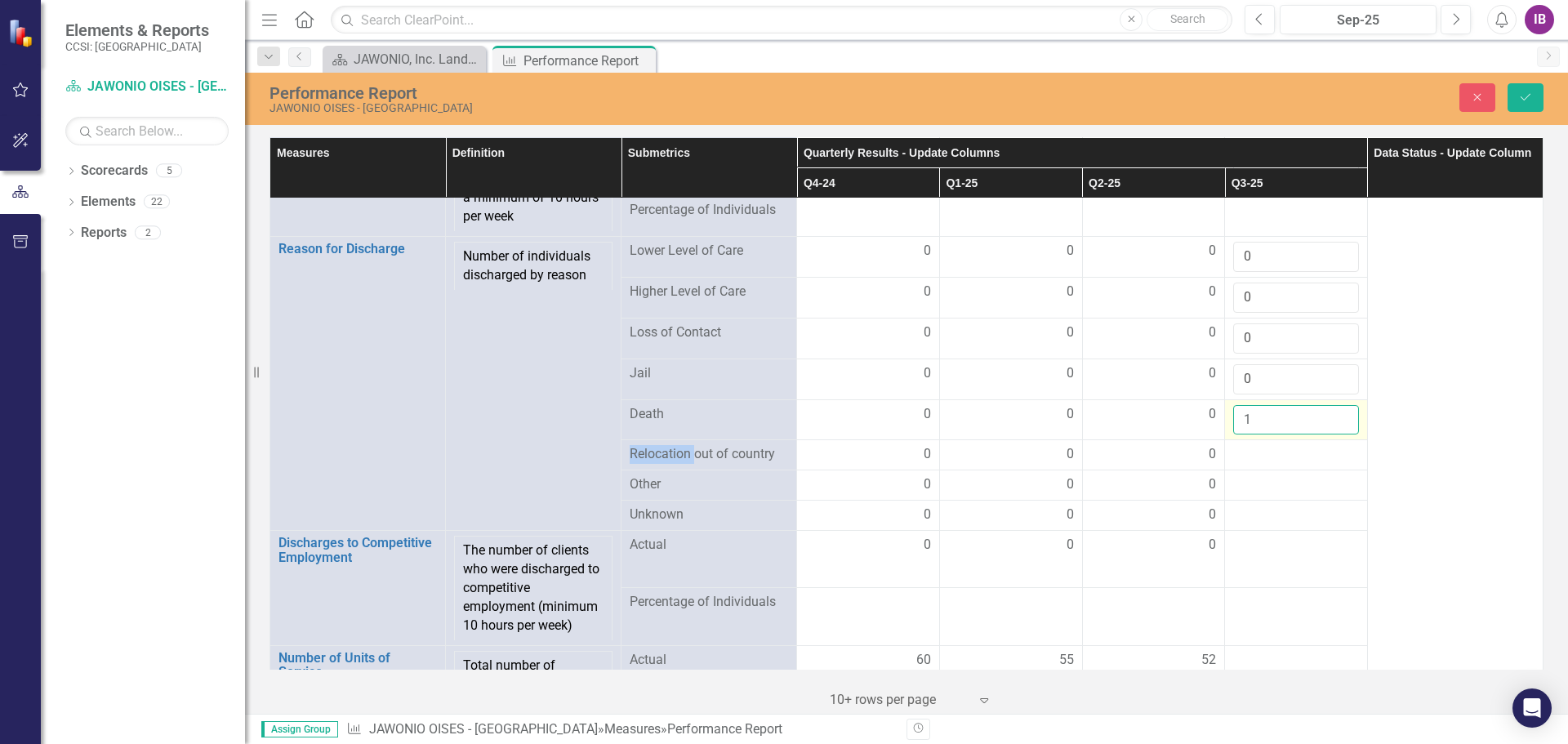
click at [1331, 427] on input "1" at bounding box center [1296, 420] width 126 height 31
type input "0"
click at [1331, 435] on input "0" at bounding box center [1296, 420] width 126 height 31
click at [1306, 460] on div at bounding box center [1296, 454] width 126 height 19
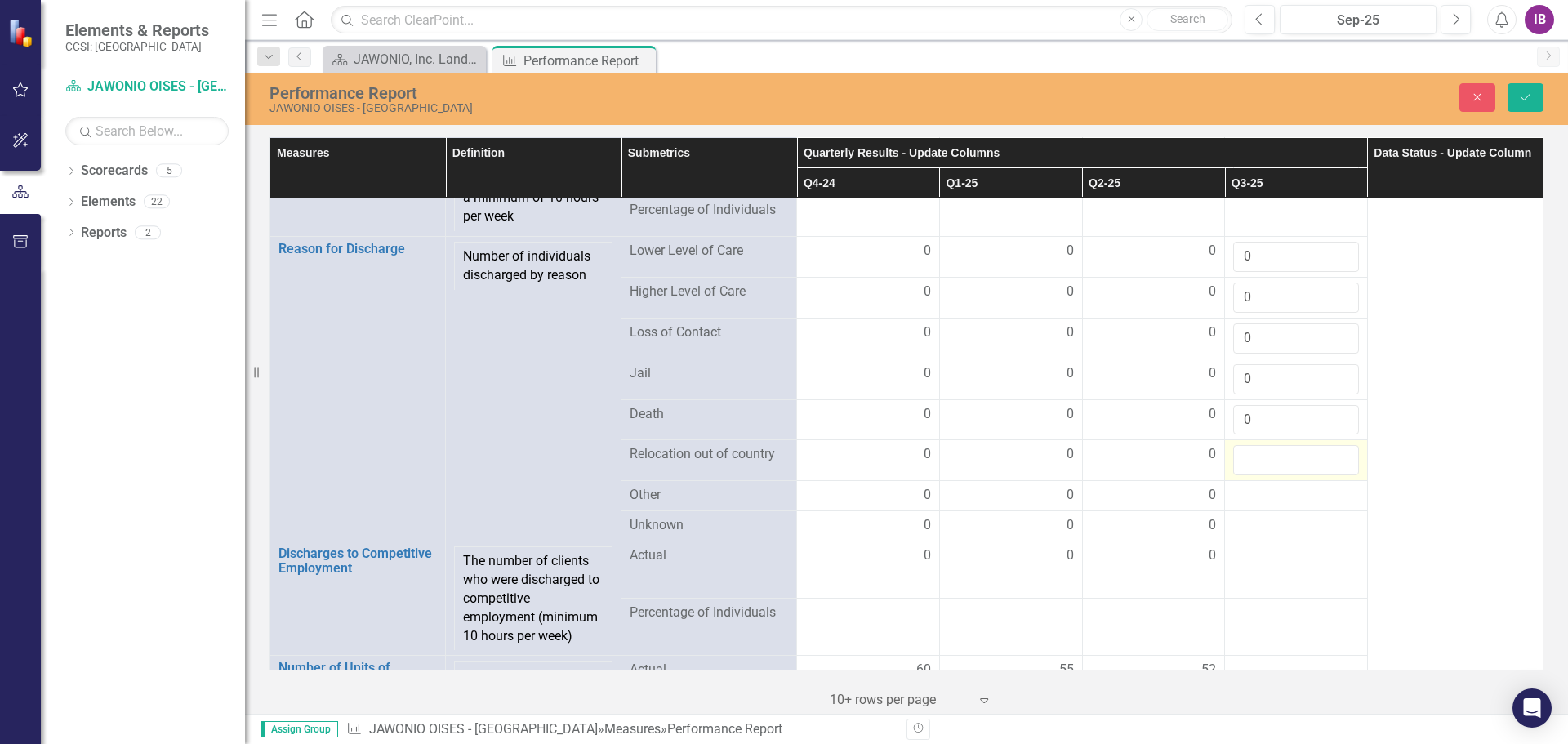
click at [1306, 460] on input "number" at bounding box center [1296, 460] width 126 height 31
click at [1337, 465] on input "1" at bounding box center [1296, 460] width 126 height 31
type input "0"
click at [1332, 476] on input "0" at bounding box center [1296, 460] width 126 height 31
click at [1295, 505] on div at bounding box center [1296, 495] width 126 height 19
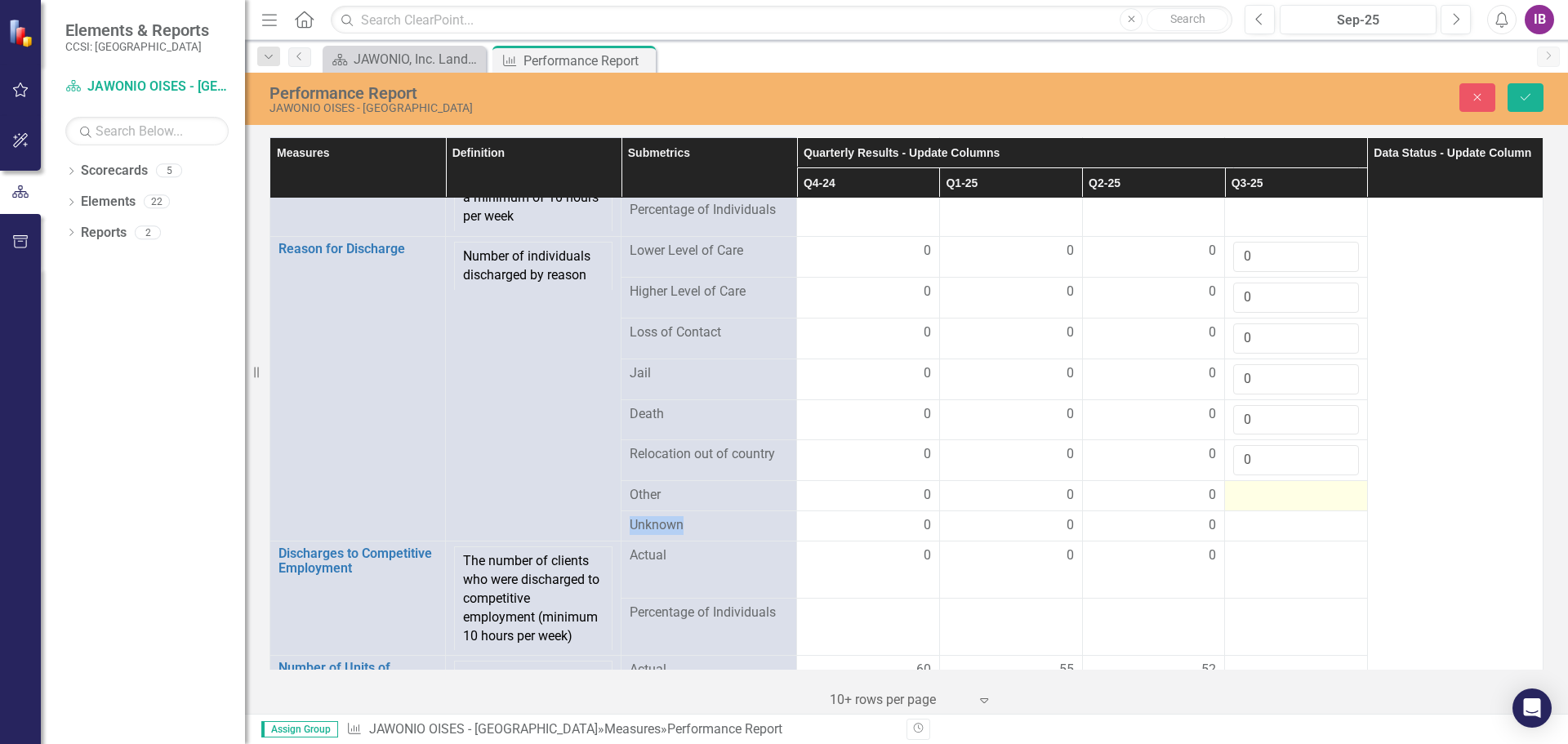
click at [1295, 505] on div at bounding box center [1296, 495] width 126 height 19
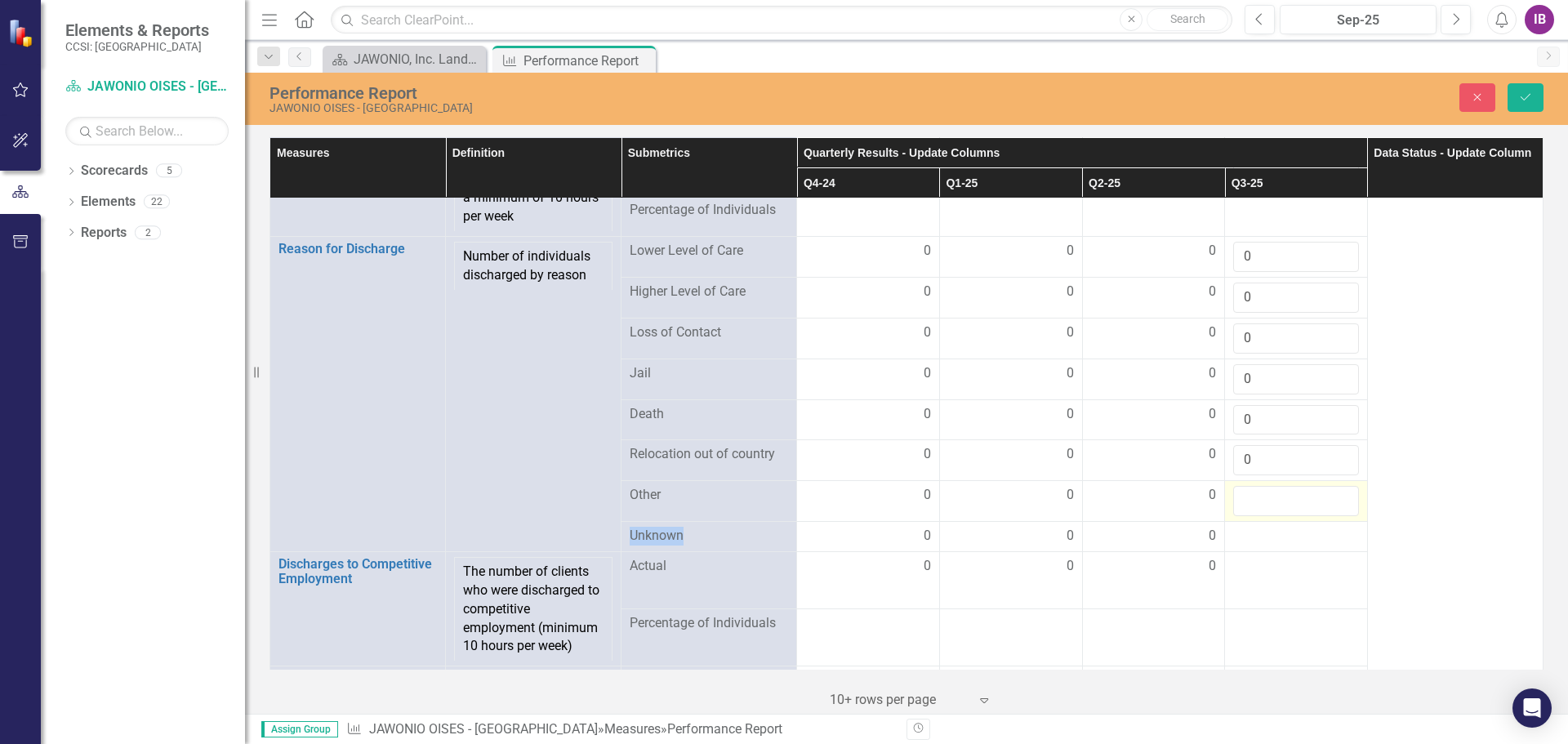
click at [1295, 506] on input "number" at bounding box center [1296, 501] width 126 height 31
click at [1332, 516] on input "-1" at bounding box center [1296, 501] width 126 height 31
type input "0"
click at [1330, 503] on input "0" at bounding box center [1296, 501] width 126 height 31
click at [1295, 546] on div at bounding box center [1296, 536] width 126 height 19
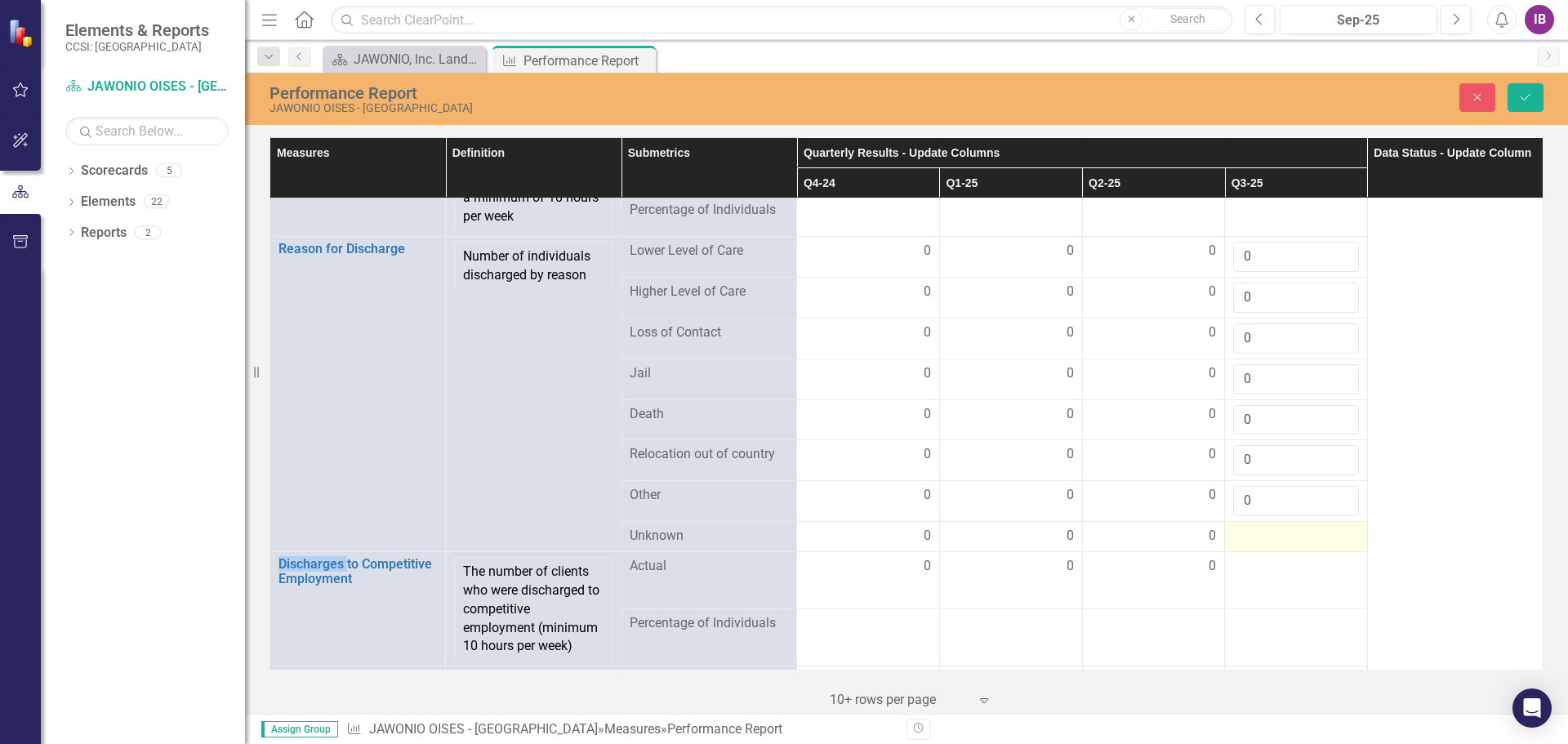
click at [1295, 546] on div at bounding box center [1296, 536] width 126 height 19
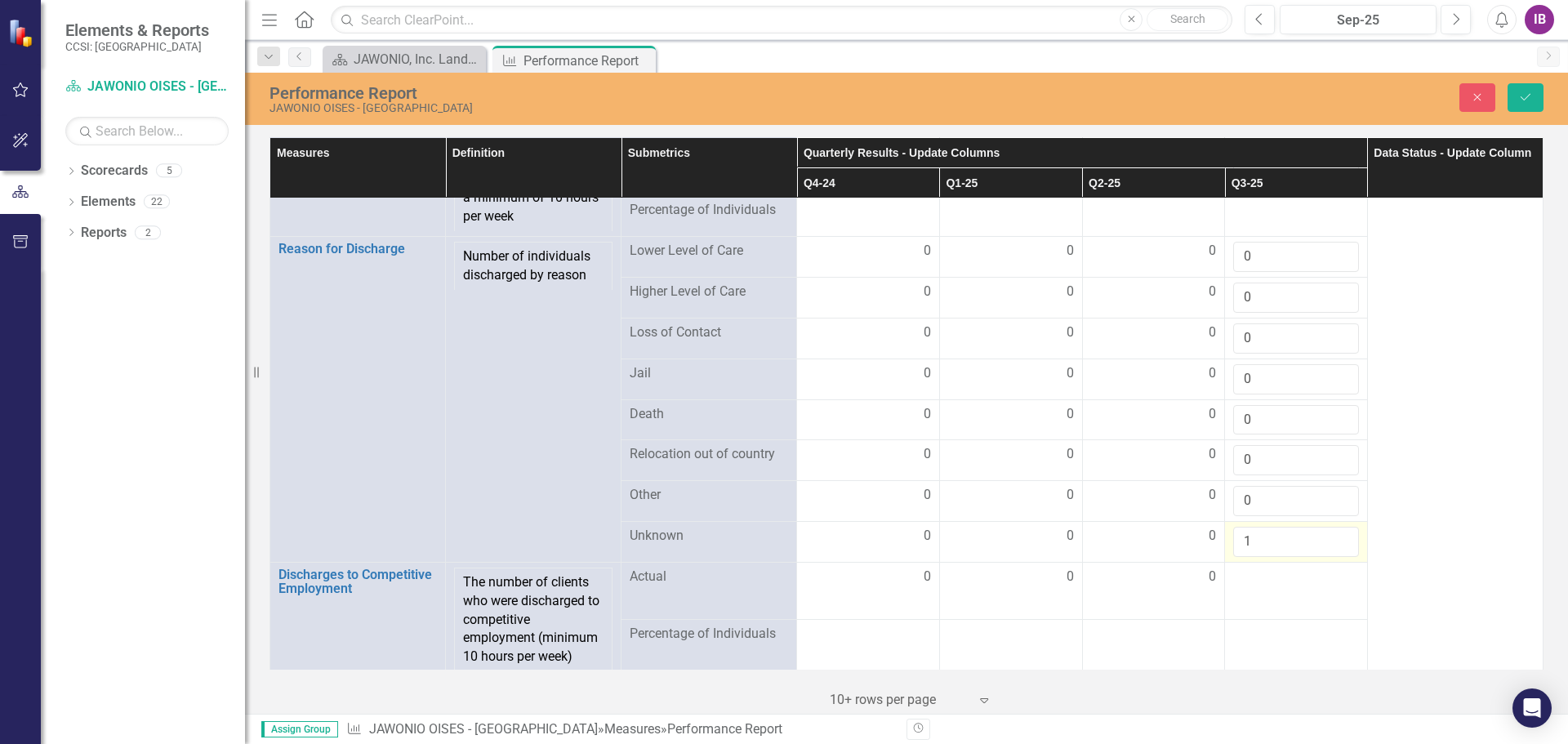
click at [1334, 547] on input "1" at bounding box center [1296, 541] width 126 height 31
type input "0"
click at [1335, 557] on input "0" at bounding box center [1296, 541] width 126 height 31
click at [1283, 586] on div at bounding box center [1296, 577] width 126 height 19
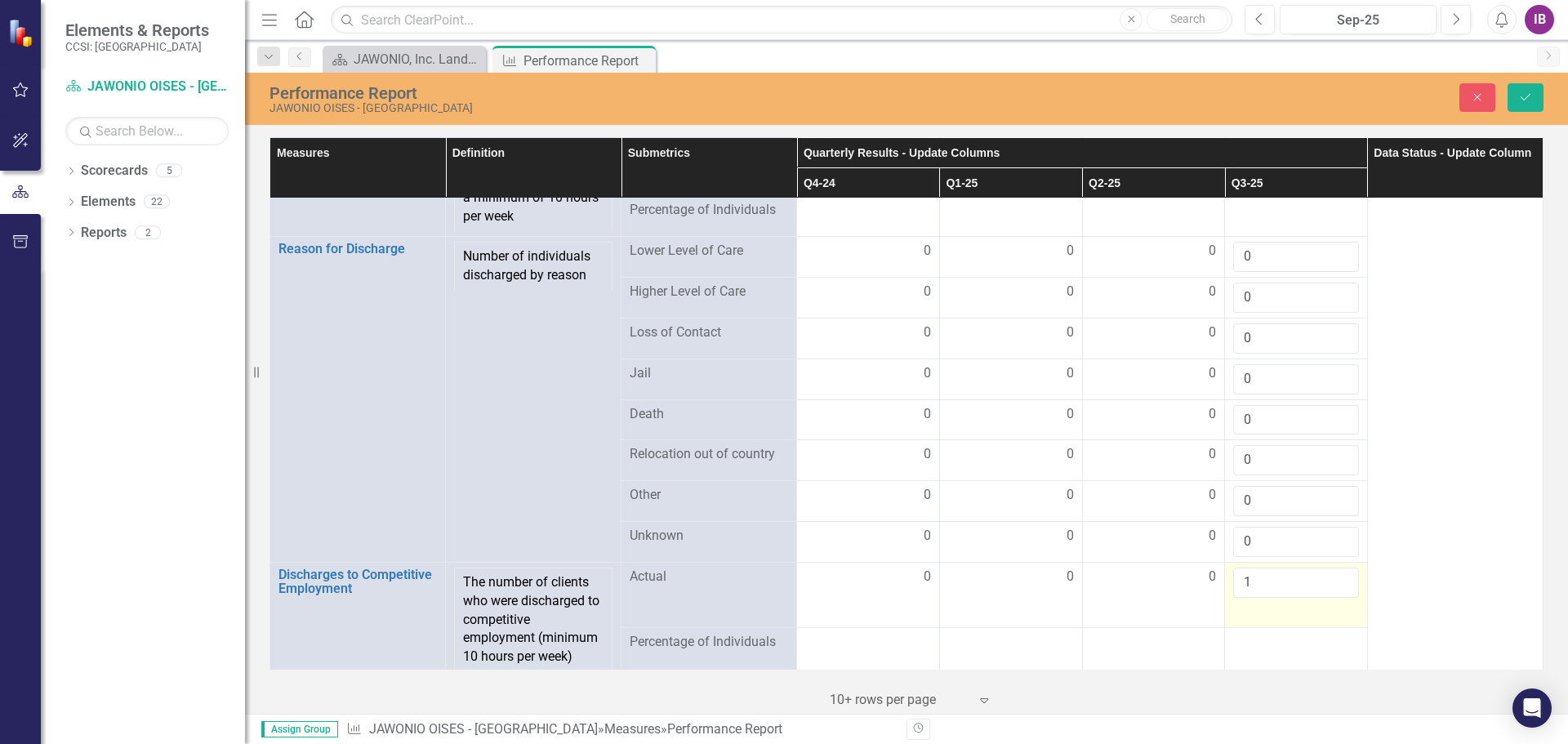
click at [1334, 588] on input "1" at bounding box center [1296, 582] width 126 height 31
type input "0"
click at [1334, 598] on input "0" at bounding box center [1296, 582] width 126 height 31
click at [1303, 627] on td "0" at bounding box center [1297, 594] width 143 height 66
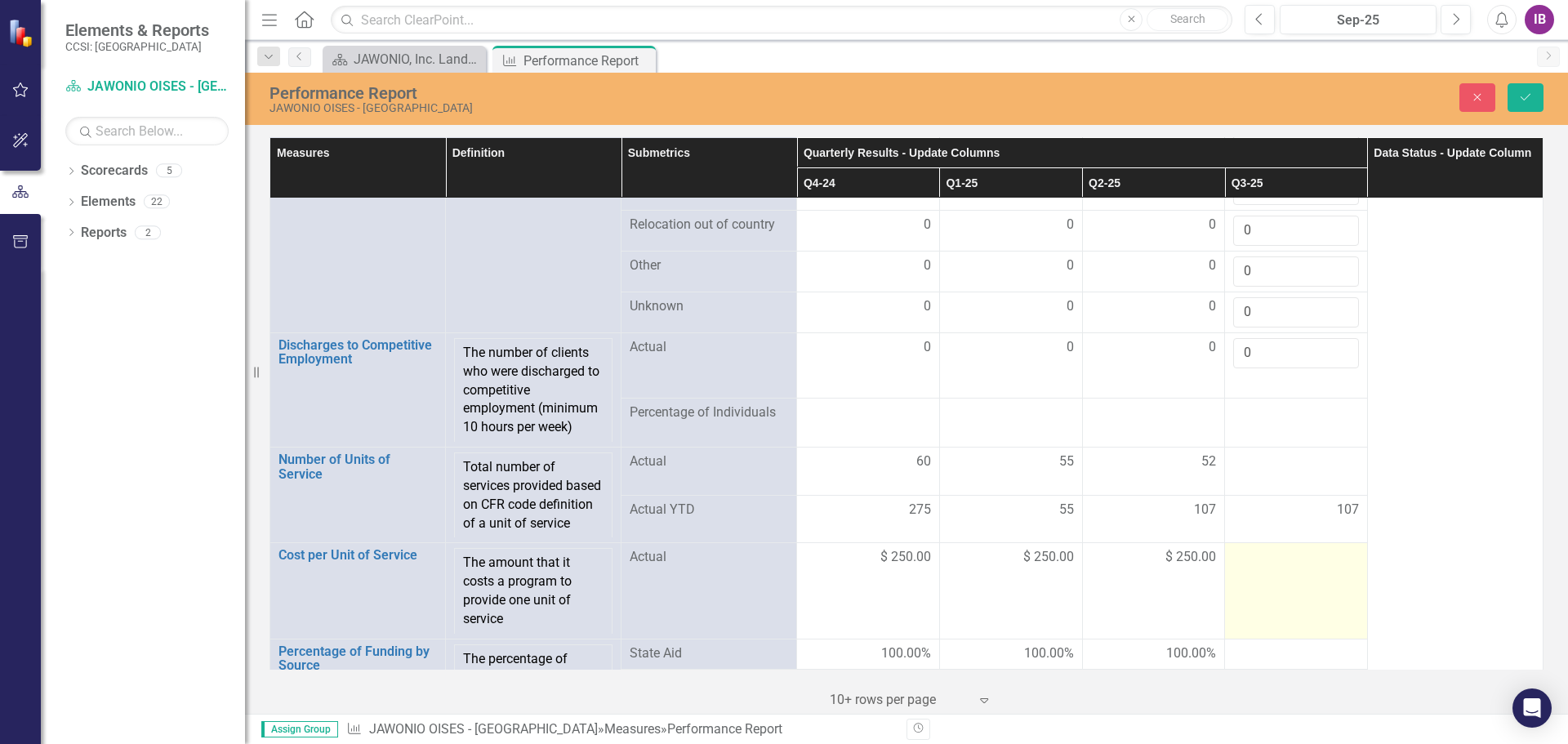
scroll to position [2368, 0]
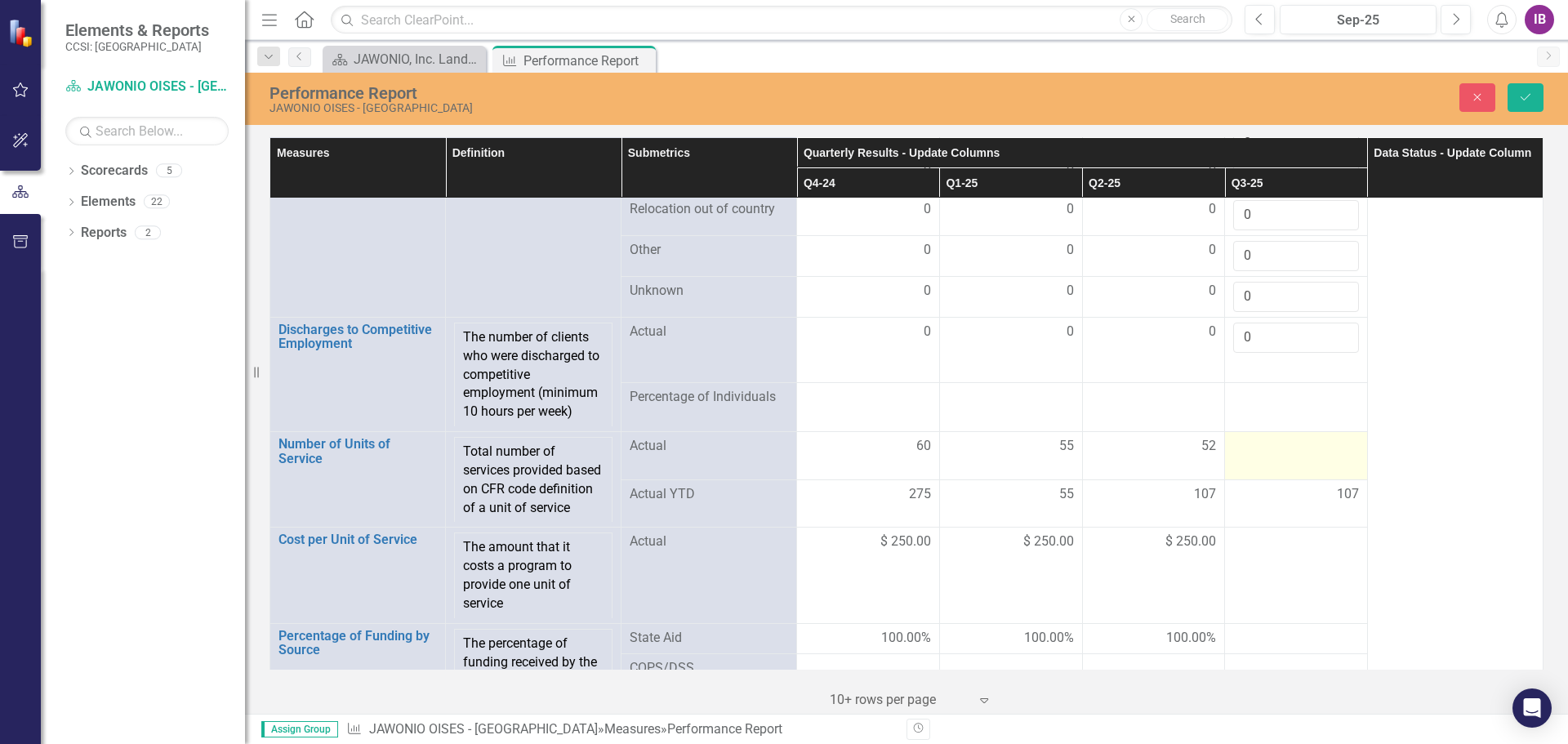
click at [1299, 469] on td at bounding box center [1297, 456] width 143 height 48
click at [1300, 467] on input "number" at bounding box center [1296, 452] width 126 height 31
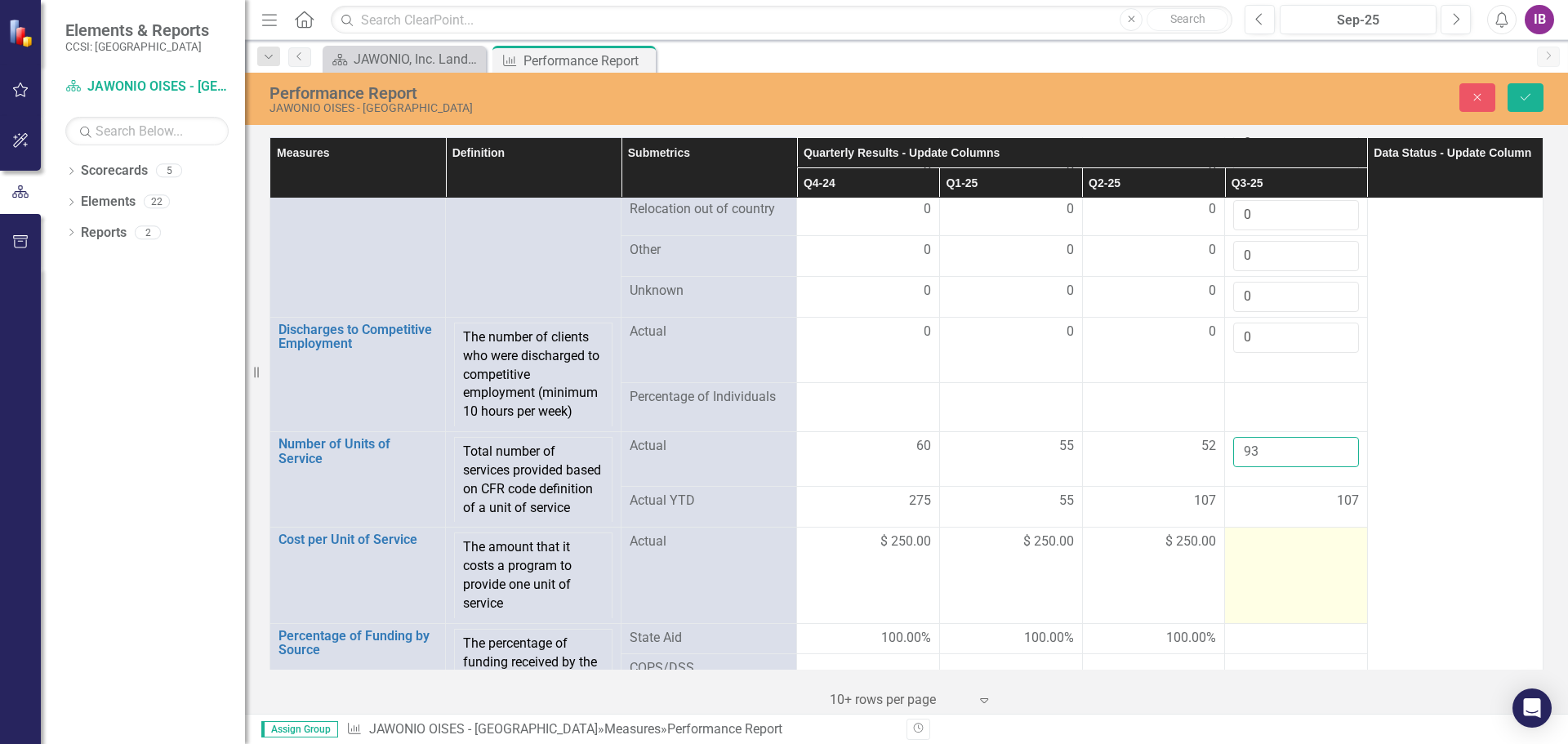
type input "93"
click at [1283, 552] on div at bounding box center [1296, 541] width 126 height 19
click at [1283, 563] on input "number" at bounding box center [1296, 547] width 126 height 31
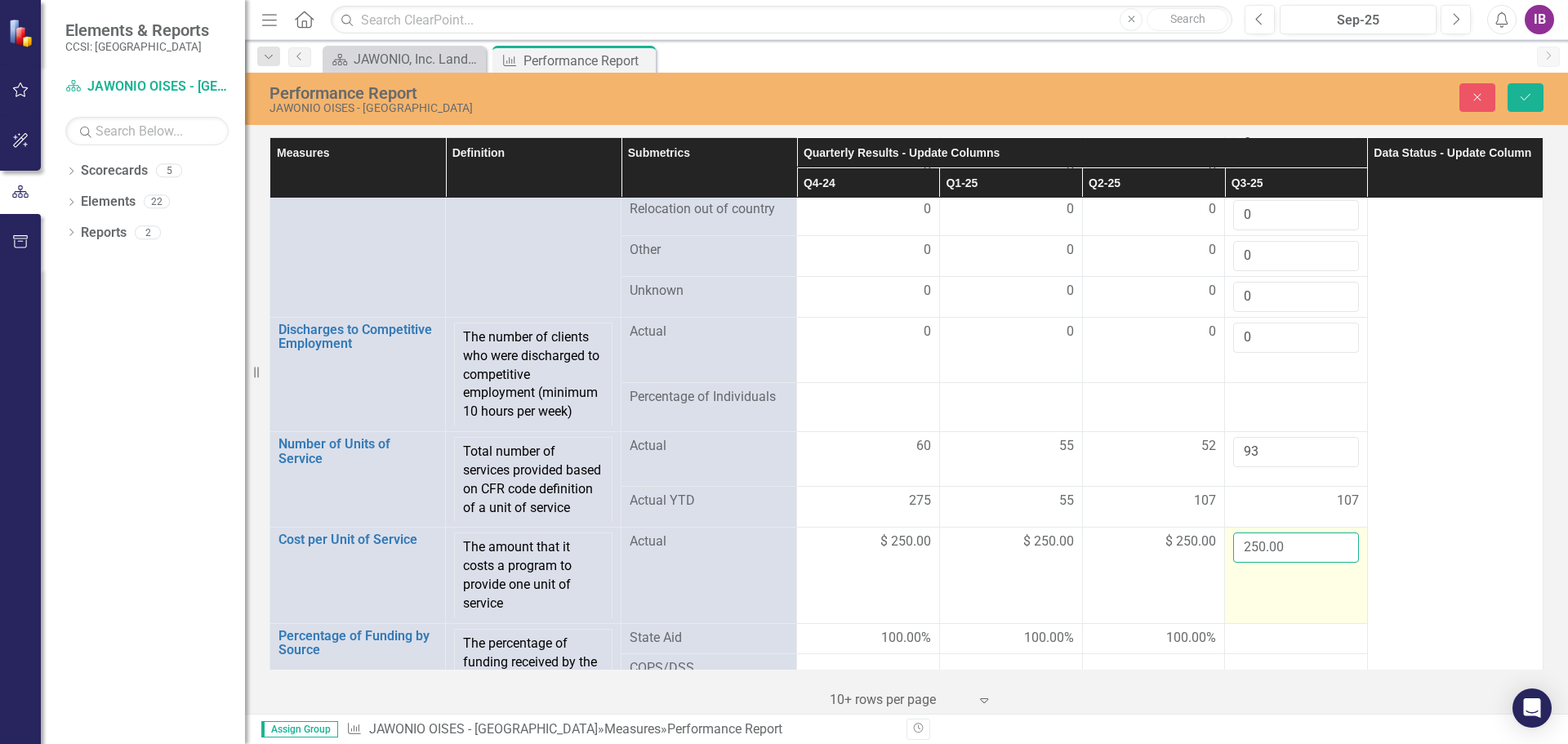
type input "250.00"
click at [1292, 615] on td "250.00" at bounding box center [1297, 575] width 143 height 95
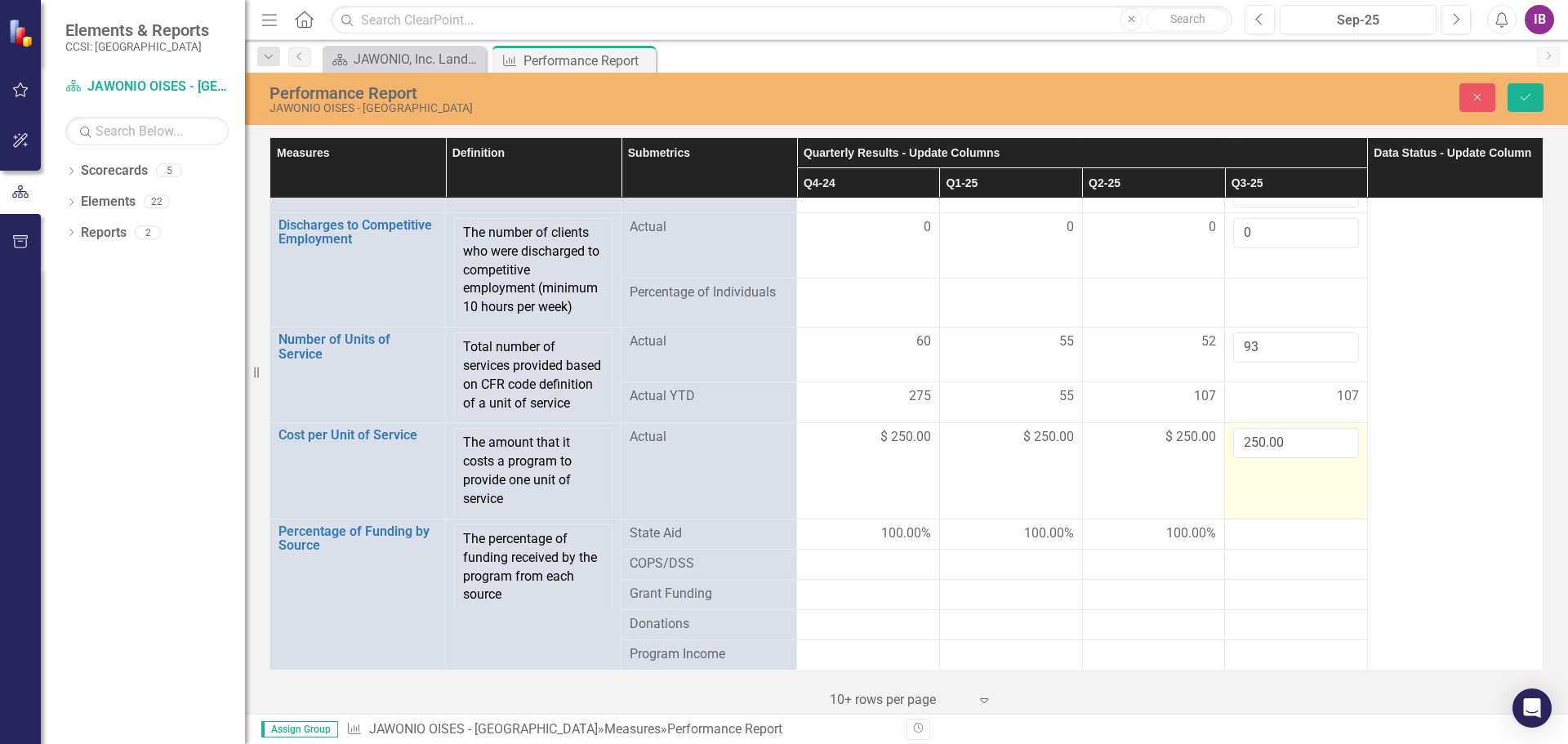
scroll to position [2531, 0]
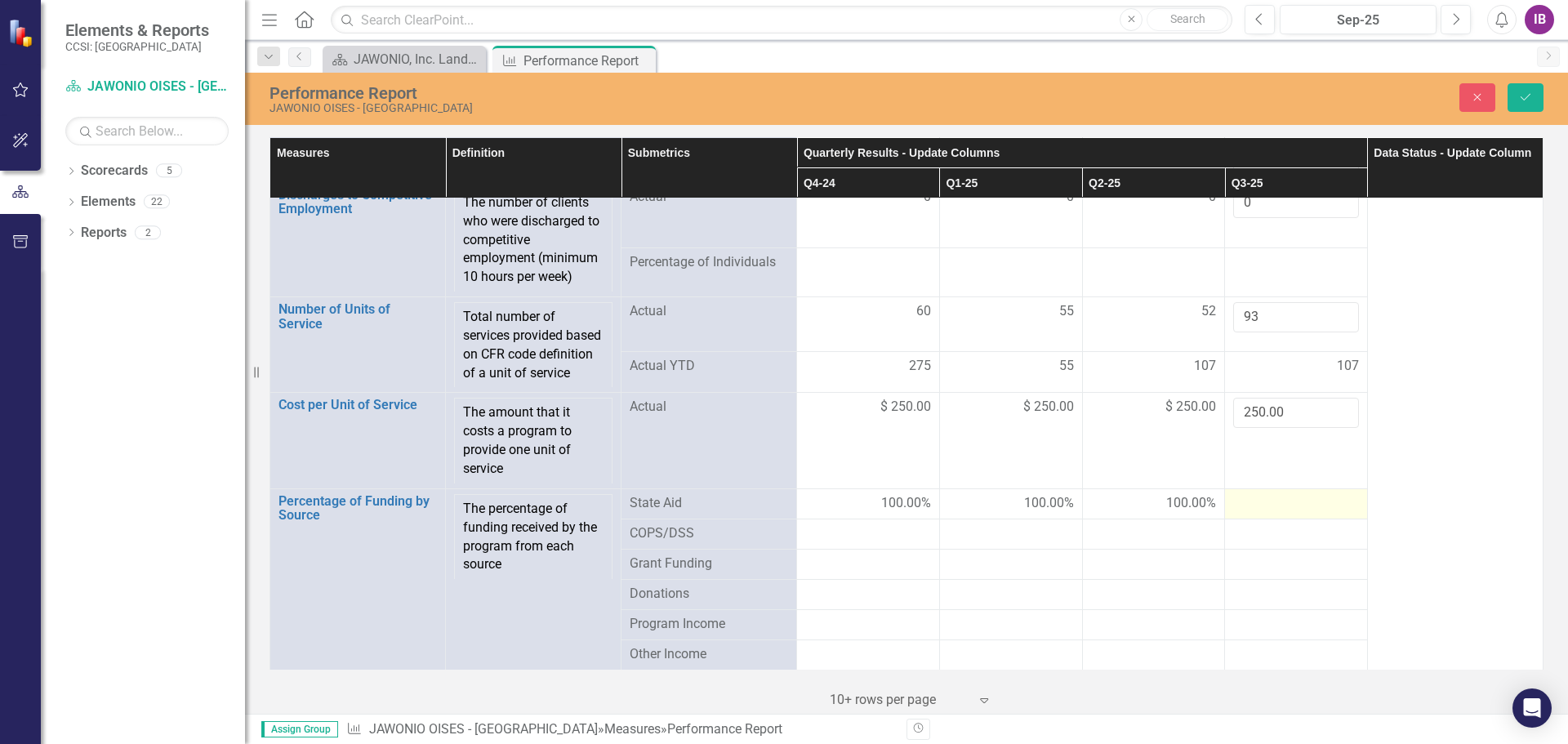
click at [1266, 508] on div at bounding box center [1296, 503] width 126 height 19
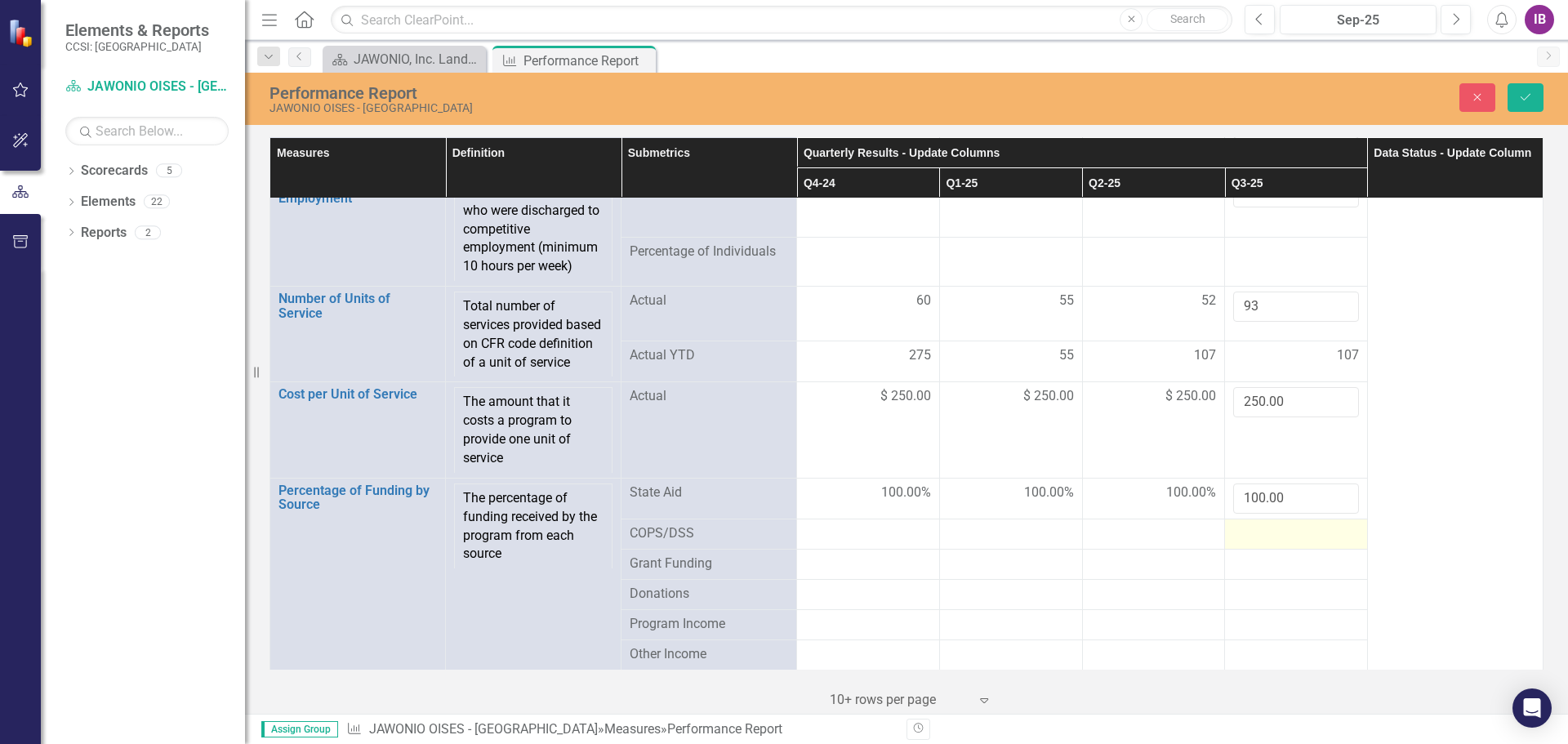
type input "100.00"
click at [1250, 544] on div at bounding box center [1296, 533] width 126 height 19
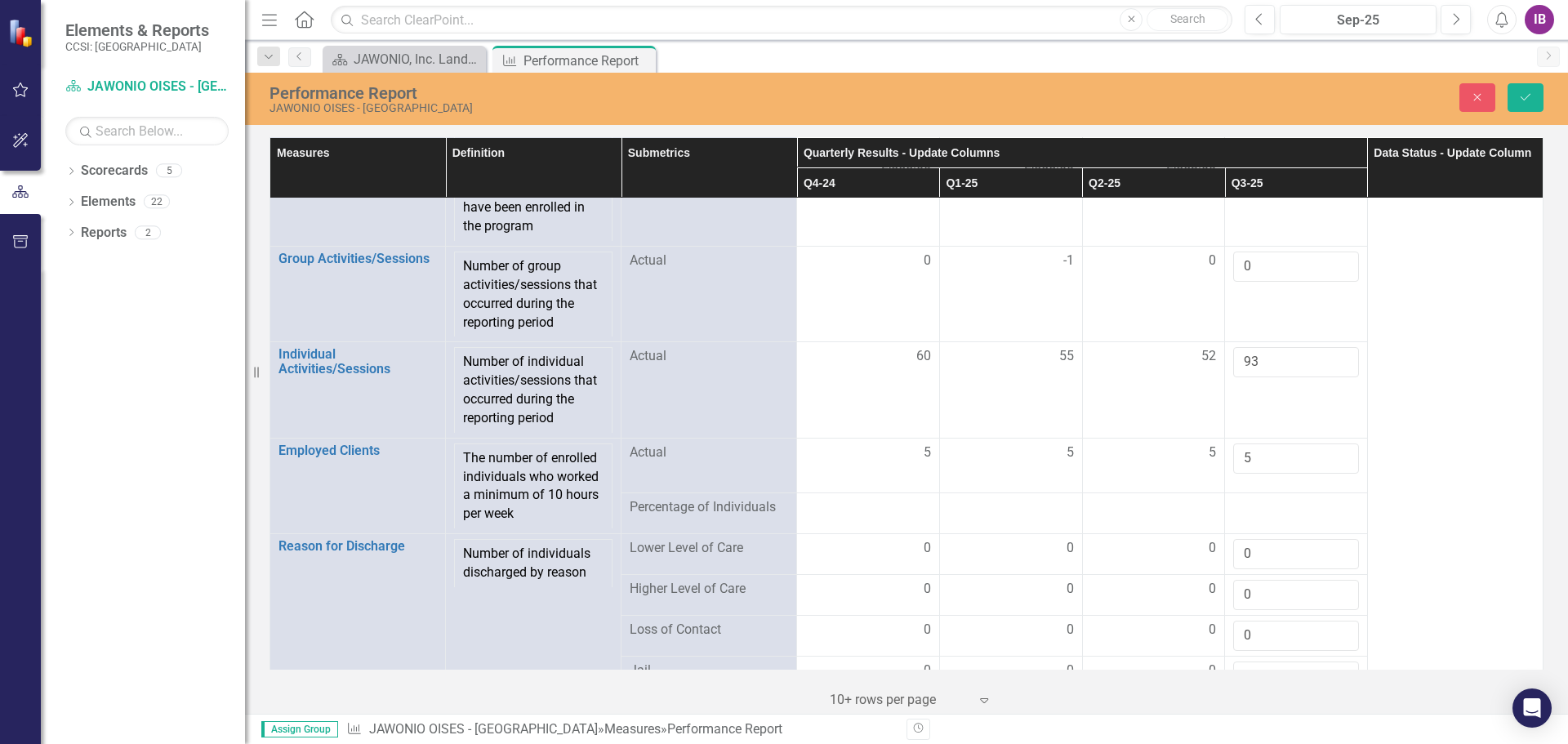
scroll to position [1796, 0]
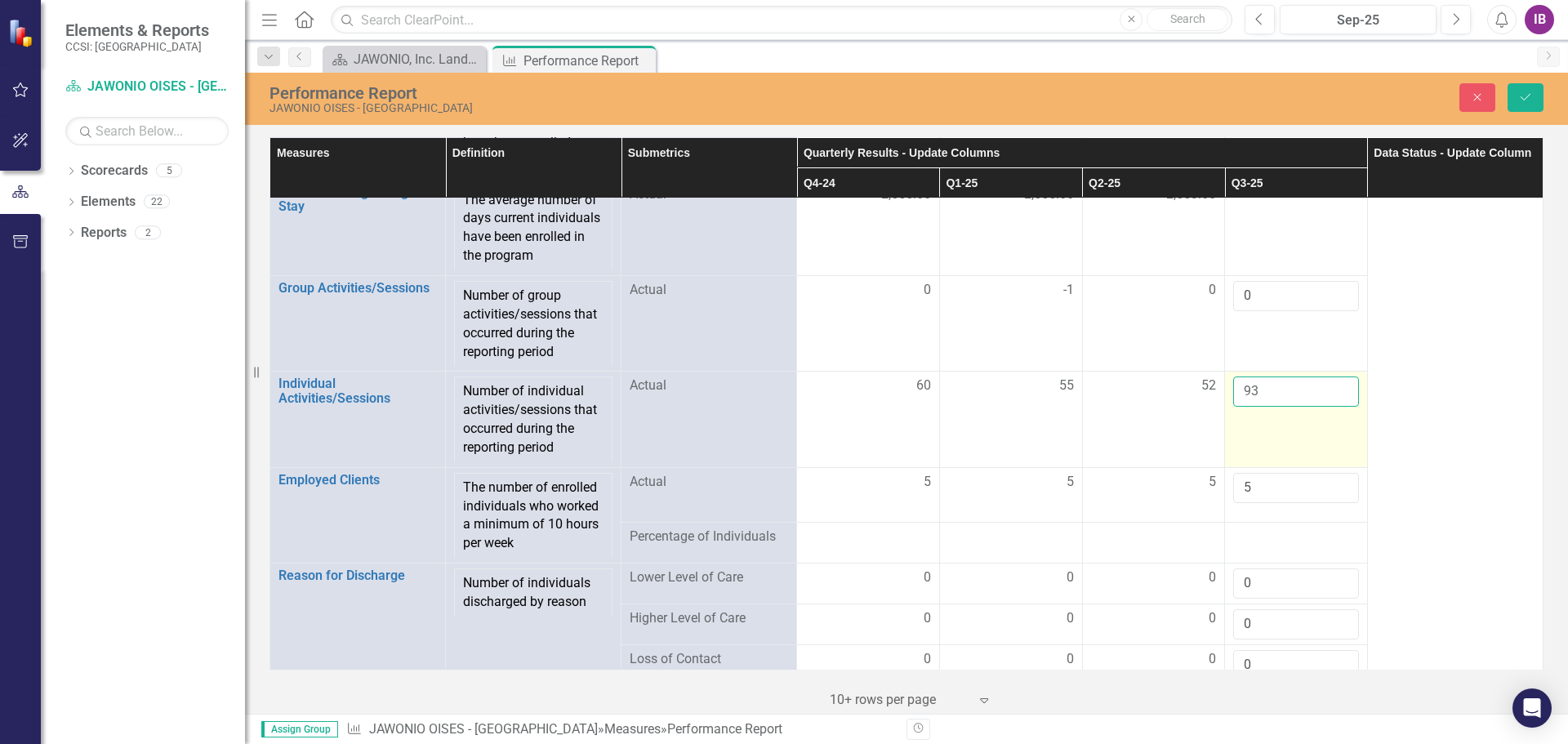
drag, startPoint x: 1252, startPoint y: 403, endPoint x: 1231, endPoint y: 405, distance: 21.1
click at [1233, 405] on input "93" at bounding box center [1296, 391] width 126 height 31
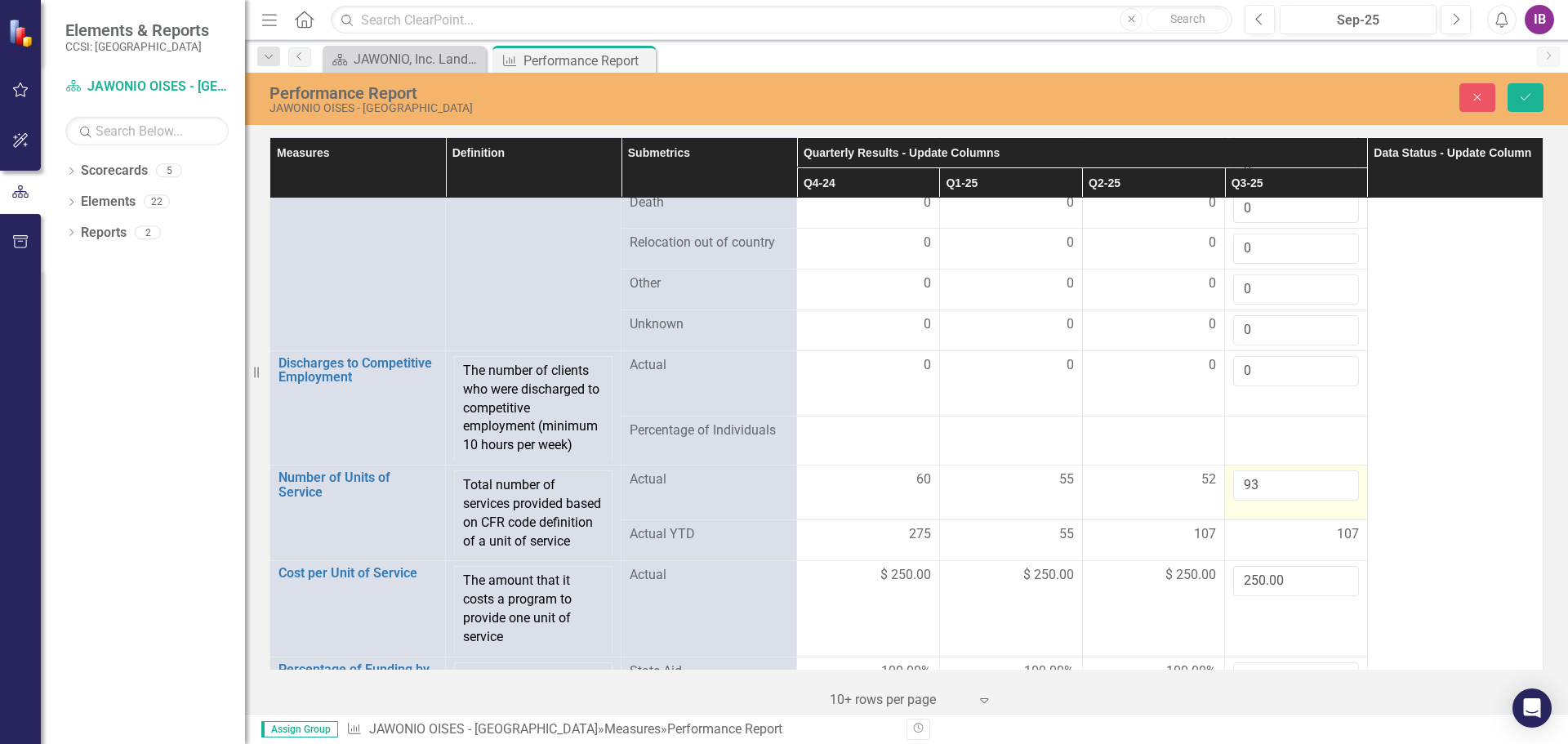
scroll to position [2368, 0]
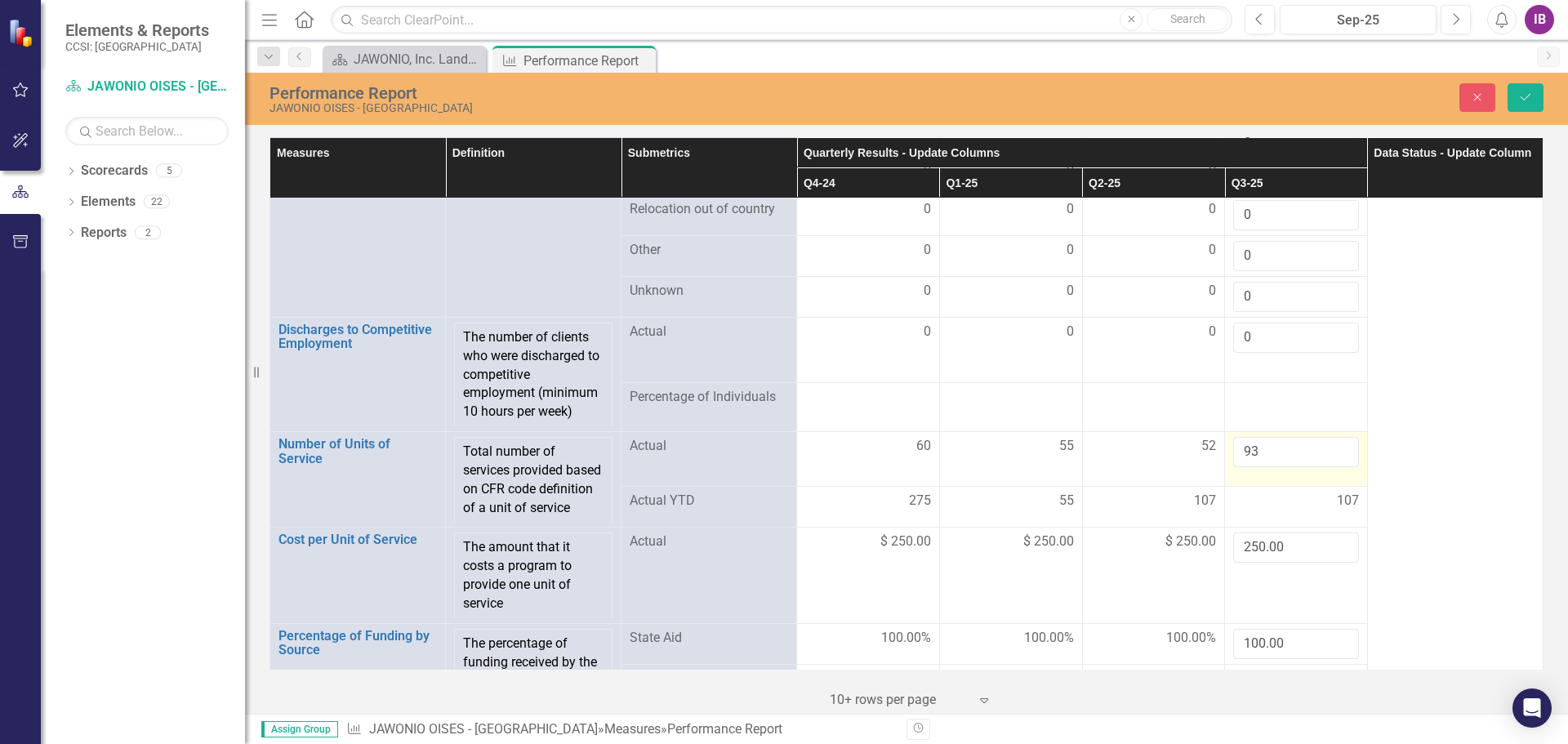
type input "51.5"
drag, startPoint x: 1290, startPoint y: 465, endPoint x: 1216, endPoint y: 456, distance: 74.5
click at [1226, 456] on td "93" at bounding box center [1297, 459] width 143 height 55
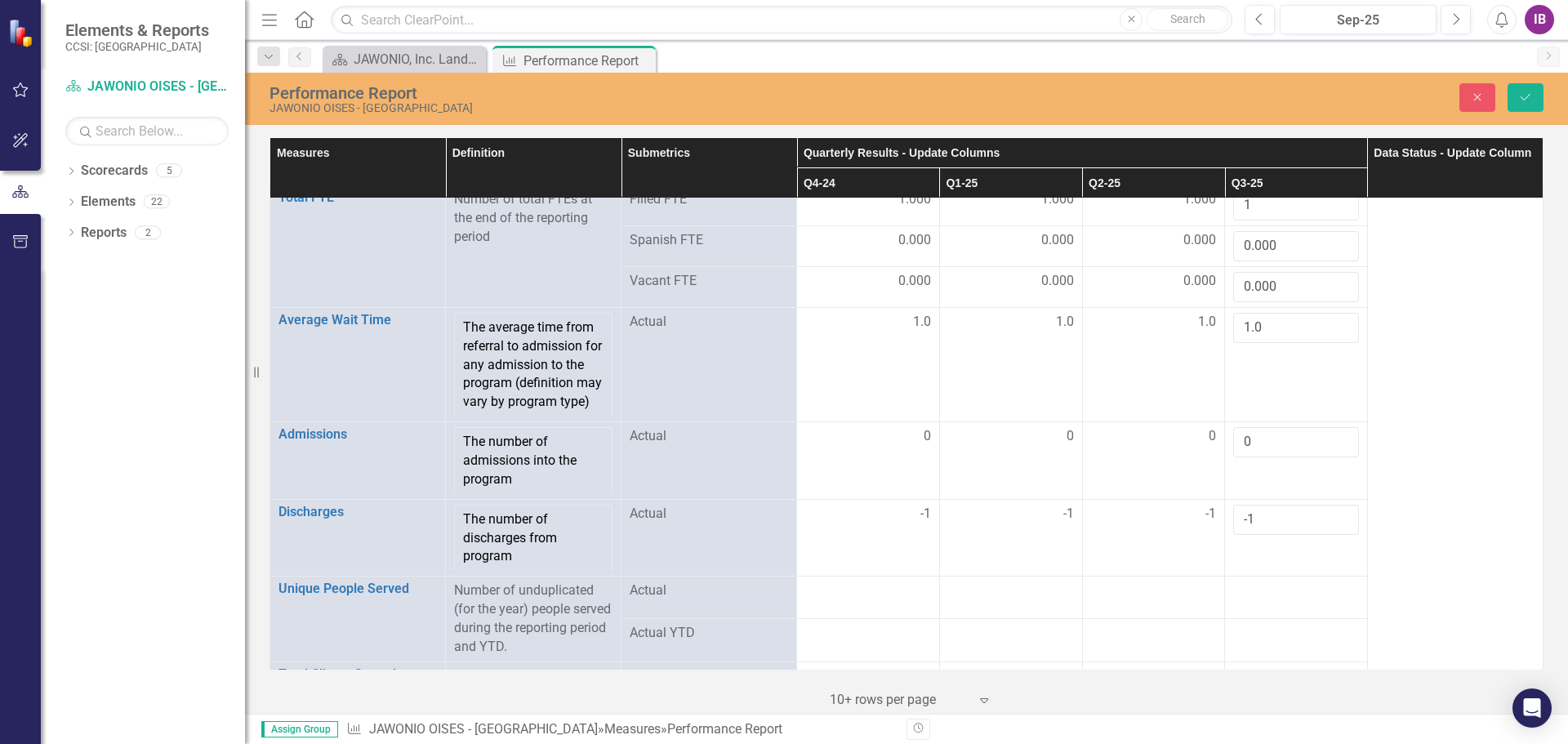
scroll to position [0, 0]
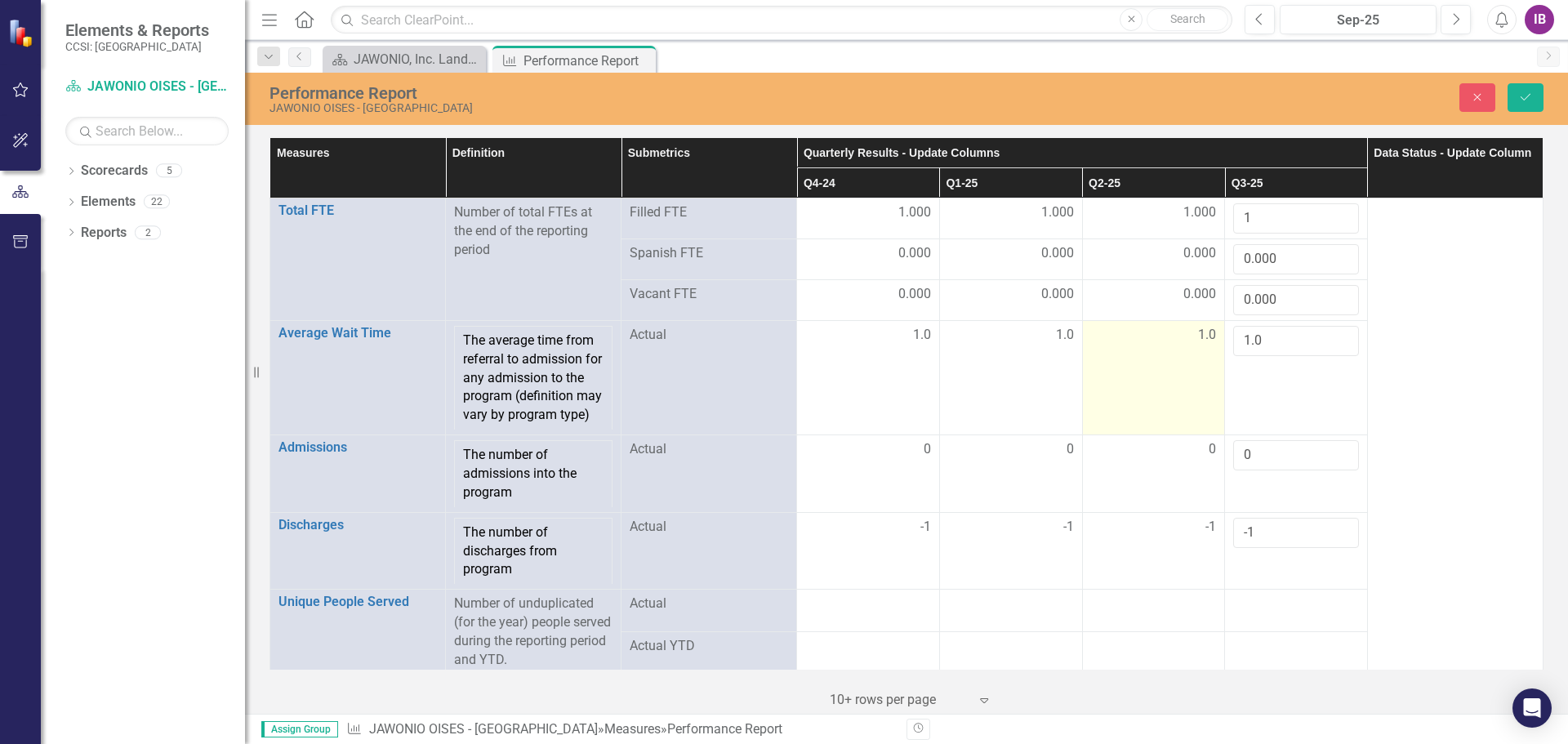
type input "51.5"
click at [1174, 385] on td "1.0" at bounding box center [1153, 378] width 143 height 115
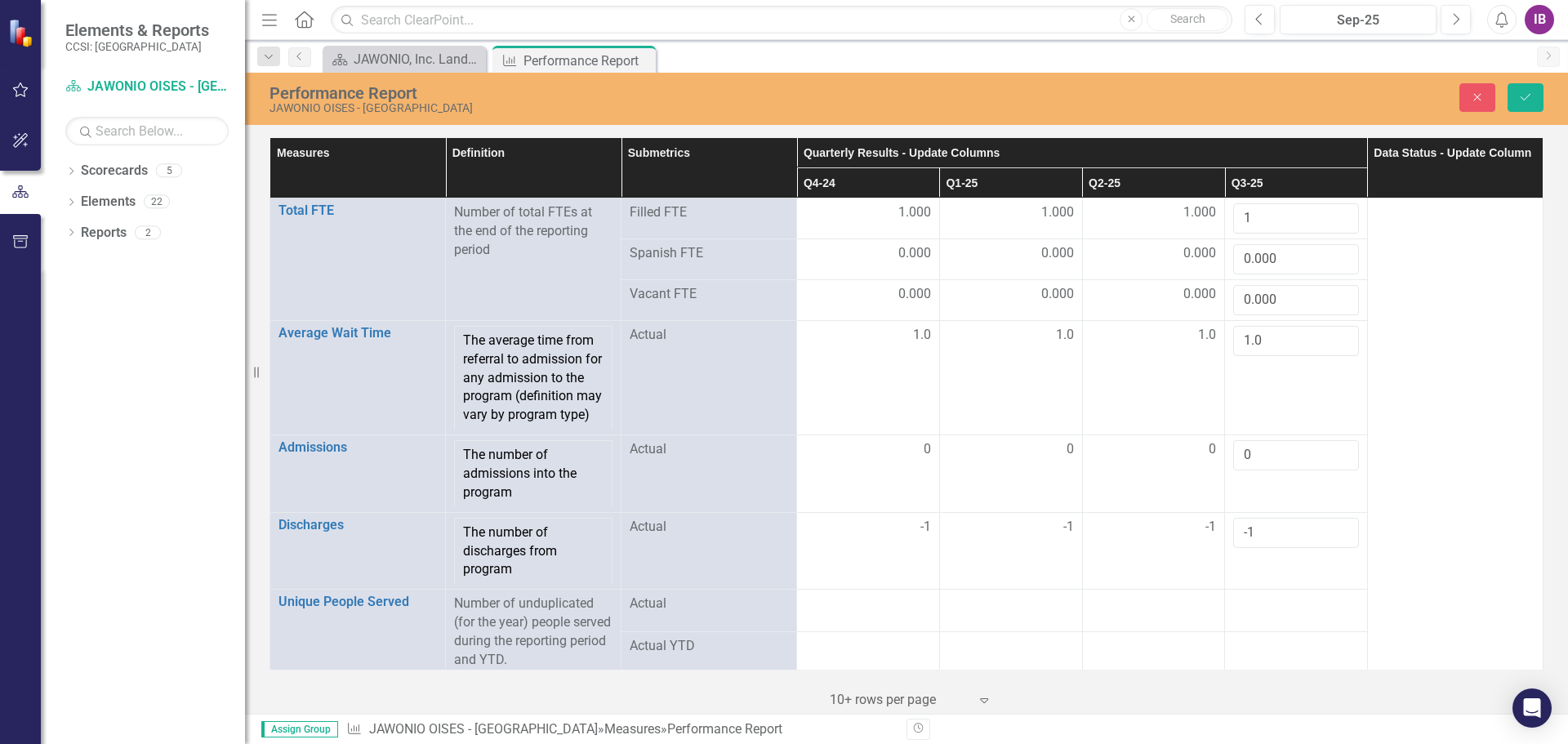
click at [1449, 164] on th "Data Status - Update Column" at bounding box center [1455, 167] width 176 height 60
click at [1452, 166] on th "Data Status - Update Column" at bounding box center [1455, 167] width 176 height 60
click at [1524, 88] on button "Save" at bounding box center [1525, 97] width 36 height 29
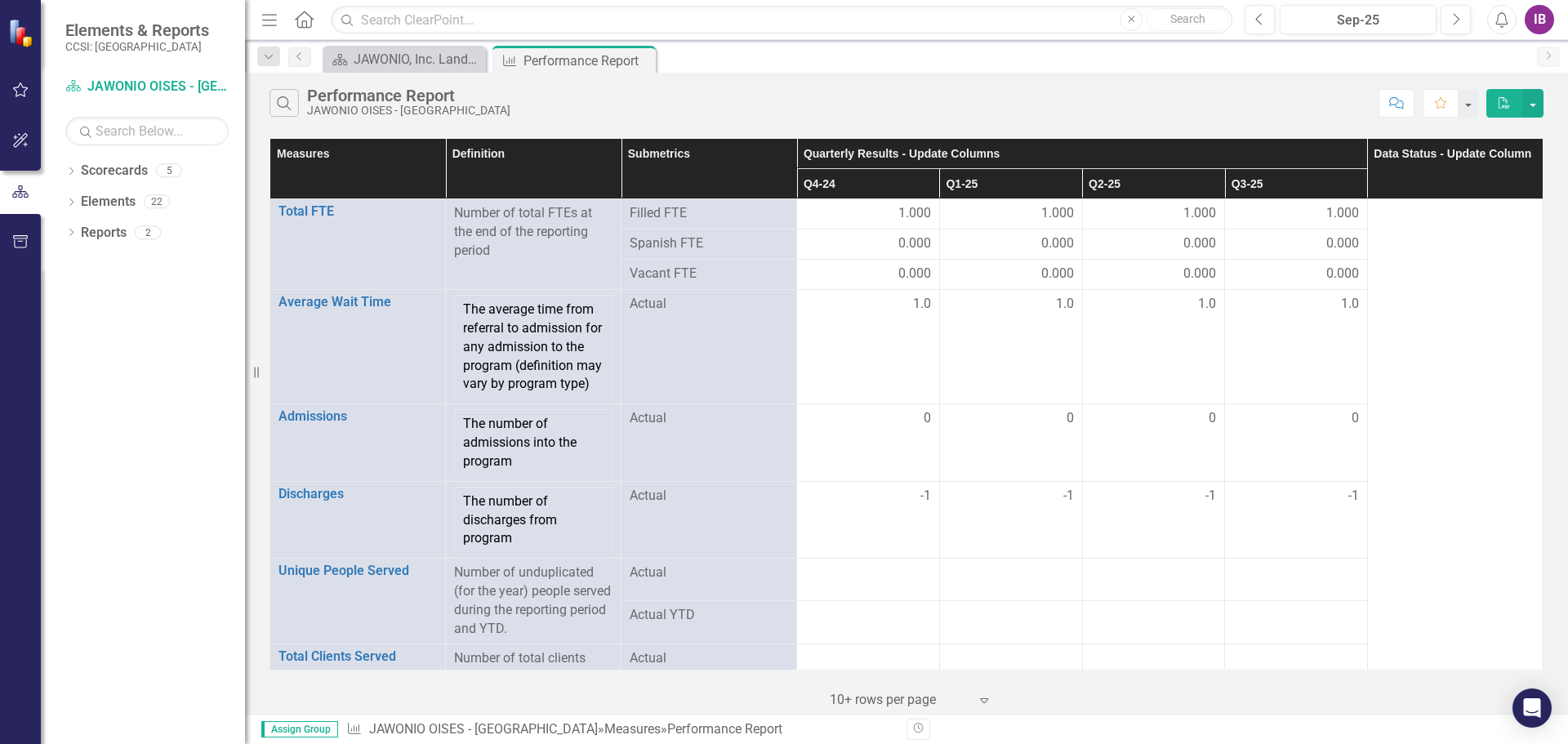
click at [1518, 101] on button "PDF" at bounding box center [1504, 103] width 36 height 29
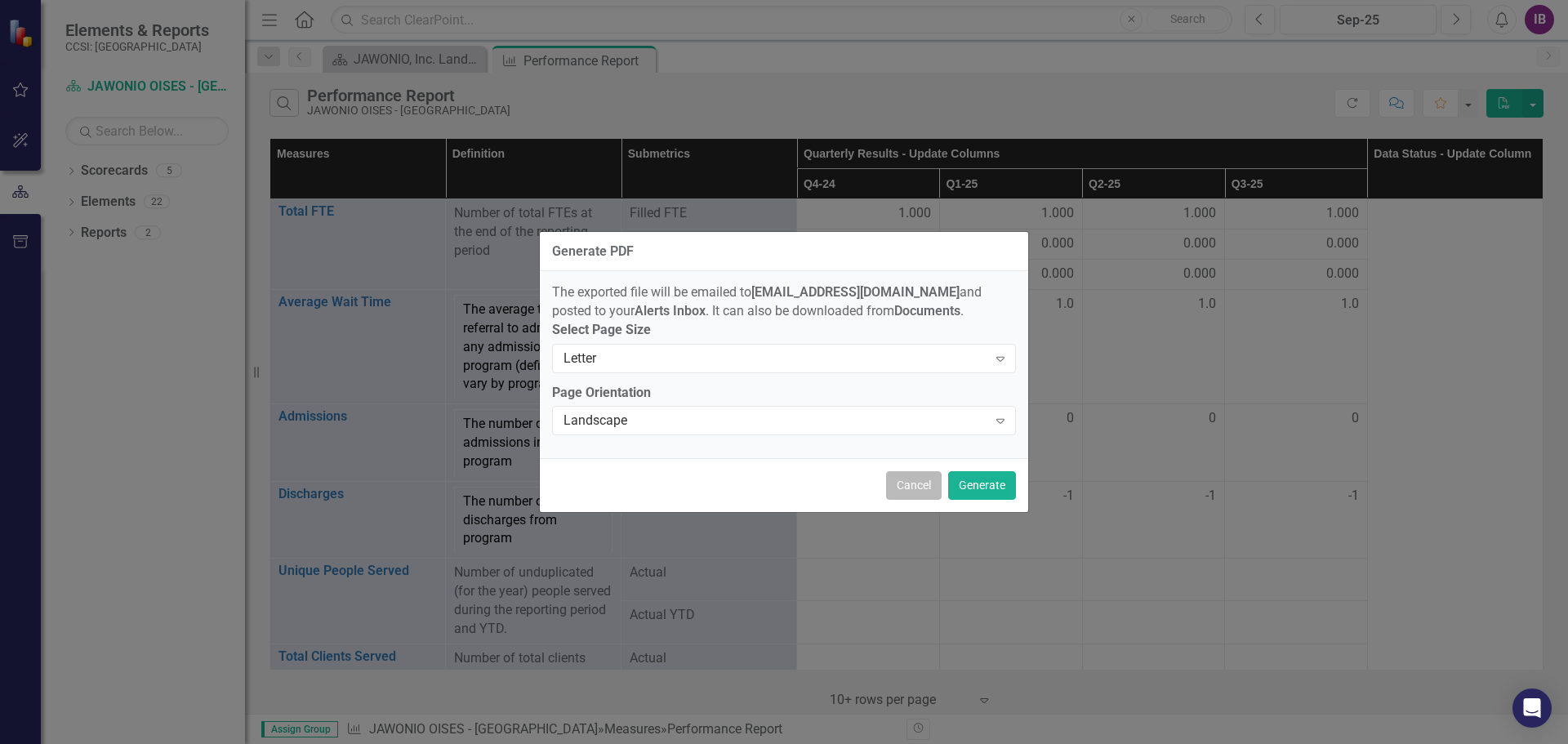
click at [903, 484] on button "Cancel" at bounding box center [914, 485] width 56 height 29
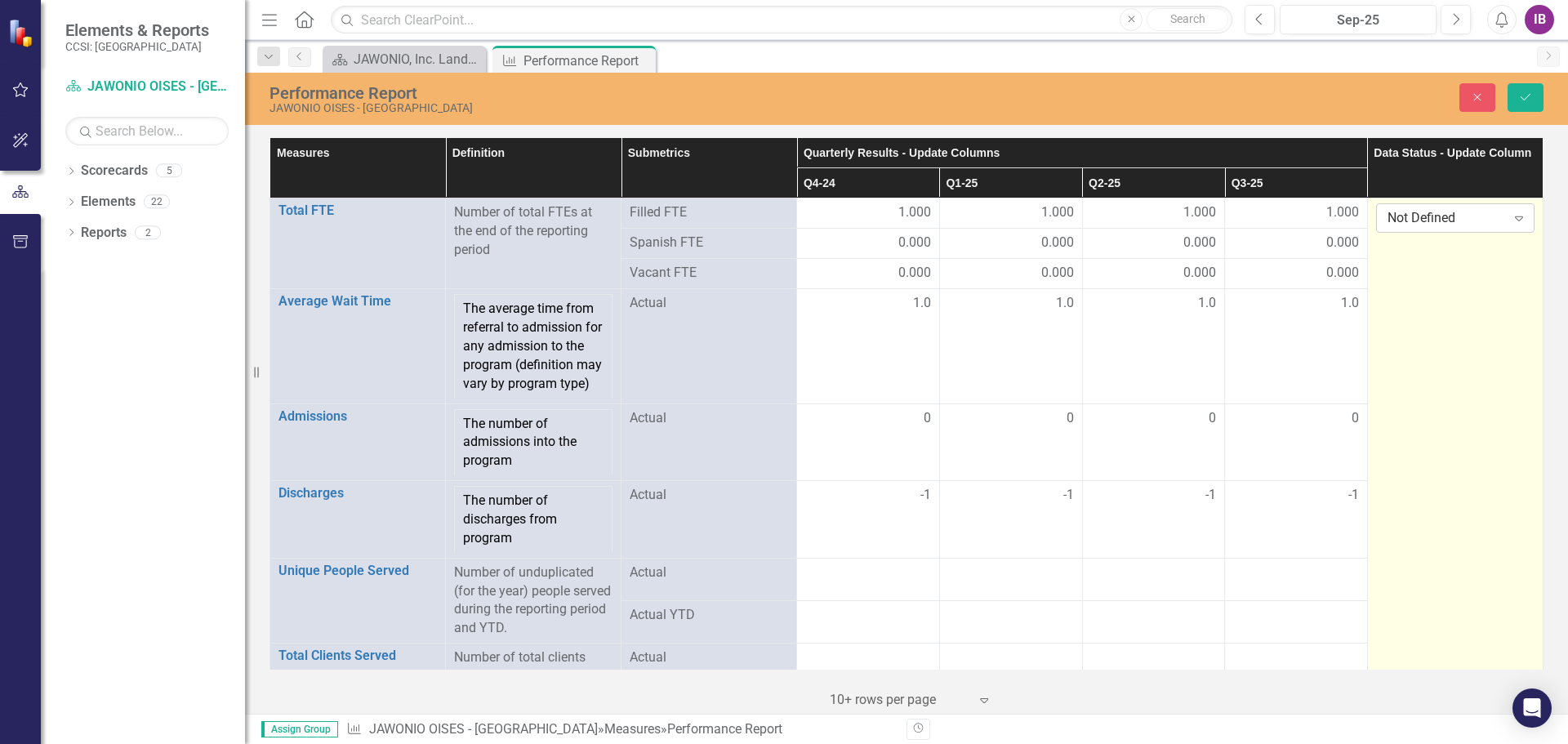
click at [1511, 217] on icon "Expand" at bounding box center [1519, 218] width 17 height 13
click at [1528, 89] on button "Save" at bounding box center [1525, 97] width 36 height 29
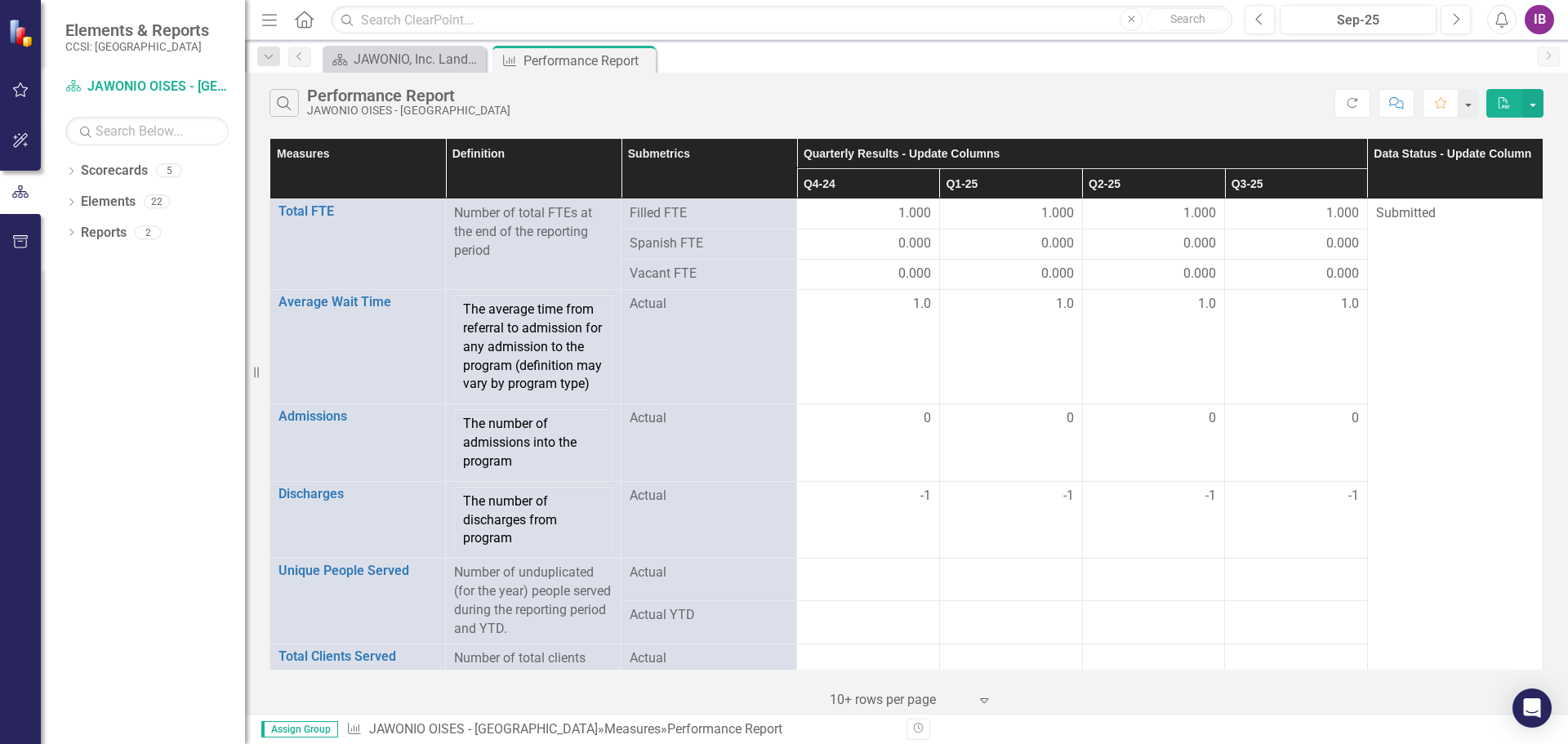
click at [1537, 18] on div "IB" at bounding box center [1539, 19] width 30 height 30
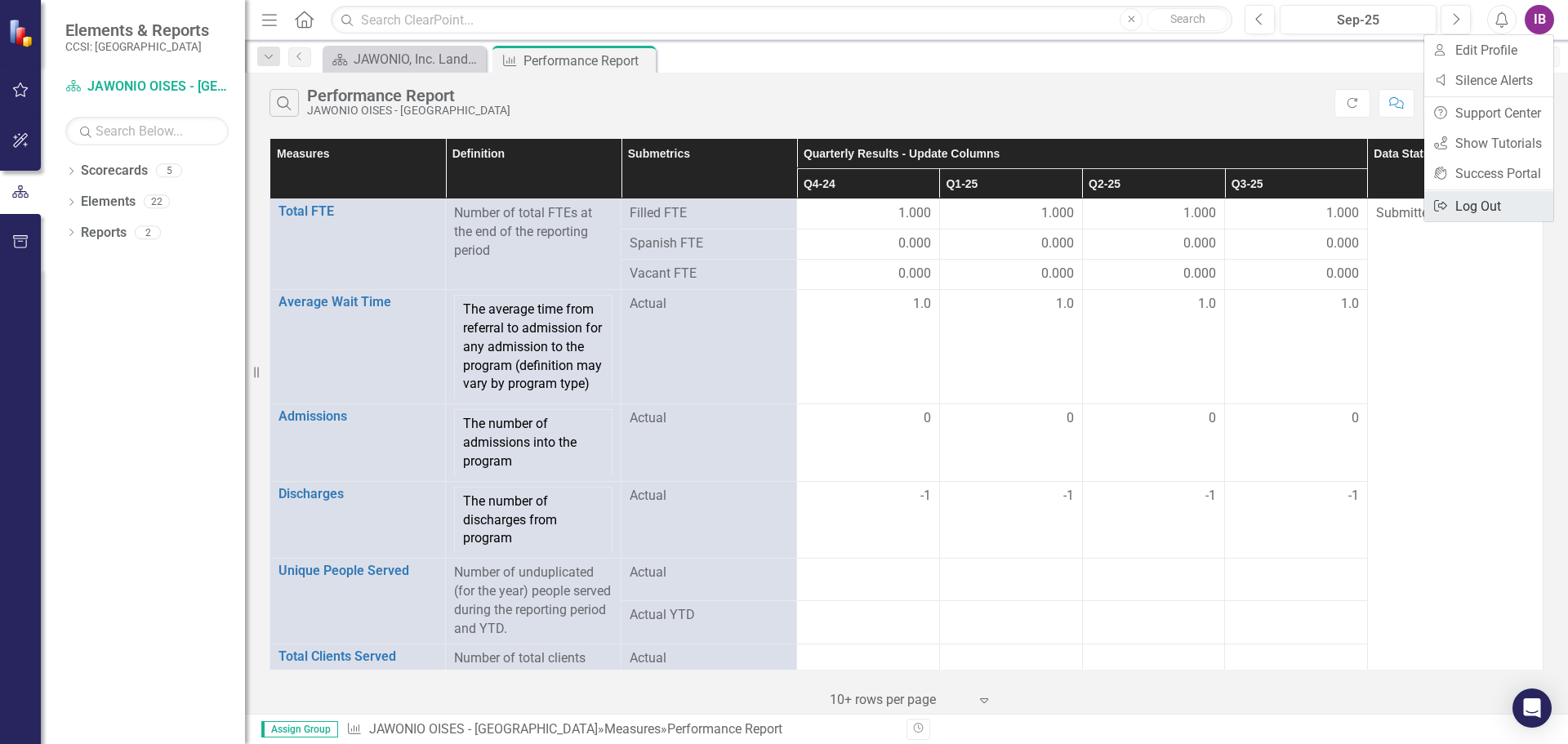
click at [1474, 198] on link "Logout Log Out" at bounding box center [1488, 205] width 129 height 31
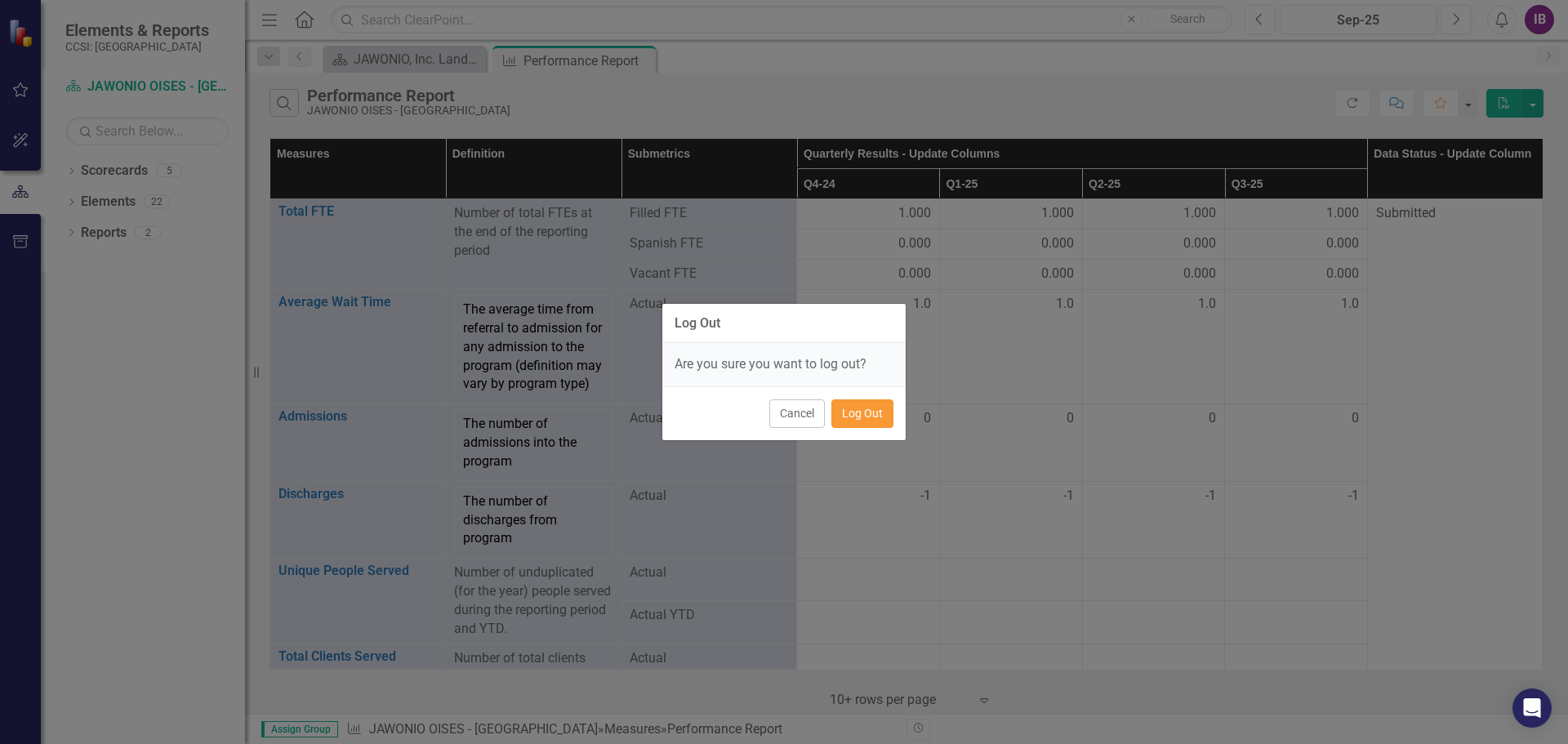
click at [857, 413] on button "Log Out" at bounding box center [862, 413] width 62 height 29
